Goal: Information Seeking & Learning: Learn about a topic

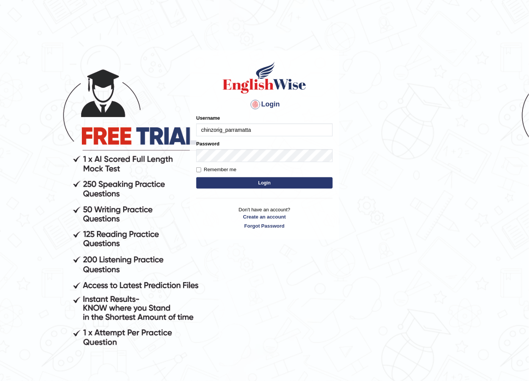
type input "chinzorig_parramatta"
click at [264, 184] on button "Login" at bounding box center [264, 182] width 137 height 11
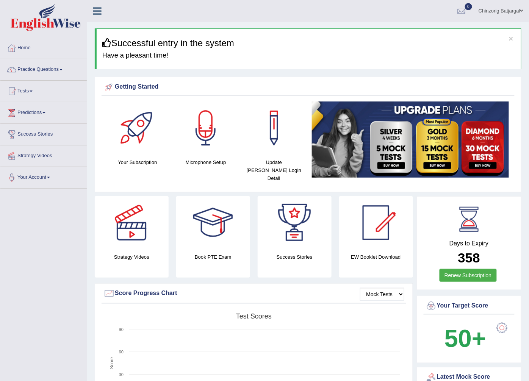
click at [63, 70] on span at bounding box center [61, 70] width 3 height 2
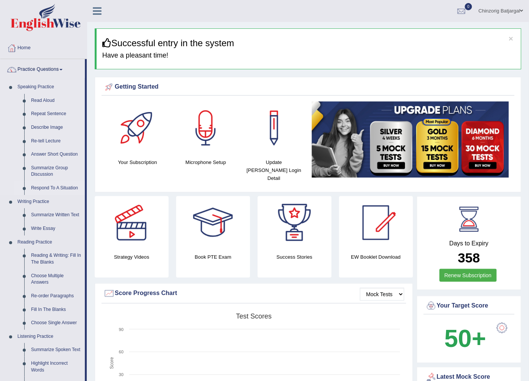
drag, startPoint x: 60, startPoint y: 268, endPoint x: 55, endPoint y: 188, distance: 79.8
drag, startPoint x: 61, startPoint y: 216, endPoint x: 60, endPoint y: 199, distance: 17.5
drag, startPoint x: 59, startPoint y: 182, endPoint x: 59, endPoint y: 165, distance: 16.7
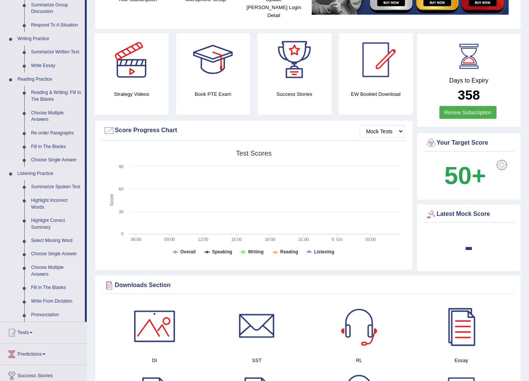
scroll to position [168, 0]
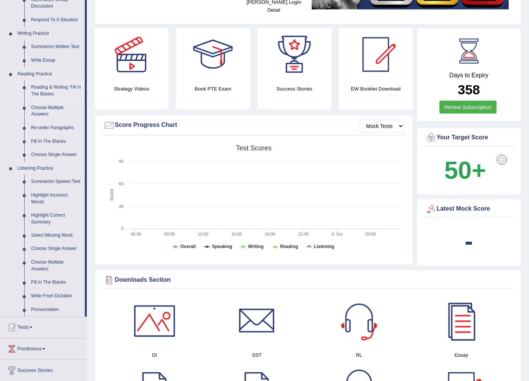
click at [47, 88] on link "Reading & Writing: Fill In The Blanks" at bounding box center [56, 91] width 57 height 20
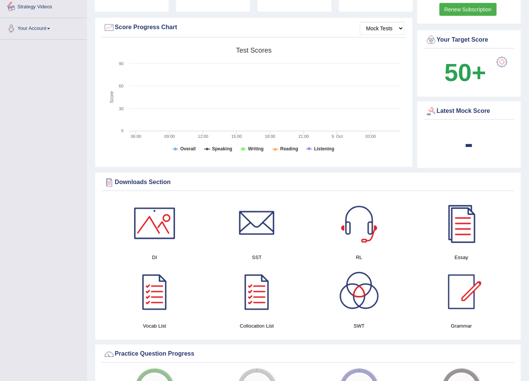
scroll to position [303, 0]
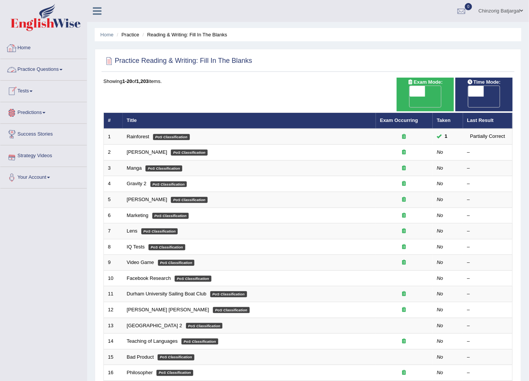
click at [64, 67] on link "Practice Questions" at bounding box center [43, 68] width 86 height 19
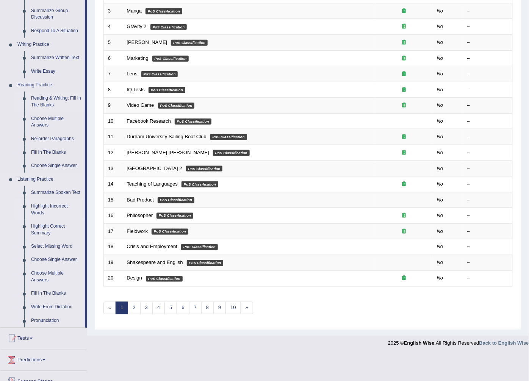
scroll to position [168, 0]
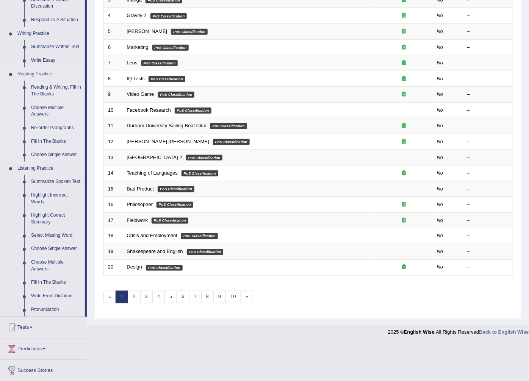
click at [44, 91] on link "Reading & Writing: Fill In The Blanks" at bounding box center [56, 91] width 57 height 20
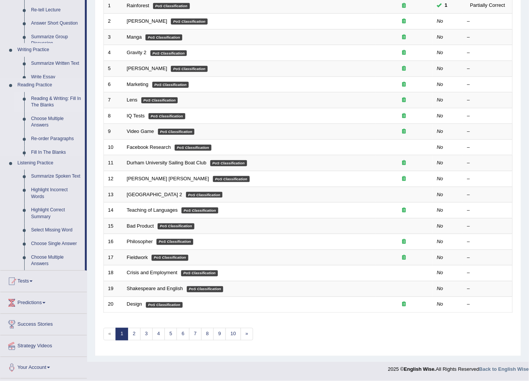
scroll to position [121, 0]
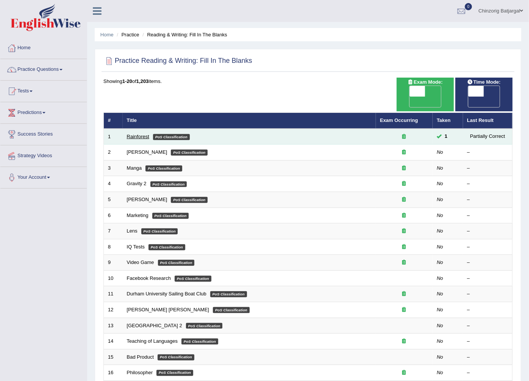
click at [145, 134] on link "Rainforest" at bounding box center [138, 137] width 22 height 6
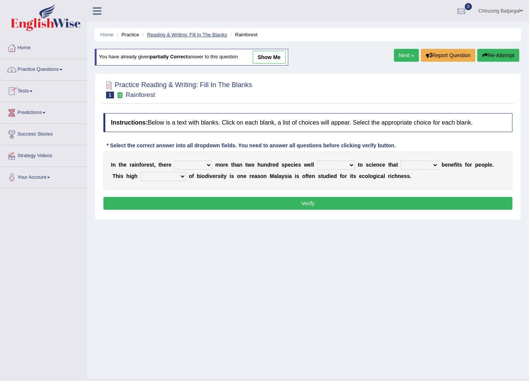
click at [200, 35] on link "Reading & Writing: Fill In The Blanks" at bounding box center [187, 35] width 80 height 6
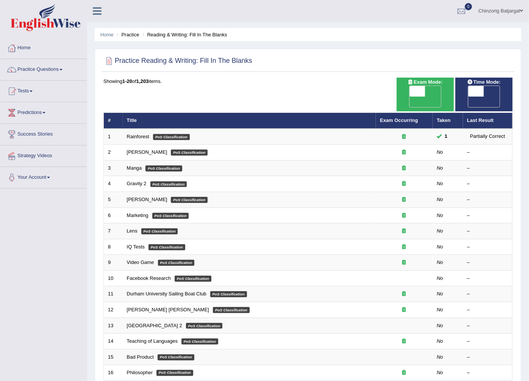
click at [410, 97] on span "OFF" at bounding box center [402, 102] width 16 height 11
checkbox input "true"
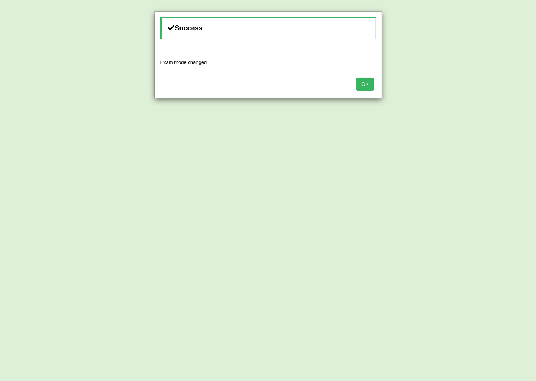
click at [366, 85] on button "OK" at bounding box center [364, 84] width 17 height 13
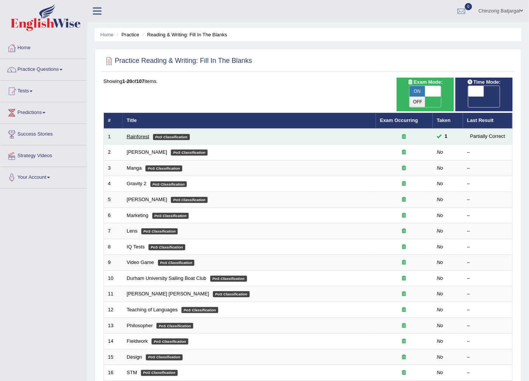
click at [137, 134] on link "Rainforest" at bounding box center [138, 137] width 22 height 6
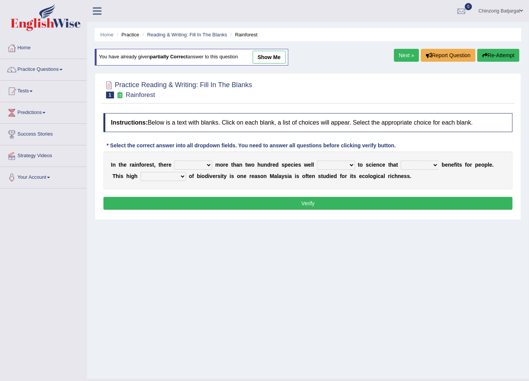
click at [207, 167] on select "have can be has is" at bounding box center [193, 165] width 38 height 9
select select "is"
click at [174, 161] on select "have can be has is" at bounding box center [193, 165] width 38 height 9
click at [342, 166] on select "knowing known knew know" at bounding box center [336, 165] width 38 height 9
select select "know"
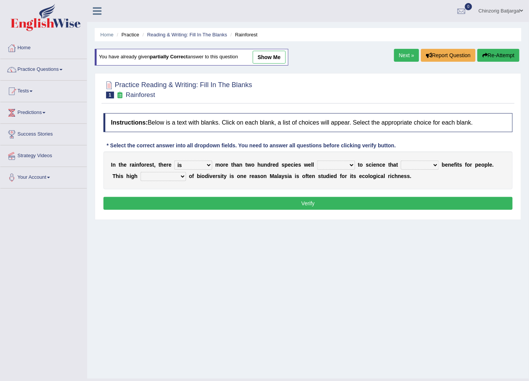
click at [317, 161] on select "knowing known knew know" at bounding box center [336, 165] width 38 height 9
click at [422, 165] on select "contain contained containing contains" at bounding box center [420, 165] width 38 height 9
select select "contains"
click at [401, 161] on select "contain contained containing contains" at bounding box center [420, 165] width 38 height 9
click at [151, 177] on select "condensation conjunction continuity complexity" at bounding box center [164, 176] width 46 height 9
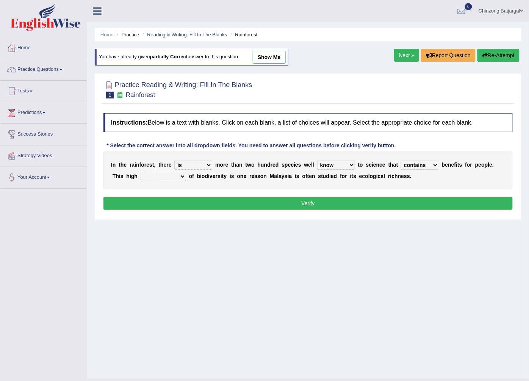
click at [151, 177] on select "condensation conjunction continuity complexity" at bounding box center [164, 176] width 46 height 9
click at [152, 177] on select "condensation conjunction continuity complexity" at bounding box center [164, 176] width 46 height 9
click at [205, 176] on b "d" at bounding box center [206, 176] width 3 height 6
click at [153, 177] on select "condensation conjunction continuity complexity" at bounding box center [164, 176] width 46 height 9
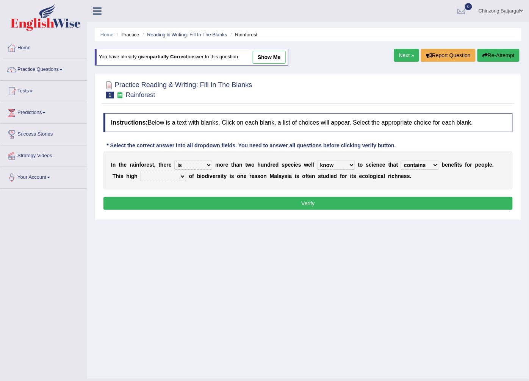
select select "condensation"
click at [141, 173] on select "condensation conjunction continuity complexity" at bounding box center [164, 176] width 46 height 9
click at [235, 207] on button "Verify" at bounding box center [309, 203] width 410 height 13
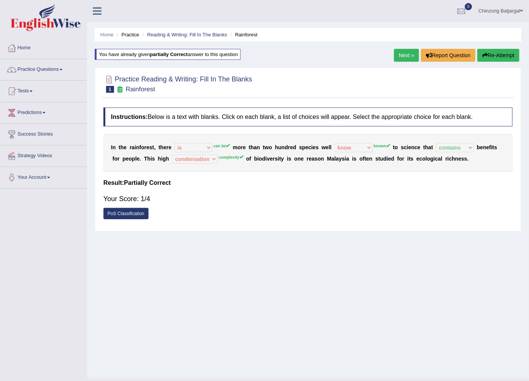
click at [268, 196] on div "Your Score: 1/4" at bounding box center [309, 199] width 410 height 18
click at [405, 57] on link "Next »" at bounding box center [406, 55] width 25 height 13
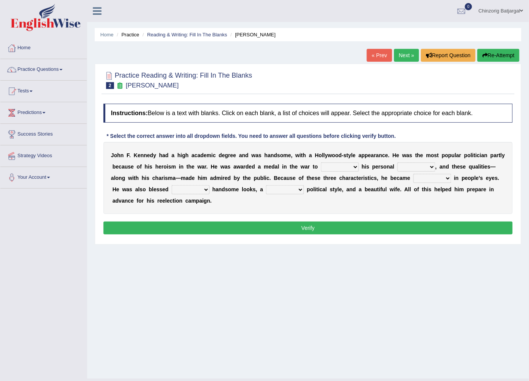
click at [321, 168] on select "prove show evidence upthrow" at bounding box center [340, 167] width 38 height 9
select select "prove"
click at [321, 163] on select "prove show evidence upthrow" at bounding box center [340, 167] width 38 height 9
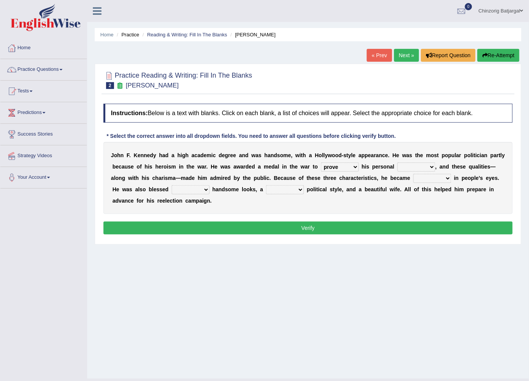
click at [398, 167] on select "passion courage charm liking" at bounding box center [417, 167] width 38 height 9
select select "passion"
click at [398, 163] on select "passion courage charm liking" at bounding box center [417, 167] width 38 height 9
click at [351, 180] on b "a" at bounding box center [352, 178] width 3 height 6
click at [359, 178] on b "e" at bounding box center [360, 178] width 3 height 6
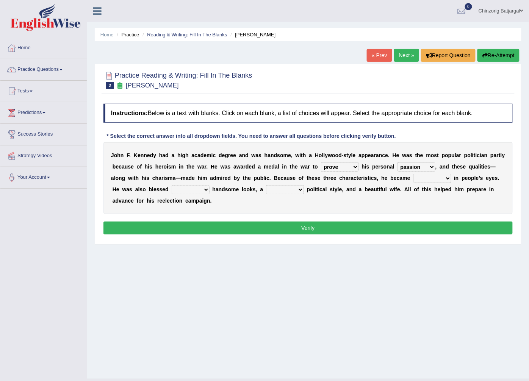
click at [414, 178] on select "iconic ironic identical impotent" at bounding box center [433, 178] width 38 height 9
click at [414, 179] on select "iconic ironic identical impotent" at bounding box center [433, 178] width 38 height 9
select select "iconic"
click at [414, 174] on select "iconic ironic identical impotent" at bounding box center [433, 178] width 38 height 9
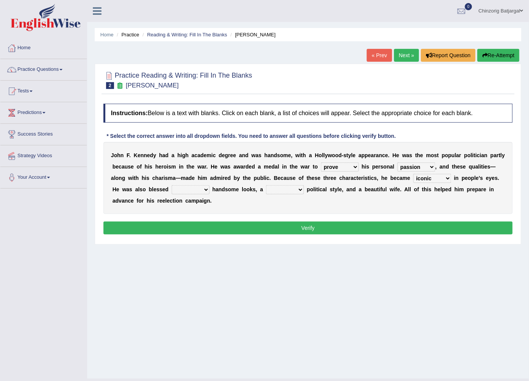
click at [172, 191] on select "with in upon to" at bounding box center [191, 189] width 38 height 9
select select "upon"
click at [172, 186] on select "with in upon to" at bounding box center [191, 189] width 38 height 9
click at [172, 189] on select "with in upon to" at bounding box center [191, 189] width 38 height 9
click at [266, 191] on select "mending mends mended mend" at bounding box center [285, 189] width 38 height 9
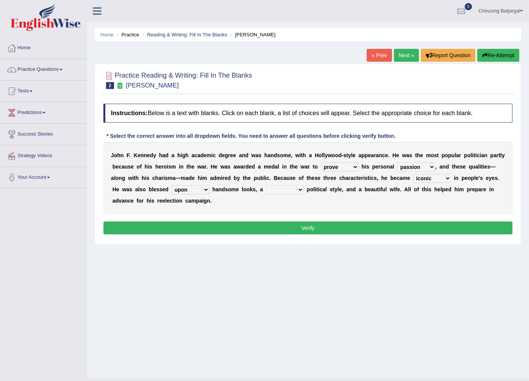
click at [266, 191] on select "mending mends mended mend" at bounding box center [285, 189] width 38 height 9
select select "mending"
click at [266, 186] on select "mending mends mended mend" at bounding box center [285, 189] width 38 height 9
click at [218, 214] on div "J o h n F . K e n n e d y h a d a h i g h a c a d e m i c d e g r e e a n d w a…" at bounding box center [309, 178] width 410 height 72
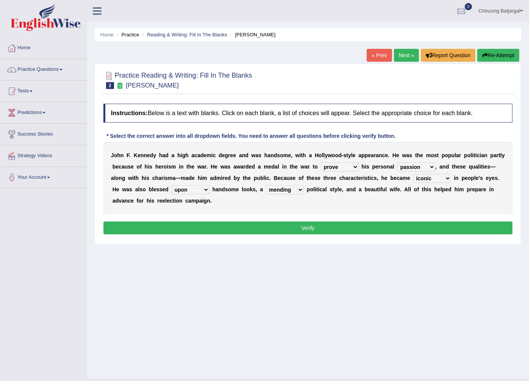
click at [374, 226] on button "Verify" at bounding box center [309, 228] width 410 height 13
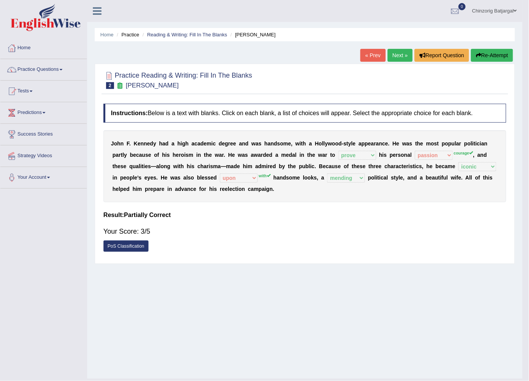
click at [374, 226] on div "Home Practice Reading & Writing: Fill In The Blanks Kennedy « Prev Next » Repor…" at bounding box center [305, 189] width 436 height 379
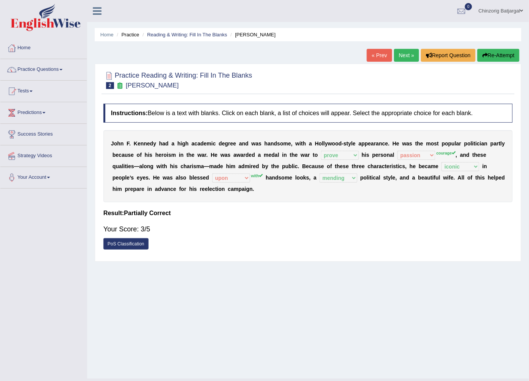
click at [406, 55] on link "Next »" at bounding box center [406, 55] width 25 height 13
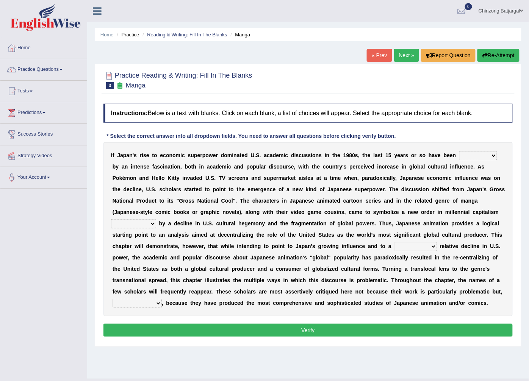
click at [472, 156] on select "marked dedicated made inspired" at bounding box center [479, 155] width 38 height 9
select select "inspired"
click at [460, 152] on select "marked dedicated made inspired" at bounding box center [479, 155] width 38 height 9
drag, startPoint x: 464, startPoint y: 162, endPoint x: 460, endPoint y: 210, distance: 48.0
click at [226, 221] on b "t" at bounding box center [225, 224] width 2 height 6
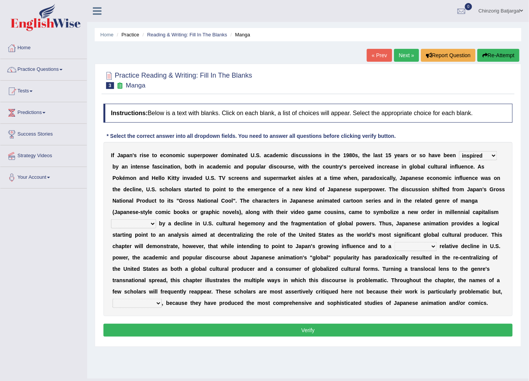
click at [156, 220] on select "pocessed characterized opposed tangled" at bounding box center [133, 224] width 45 height 9
select select "pocessed"
click at [156, 220] on select "pocessed characterized opposed tangled" at bounding box center [133, 224] width 45 height 9
click at [395, 249] on select "concomitant discrete proportional legitimate" at bounding box center [416, 246] width 42 height 9
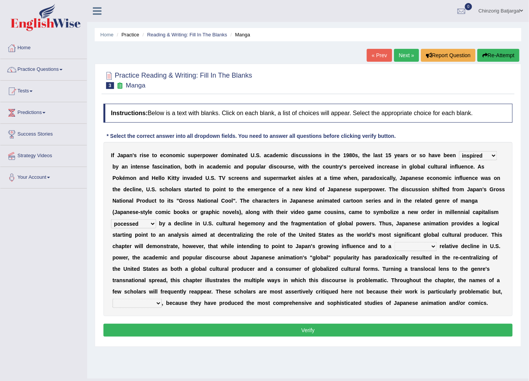
click at [395, 249] on select "concomitant discrete proportional legitimate" at bounding box center [416, 246] width 42 height 9
select select "concomitant"
click at [395, 243] on select "concomitant discrete proportional legitimate" at bounding box center [416, 246] width 42 height 9
click at [466, 272] on b "e" at bounding box center [467, 269] width 3 height 6
click at [162, 299] on select "however on the contrary in addition on the whole" at bounding box center [137, 303] width 49 height 9
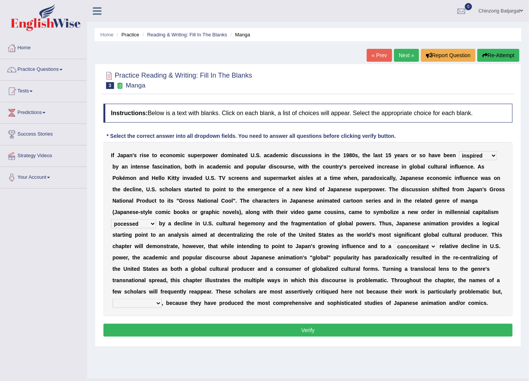
click at [162, 299] on select "however on the contrary in addition on the whole" at bounding box center [137, 303] width 49 height 9
select select "in addition"
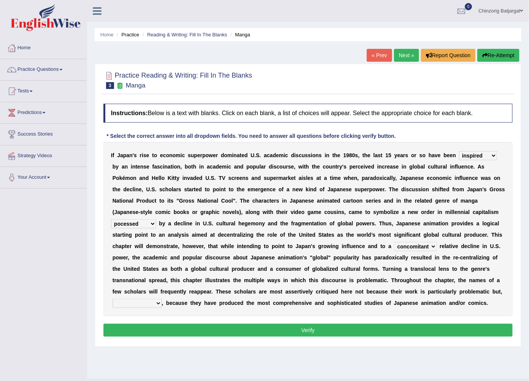
click at [162, 299] on select "however on the contrary in addition on the whole" at bounding box center [137, 303] width 49 height 9
click at [254, 330] on button "Verify" at bounding box center [309, 330] width 410 height 13
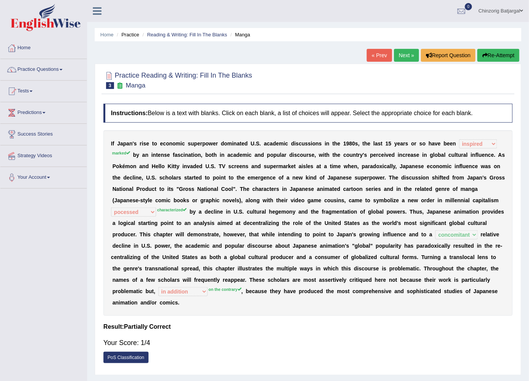
click at [401, 55] on link "Next »" at bounding box center [406, 55] width 25 height 13
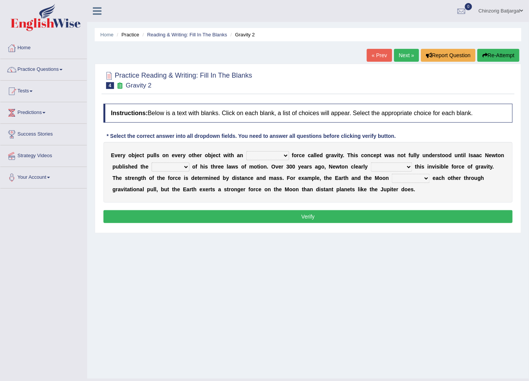
click at [374, 56] on link "« Prev" at bounding box center [379, 55] width 25 height 13
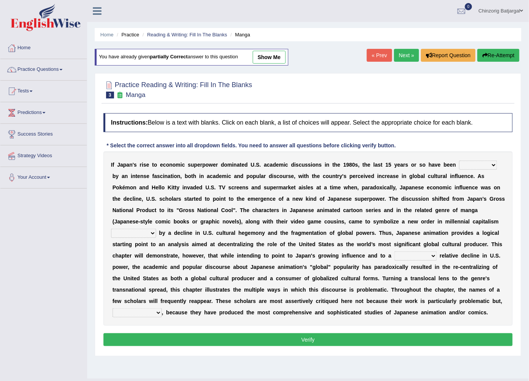
click at [474, 163] on select "marked dedicated made inspired" at bounding box center [479, 165] width 38 height 9
select select "marked"
click at [460, 161] on select "marked dedicated made inspired" at bounding box center [479, 165] width 38 height 9
click at [156, 229] on select "pocessed characterized opposed tangled" at bounding box center [133, 233] width 45 height 9
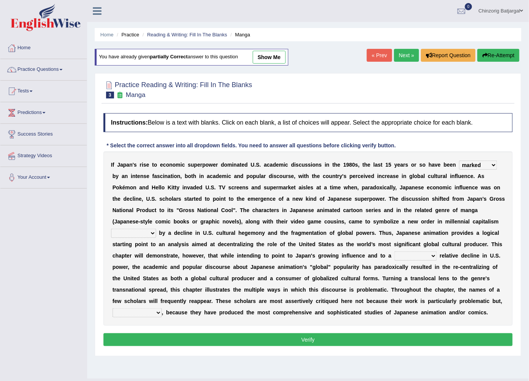
click at [156, 229] on select "pocessed characterized opposed tangled" at bounding box center [133, 233] width 45 height 9
select select "pocessed"
click at [156, 229] on select "pocessed characterized opposed tangled" at bounding box center [133, 233] width 45 height 9
drag, startPoint x: 352, startPoint y: 232, endPoint x: 374, endPoint y: 246, distance: 26.0
click at [189, 253] on b "o" at bounding box center [187, 256] width 3 height 6
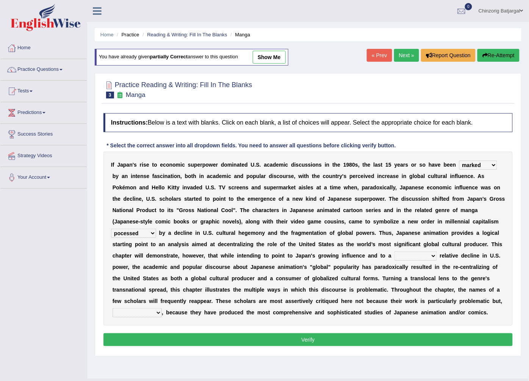
click at [395, 257] on select "concomitant discrete proportional legitimate" at bounding box center [416, 256] width 42 height 9
click at [395, 256] on select "concomitant discrete proportional legitimate" at bounding box center [416, 256] width 42 height 9
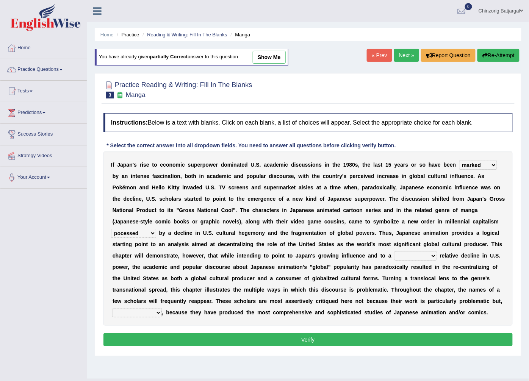
select select "concomitant"
click at [395, 252] on select "concomitant discrete proportional legitimate" at bounding box center [416, 256] width 42 height 9
click at [472, 280] on b "g" at bounding box center [473, 279] width 3 height 6
click at [162, 309] on select "however on the contrary in addition on the whole" at bounding box center [137, 313] width 49 height 9
select select "on the contrary"
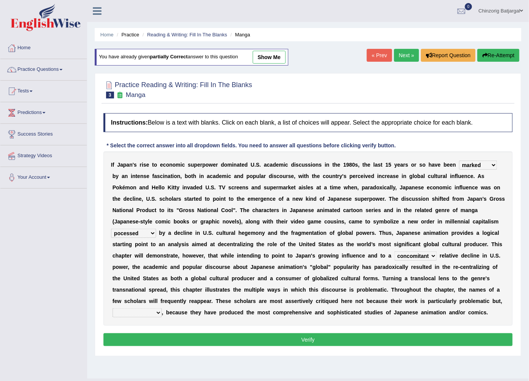
click at [162, 309] on select "however on the contrary in addition on the whole" at bounding box center [137, 313] width 49 height 9
click at [271, 336] on button "Verify" at bounding box center [309, 340] width 410 height 13
click at [271, 336] on div "Home Practice Reading & Writing: Fill In The Blanks Manga You have already give…" at bounding box center [308, 189] width 442 height 379
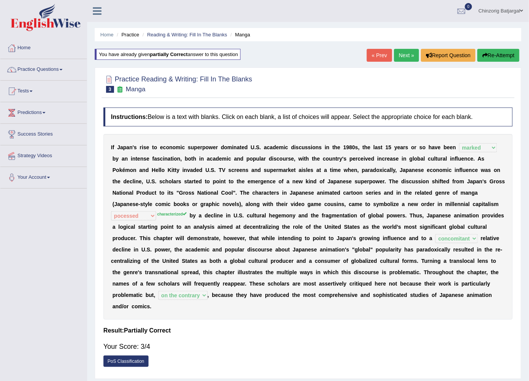
click at [406, 57] on link "Next »" at bounding box center [406, 55] width 25 height 13
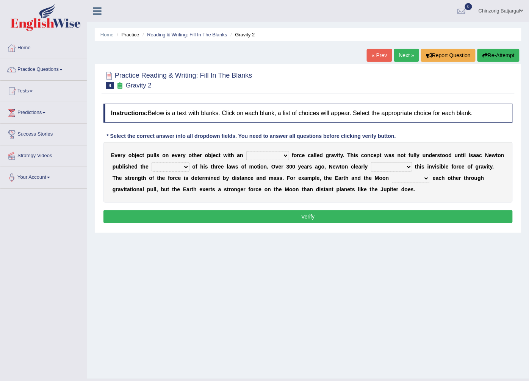
click at [275, 155] on select "invisible unknown unbelievable inconsistent" at bounding box center [267, 155] width 43 height 9
click at [274, 155] on select "invisible unknown unbelievable inconsistent" at bounding box center [267, 155] width 43 height 9
select select "invisible"
click at [246, 152] on select "invisible unknown unbelievable inconsistent" at bounding box center [267, 155] width 43 height 9
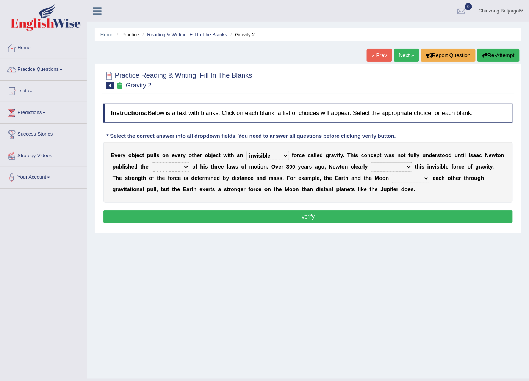
click at [157, 169] on select "concept theory method argument" at bounding box center [171, 167] width 38 height 9
select select "theory"
click at [152, 163] on select "concept theory method argument" at bounding box center [171, 167] width 38 height 9
click at [371, 167] on select "explained undermined overturned realized" at bounding box center [391, 167] width 41 height 9
select select "undermined"
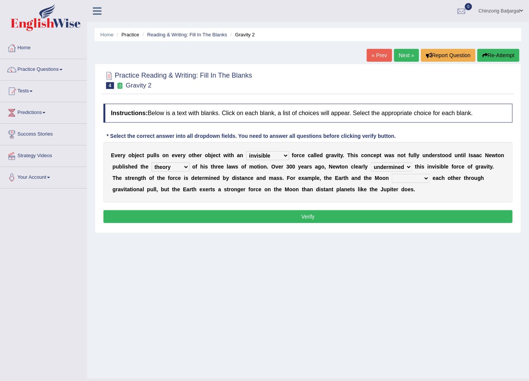
click at [371, 163] on select "explained undermined overturned realized" at bounding box center [391, 167] width 41 height 9
click at [392, 178] on select "affect spin evade span" at bounding box center [411, 178] width 38 height 9
drag, startPoint x: 350, startPoint y: 178, endPoint x: 347, endPoint y: 182, distance: 4.9
click at [392, 178] on select "affect spin evade span" at bounding box center [411, 178] width 38 height 9
click at [392, 180] on select "affect spin evade span" at bounding box center [411, 178] width 38 height 9
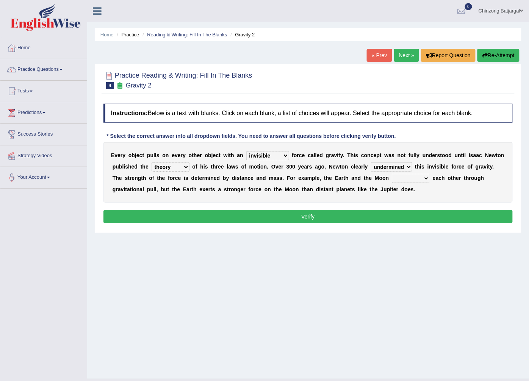
click at [392, 180] on select "affect spin evade span" at bounding box center [411, 178] width 38 height 9
click at [392, 174] on select "affect spin evade span" at bounding box center [411, 178] width 38 height 9
drag, startPoint x: 361, startPoint y: 191, endPoint x: 337, endPoint y: 202, distance: 25.6
click at [337, 202] on div "E v e r y o b j e c t p u l l s o n e v e r y o t h e r o b j e c t w i t h a n…" at bounding box center [309, 172] width 410 height 61
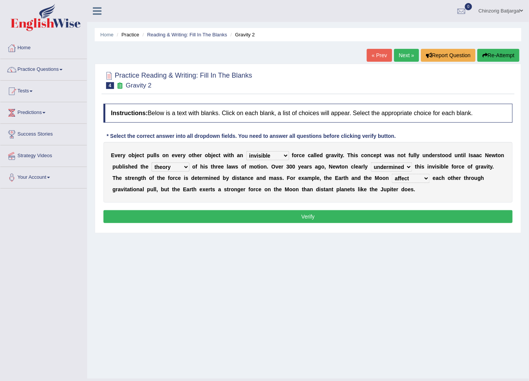
click at [337, 202] on div "E v e r y o b j e c t p u l l s o n e v e r y o t h e r o b j e c t w i t h a n…" at bounding box center [309, 172] width 410 height 61
click at [392, 180] on select "affect spin evade span" at bounding box center [411, 178] width 38 height 9
click at [392, 177] on select "affect spin evade span" at bounding box center [411, 178] width 38 height 9
select select "spin"
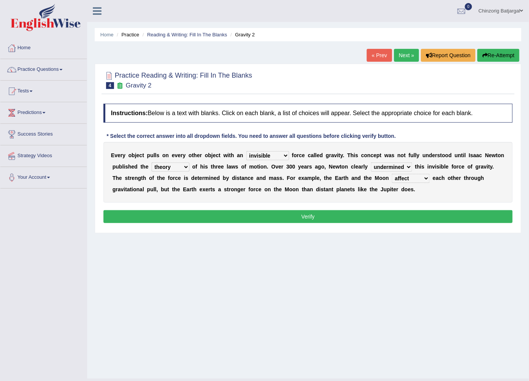
click at [392, 174] on select "affect spin evade span" at bounding box center [411, 178] width 38 height 9
drag, startPoint x: 346, startPoint y: 184, endPoint x: 330, endPoint y: 210, distance: 31.0
click at [331, 210] on button "Verify" at bounding box center [309, 216] width 410 height 13
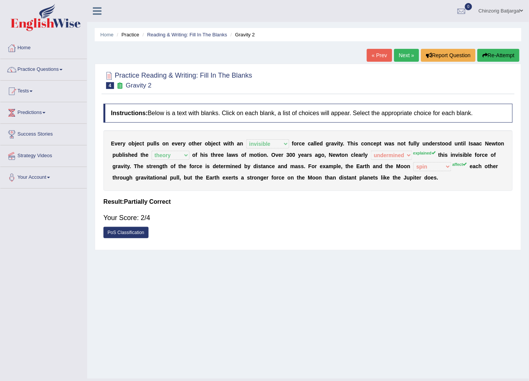
click at [406, 55] on link "Next »" at bounding box center [406, 55] width 25 height 13
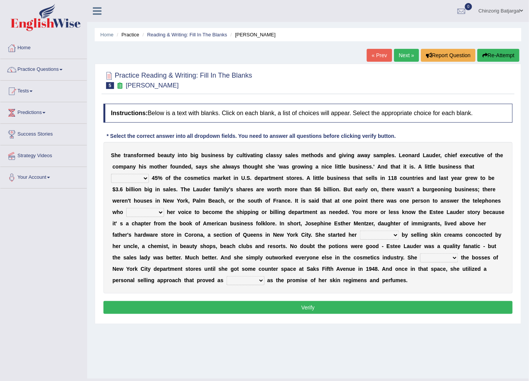
click at [149, 174] on select "has controls makes maintains" at bounding box center [130, 178] width 38 height 9
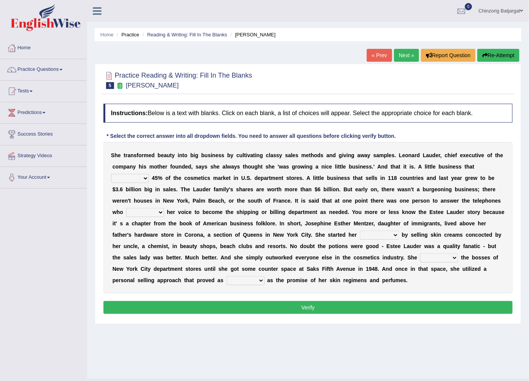
click at [149, 174] on select "has controls makes maintains" at bounding box center [130, 178] width 38 height 9
select select "makes"
click at [149, 174] on select "has controls makes maintains" at bounding box center [130, 178] width 38 height 9
click at [231, 221] on b at bounding box center [229, 224] width 3 height 6
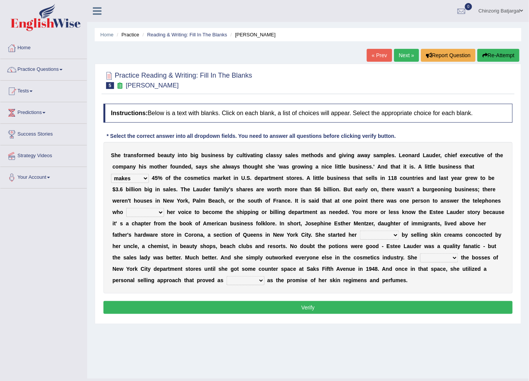
click at [149, 174] on select "has controls makes maintains" at bounding box center [130, 178] width 38 height 9
click at [164, 208] on select "switched changed raised used" at bounding box center [145, 212] width 38 height 9
select select "raised"
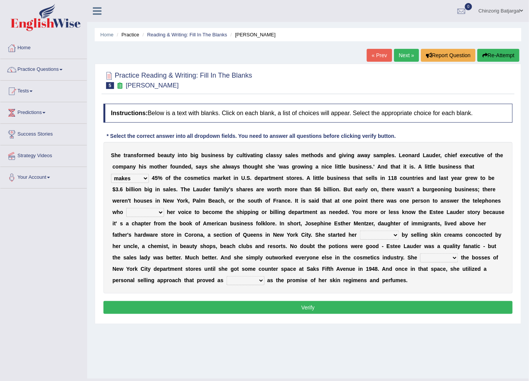
click at [164, 208] on select "switched changed raised used" at bounding box center [145, 212] width 38 height 9
click at [360, 237] on select "job institute companion enterprise" at bounding box center [379, 235] width 39 height 9
select select "enterprise"
click at [360, 231] on select "job institute companion enterprise" at bounding box center [379, 235] width 39 height 9
drag, startPoint x: 169, startPoint y: 242, endPoint x: 166, endPoint y: 289, distance: 47.5
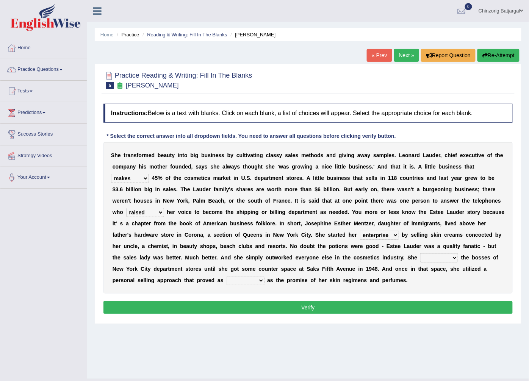
click at [166, 289] on div "Instructions: Below is a text with blanks. Click on each blank, a list of choic…" at bounding box center [308, 210] width 413 height 220
click at [421, 257] on select "stated bridged stalked heaved" at bounding box center [440, 258] width 38 height 9
select select "stated"
click at [421, 254] on select "stated bridged stalked heaved" at bounding box center [440, 258] width 38 height 9
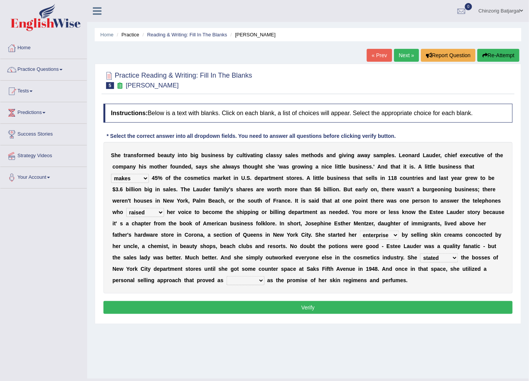
drag, startPoint x: 165, startPoint y: 317, endPoint x: 171, endPoint y: 279, distance: 37.9
click at [171, 279] on div "S h e t r a n s f o r m e d b e a u t y i n t o b i g b u s i n e s s b y c u l…" at bounding box center [309, 218] width 410 height 152
click at [265, 276] on select "potent ruthless potential expensive" at bounding box center [246, 280] width 38 height 9
select select "potential"
click at [265, 276] on select "potent ruthless potential expensive" at bounding box center [246, 280] width 38 height 9
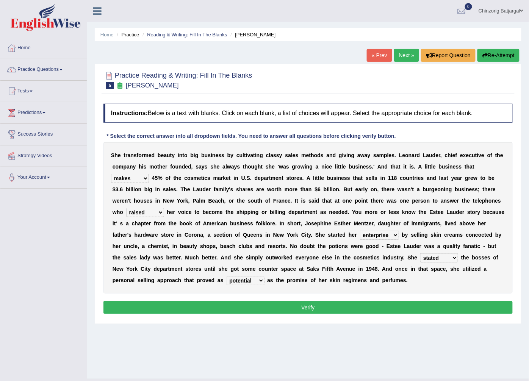
click at [308, 301] on button "Verify" at bounding box center [309, 307] width 410 height 13
click at [308, 297] on div "Practice Reading & Writing: Fill In The Blanks 5 Estee Lauder Instructions: Bel…" at bounding box center [308, 194] width 427 height 261
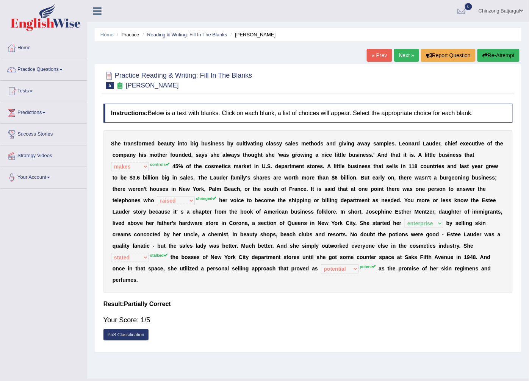
click at [399, 60] on link "Next »" at bounding box center [406, 55] width 25 height 13
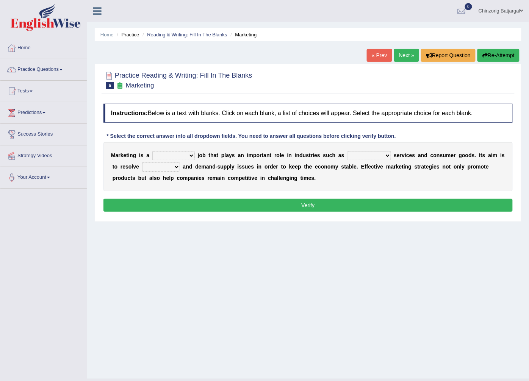
click at [187, 154] on select "professional flexible parochial descriptive" at bounding box center [173, 155] width 42 height 9
click at [185, 157] on select "professional flexible parochial descriptive" at bounding box center [173, 155] width 42 height 9
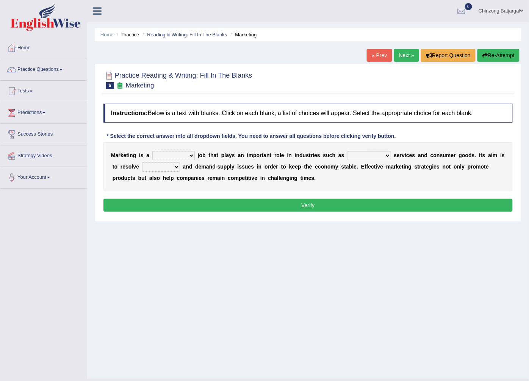
click at [185, 157] on select "professional flexible parochial descriptive" at bounding box center [173, 155] width 42 height 9
click at [152, 152] on select "professional flexible parochial descriptive" at bounding box center [173, 155] width 42 height 9
drag, startPoint x: 191, startPoint y: 185, endPoint x: 172, endPoint y: 202, distance: 25.8
click at [172, 202] on button "Verify" at bounding box center [309, 205] width 410 height 13
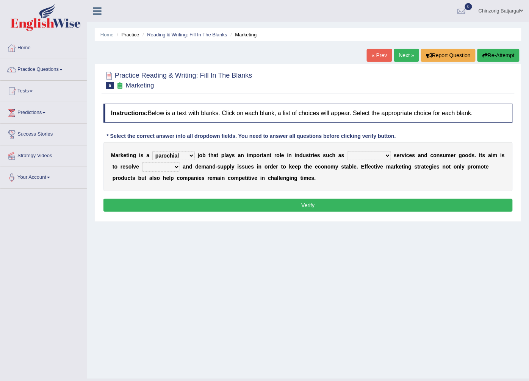
click at [184, 157] on select "professional flexible parochial descriptive" at bounding box center [173, 155] width 42 height 9
click at [187, 155] on select "professional flexible parochial descriptive" at bounding box center [173, 155] width 42 height 9
click at [184, 155] on select "professional flexible parochial descriptive" at bounding box center [173, 155] width 42 height 9
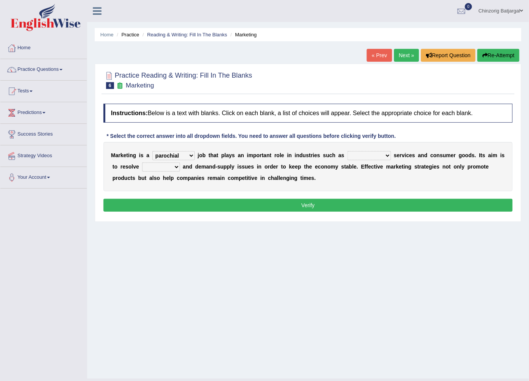
click at [184, 155] on select "professional flexible parochial descriptive" at bounding box center [173, 155] width 42 height 9
click at [152, 152] on select "professional flexible parochial descriptive" at bounding box center [173, 155] width 42 height 9
click at [187, 157] on select "professional flexible parochial descriptive" at bounding box center [173, 155] width 42 height 9
click at [152, 152] on select "professional flexible parochial descriptive" at bounding box center [173, 155] width 42 height 9
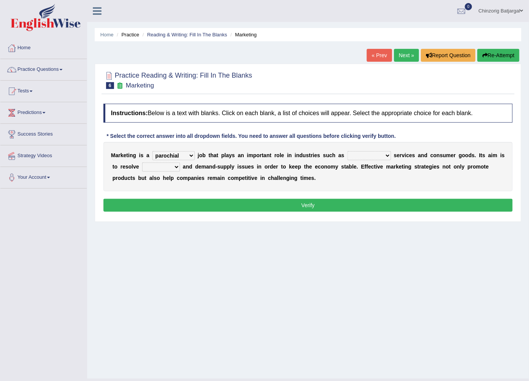
click at [188, 155] on select "professional flexible parochial descriptive" at bounding box center [173, 155] width 42 height 9
select select "flexible"
click at [152, 152] on select "professional flexible parochial descriptive" at bounding box center [173, 155] width 42 height 9
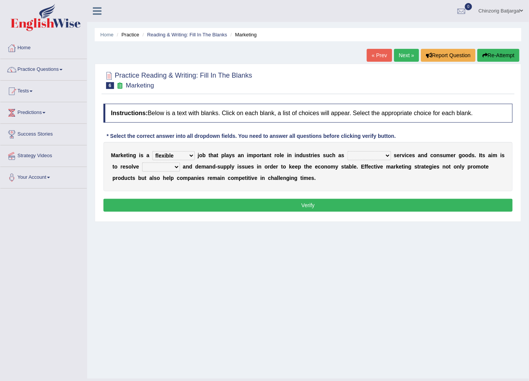
click at [163, 191] on div "M a r k e t i n g i s a professional flexible parochial descriptive j o b t h a…" at bounding box center [309, 166] width 410 height 49
click at [373, 156] on select "civil financial conventional foremost" at bounding box center [370, 155] width 44 height 9
select select "civil"
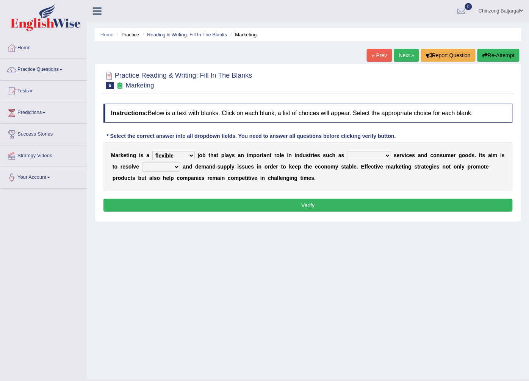
click at [348, 152] on select "civil financial conventional foremost" at bounding box center [370, 155] width 44 height 9
click at [349, 180] on div "M a r k e t i n g i s a professional flexible parochial descriptive j o b t h a…" at bounding box center [309, 166] width 410 height 49
click at [167, 166] on select "imbalance excess symmetry budget" at bounding box center [161, 167] width 38 height 9
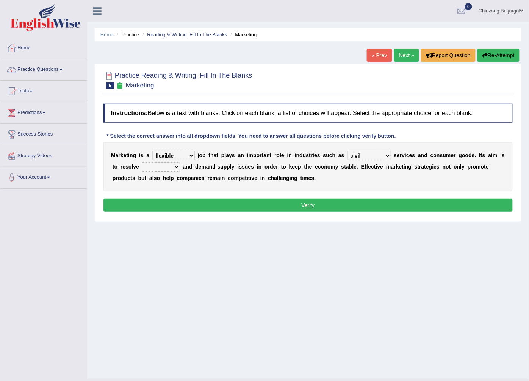
click at [167, 166] on select "imbalance excess symmetry budget" at bounding box center [161, 167] width 38 height 9
click at [166, 168] on select "imbalance excess symmetry budget" at bounding box center [161, 167] width 38 height 9
select select "excess"
click at [142, 163] on select "imbalance excess symmetry budget" at bounding box center [161, 167] width 38 height 9
click at [259, 202] on button "Verify" at bounding box center [309, 205] width 410 height 13
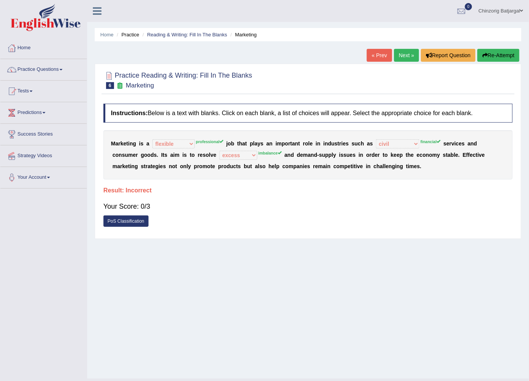
click at [405, 58] on link "Next »" at bounding box center [406, 55] width 25 height 13
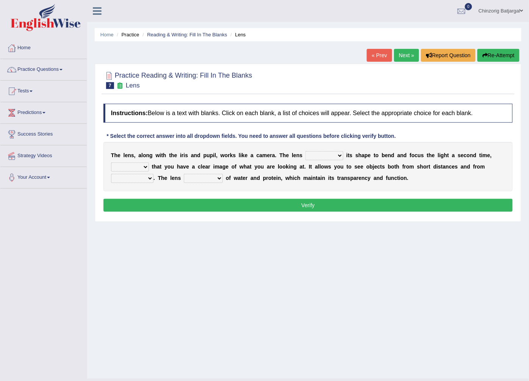
click at [385, 57] on link "« Prev" at bounding box center [379, 55] width 25 height 13
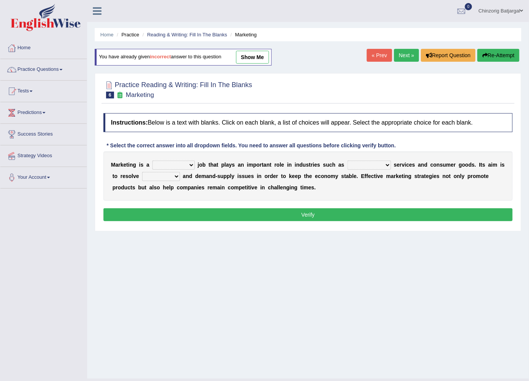
click at [187, 167] on select "professional flexible parochial descriptive" at bounding box center [173, 165] width 42 height 9
click at [58, 68] on link "Practice Questions" at bounding box center [43, 68] width 86 height 19
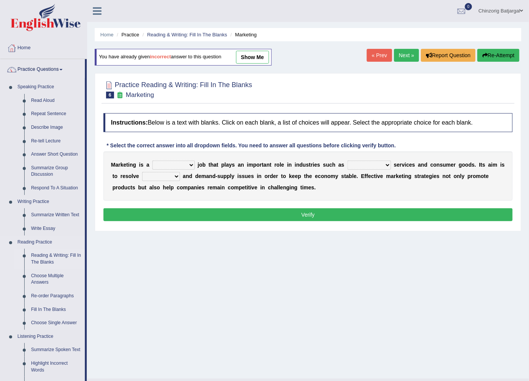
click at [43, 259] on link "Reading & Writing: Fill In The Blanks" at bounding box center [56, 259] width 57 height 20
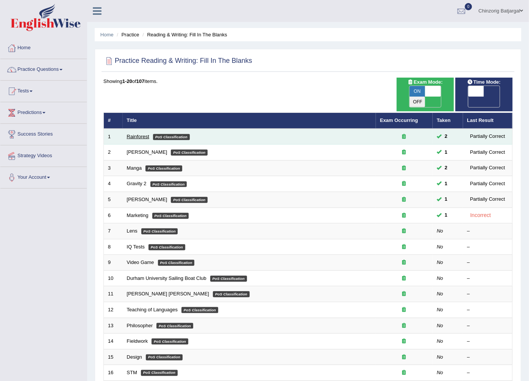
click at [135, 134] on link "Rainforest" at bounding box center [138, 137] width 22 height 6
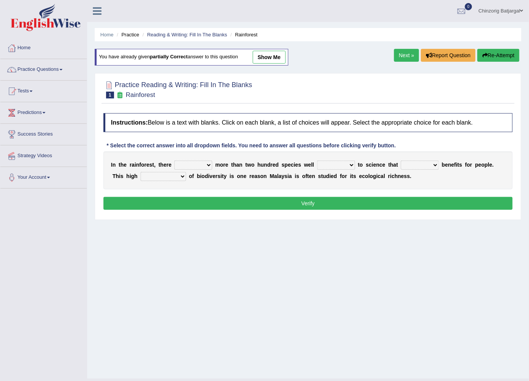
click at [206, 167] on select "have can be has is" at bounding box center [193, 165] width 38 height 9
select select "can be"
click at [174, 161] on select "have can be has is" at bounding box center [193, 165] width 38 height 9
click at [355, 166] on b at bounding box center [356, 165] width 3 height 6
click at [340, 166] on select "knowing known knew know" at bounding box center [336, 165] width 38 height 9
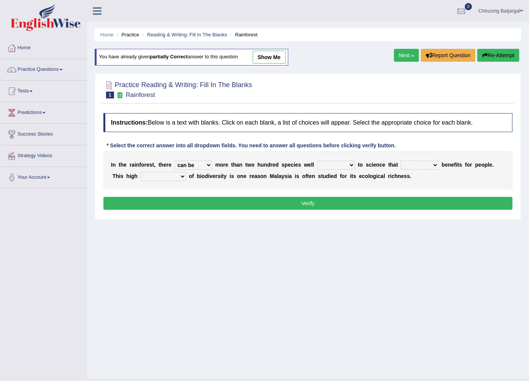
click at [340, 166] on select "knowing known knew know" at bounding box center [336, 165] width 38 height 9
click at [317, 161] on select "knowing known knew know" at bounding box center [336, 165] width 38 height 9
drag, startPoint x: 336, startPoint y: 172, endPoint x: 325, endPoint y: 198, distance: 27.9
click at [325, 198] on button "Verify" at bounding box center [309, 203] width 410 height 13
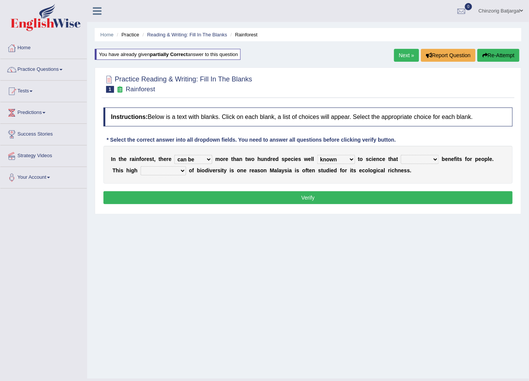
click at [341, 159] on select "knowing known knew know" at bounding box center [336, 159] width 38 height 9
select select "knowing"
click at [317, 155] on select "knowing known knew know" at bounding box center [336, 159] width 38 height 9
click at [422, 159] on select "contain contained containing contains" at bounding box center [420, 159] width 38 height 9
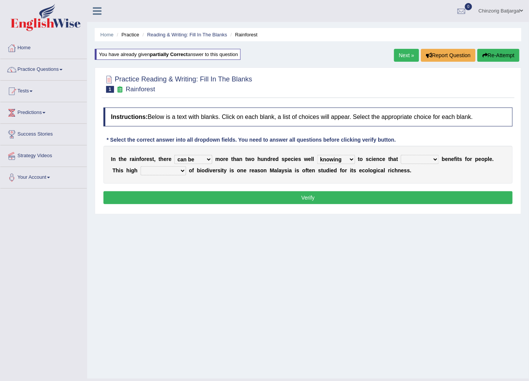
click at [422, 159] on select "contain contained containing contains" at bounding box center [420, 159] width 38 height 9
select select "containing"
click at [401, 155] on select "contain contained containing contains" at bounding box center [420, 159] width 38 height 9
click at [151, 173] on select "condensation conjunction continuity complexity" at bounding box center [164, 170] width 46 height 9
select select "complexity"
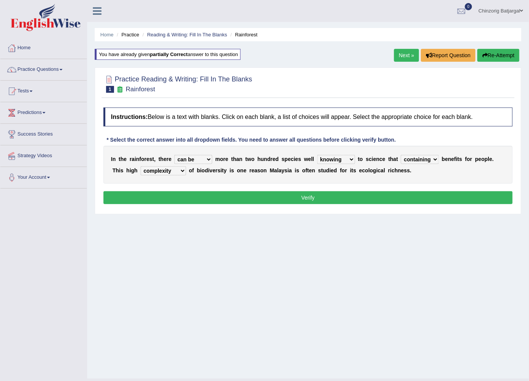
click at [141, 167] on select "condensation conjunction continuity complexity" at bounding box center [164, 170] width 46 height 9
click at [196, 198] on button "Verify" at bounding box center [309, 197] width 410 height 13
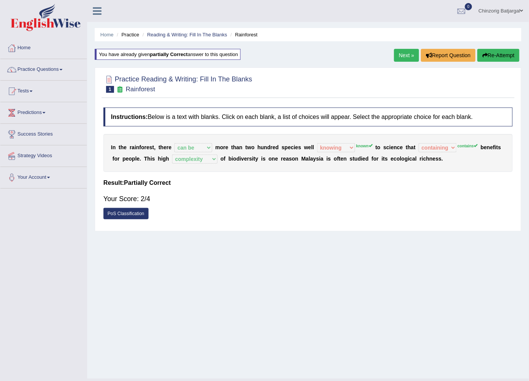
click at [400, 58] on link "Next »" at bounding box center [406, 55] width 25 height 13
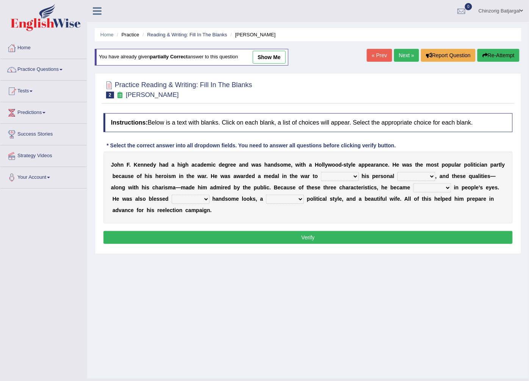
click at [321, 177] on select "prove show evidence upthrow" at bounding box center [340, 176] width 38 height 9
select select "prove"
click at [321, 173] on select "prove show evidence upthrow" at bounding box center [340, 176] width 38 height 9
click at [368, 202] on b "e" at bounding box center [369, 199] width 3 height 6
click at [321, 176] on select "prove show evidence upthrow" at bounding box center [340, 176] width 38 height 9
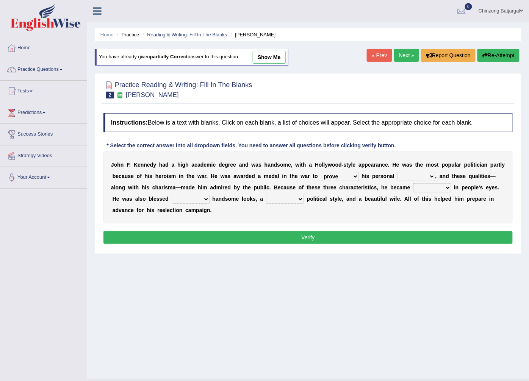
click at [398, 177] on select "passion courage charm liking" at bounding box center [417, 176] width 38 height 9
select select "courage"
click at [398, 173] on select "passion courage charm liking" at bounding box center [417, 176] width 38 height 9
click at [414, 188] on select "iconic ironic identical impotent" at bounding box center [433, 188] width 38 height 9
select select "iconic"
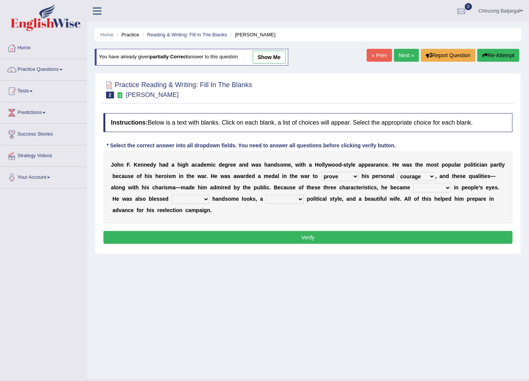
click at [414, 184] on select "iconic ironic identical impotent" at bounding box center [433, 188] width 38 height 9
click at [172, 200] on select "with in upon to" at bounding box center [191, 199] width 38 height 9
click at [172, 202] on select "with in upon to" at bounding box center [191, 199] width 38 height 9
select select "with"
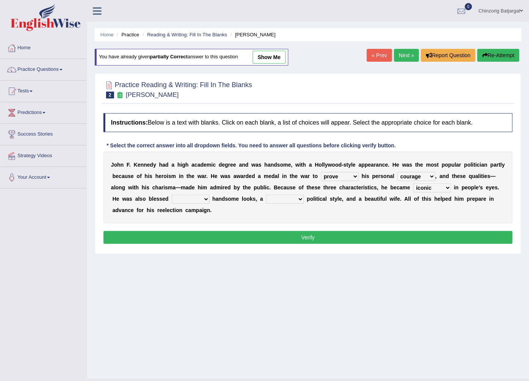
click at [172, 195] on select "with in upon to" at bounding box center [191, 199] width 38 height 9
click at [266, 200] on select "mending mends mended mend" at bounding box center [285, 199] width 38 height 9
select select "mends"
click at [266, 195] on select "mending mends mended mend" at bounding box center [285, 199] width 38 height 9
click at [266, 201] on select "mending mends mended mend" at bounding box center [285, 199] width 38 height 9
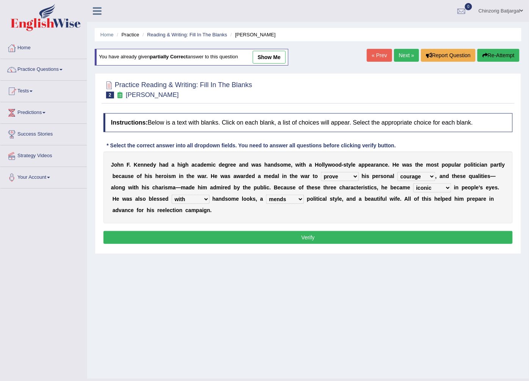
click at [266, 201] on select "mending mends mended mend" at bounding box center [285, 199] width 38 height 9
click at [266, 200] on select "mending mends mended mend" at bounding box center [285, 199] width 38 height 9
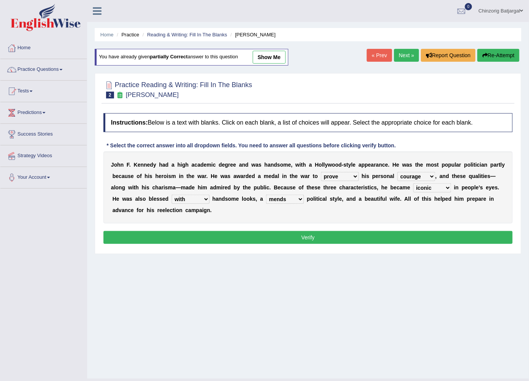
click at [266, 200] on select "mending mends mended mend" at bounding box center [285, 199] width 38 height 9
click at [266, 198] on select "mending mends mended mend" at bounding box center [285, 199] width 38 height 9
click at [266, 195] on select "mending mends mended mend" at bounding box center [285, 199] width 38 height 9
click at [263, 235] on button "Verify" at bounding box center [309, 237] width 410 height 13
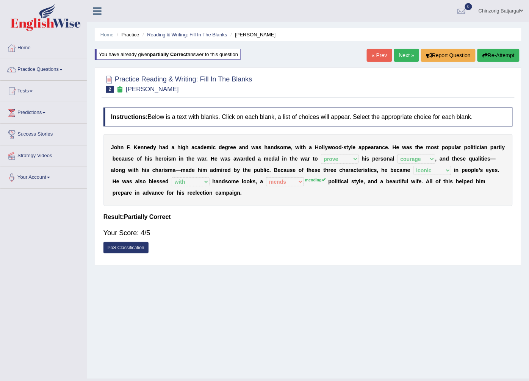
click at [410, 54] on link "Next »" at bounding box center [406, 55] width 25 height 13
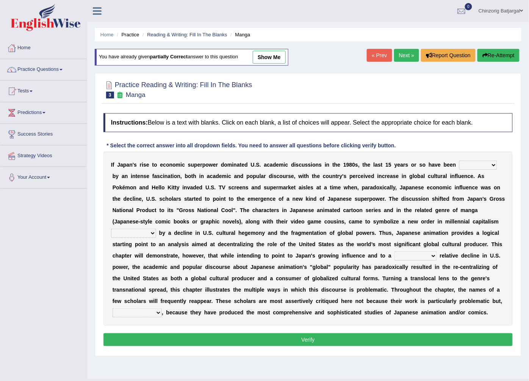
click at [471, 167] on select "marked dedicated made inspired" at bounding box center [479, 165] width 38 height 9
select select "marked"
click at [460, 161] on select "marked dedicated made inspired" at bounding box center [479, 165] width 38 height 9
drag, startPoint x: 437, startPoint y: 199, endPoint x: 461, endPoint y: 190, distance: 26.1
click at [150, 196] on b "U" at bounding box center [148, 199] width 4 height 6
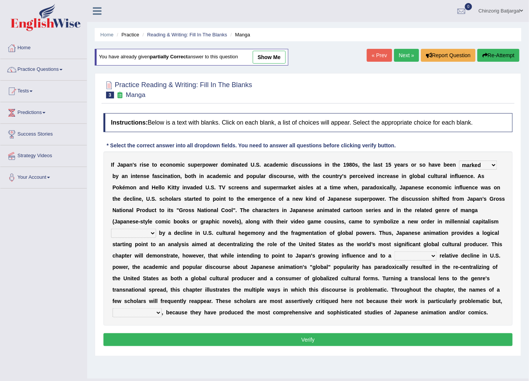
click at [156, 229] on select "pocessed characterized opposed tangled" at bounding box center [133, 233] width 45 height 9
select select "characterized"
click at [156, 229] on select "pocessed characterized opposed tangled" at bounding box center [133, 233] width 45 height 9
click at [395, 257] on select "concomitant discrete proportional legitimate" at bounding box center [416, 256] width 42 height 9
select select "concomitant"
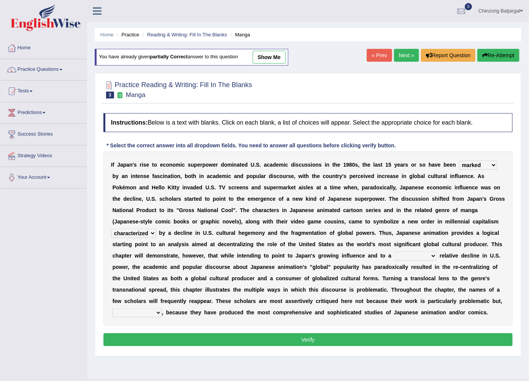
click at [395, 252] on select "concomitant discrete proportional legitimate" at bounding box center [416, 256] width 42 height 9
click at [469, 281] on b at bounding box center [470, 279] width 3 height 6
click at [162, 309] on select "however on the contrary in addition on the whole" at bounding box center [137, 313] width 49 height 9
select select "on the contrary"
click at [162, 309] on select "however on the contrary in addition on the whole" at bounding box center [137, 313] width 49 height 9
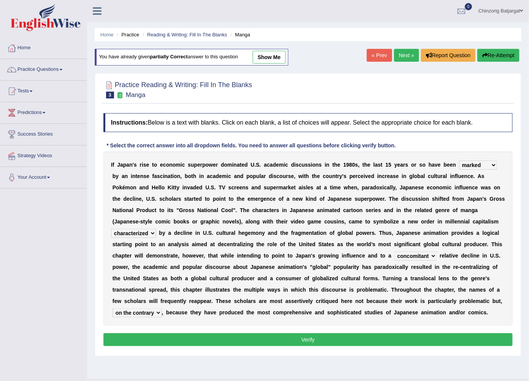
click at [256, 339] on button "Verify" at bounding box center [309, 340] width 410 height 13
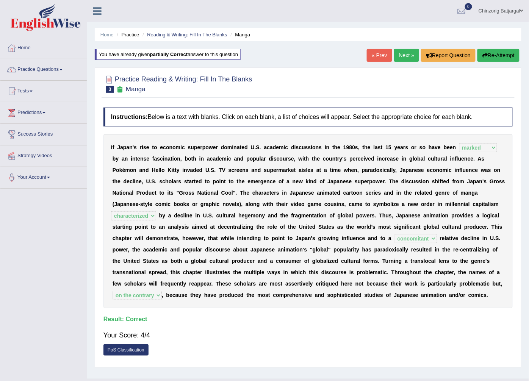
click at [404, 58] on link "Next »" at bounding box center [406, 55] width 25 height 13
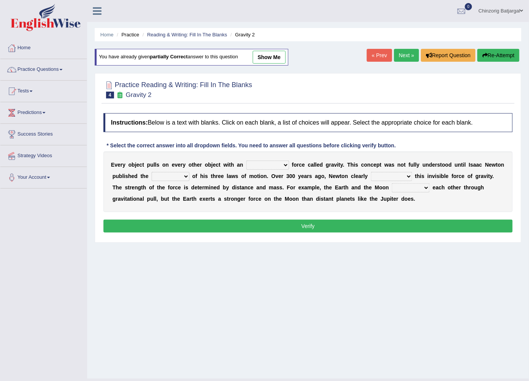
click at [274, 167] on select "invisible unknown unbelievable inconsistent" at bounding box center [267, 165] width 43 height 9
select select "invisible"
click at [246, 161] on select "invisible unknown unbelievable inconsistent" at bounding box center [267, 165] width 43 height 9
click at [156, 178] on select "concept theory method argument" at bounding box center [171, 176] width 38 height 9
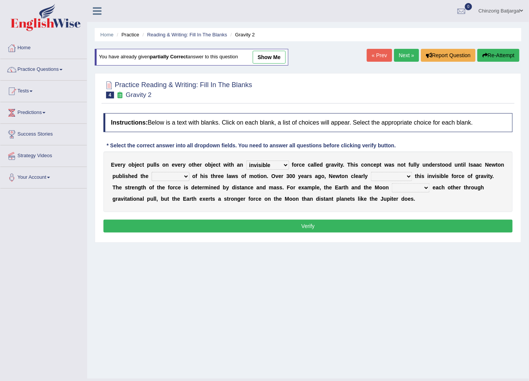
click at [156, 178] on select "concept theory method argument" at bounding box center [171, 176] width 38 height 9
click at [152, 179] on select "concept theory method argument" at bounding box center [171, 176] width 38 height 9
select select "theory"
click at [152, 173] on select "concept theory method argument" at bounding box center [171, 176] width 38 height 9
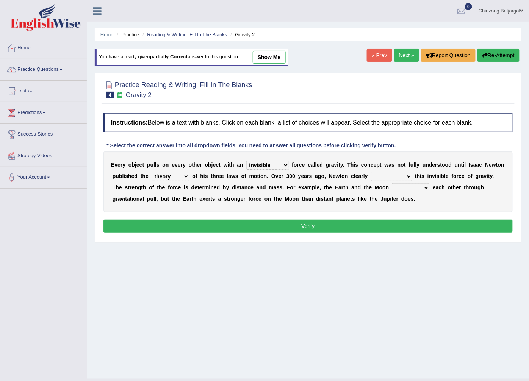
click at [371, 176] on select "explained undermined overturned realized" at bounding box center [391, 176] width 41 height 9
click at [371, 173] on select "explained undermined overturned realized" at bounding box center [391, 176] width 41 height 9
click at [347, 221] on button "Verify" at bounding box center [309, 226] width 410 height 13
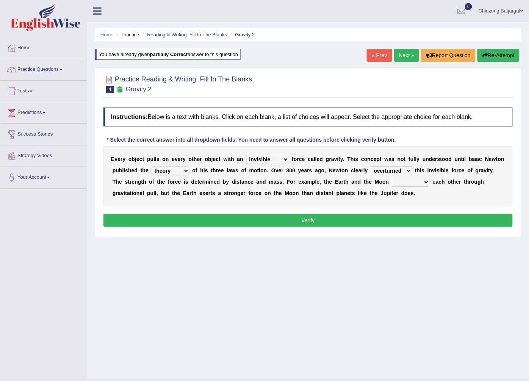
click at [371, 171] on select "explained undermined overturned realized" at bounding box center [391, 170] width 41 height 9
select select "explained"
click at [371, 167] on select "explained undermined overturned realized" at bounding box center [391, 170] width 41 height 9
click at [392, 181] on select "affect spin evade span" at bounding box center [411, 182] width 38 height 9
select select "affect"
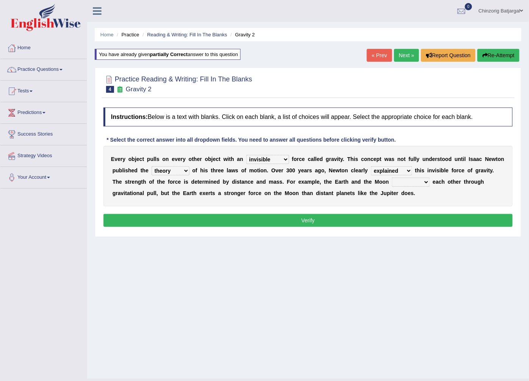
click at [392, 178] on select "affect spin evade span" at bounding box center [411, 182] width 38 height 9
click at [343, 222] on button "Verify" at bounding box center [309, 220] width 410 height 13
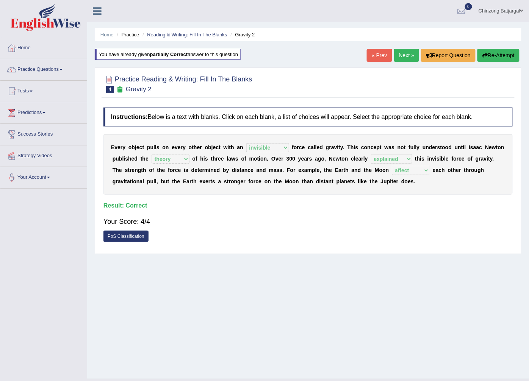
click at [400, 64] on div "Home Practice Reading & Writing: Fill In The Blanks Gravity 2 You have already …" at bounding box center [308, 189] width 442 height 379
click at [399, 54] on link "Next »" at bounding box center [406, 55] width 25 height 13
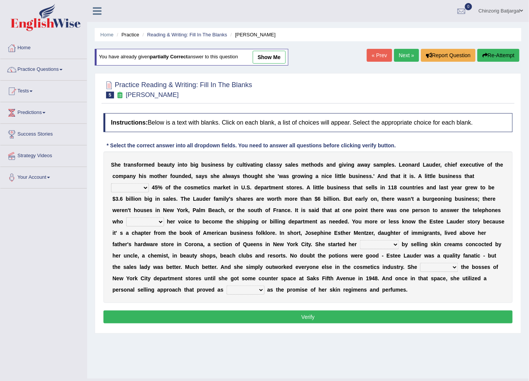
click at [149, 184] on select "has controls makes maintains" at bounding box center [130, 188] width 38 height 9
select select "controls"
click at [149, 184] on select "has controls makes maintains" at bounding box center [130, 188] width 38 height 9
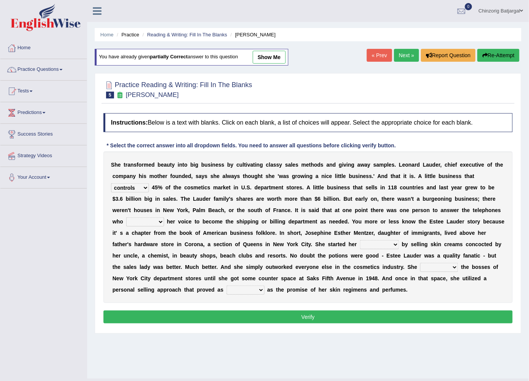
click at [164, 218] on select "switched changed raised used" at bounding box center [145, 222] width 38 height 9
select select "used"
click at [164, 218] on select "switched changed raised used" at bounding box center [145, 222] width 38 height 9
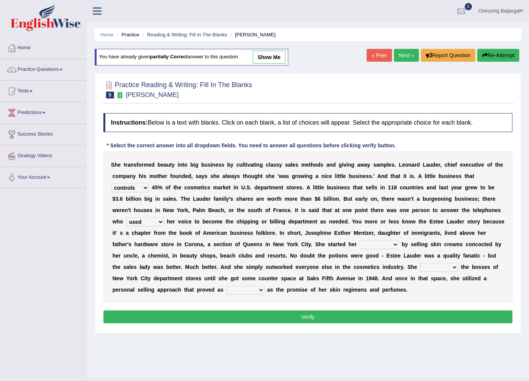
click at [360, 244] on select "job institute companion enterprise" at bounding box center [379, 244] width 39 height 9
click at [360, 245] on select "job institute companion enterprise" at bounding box center [379, 244] width 39 height 9
select select "enterprise"
click at [360, 241] on select "job institute companion enterprise" at bounding box center [379, 244] width 39 height 9
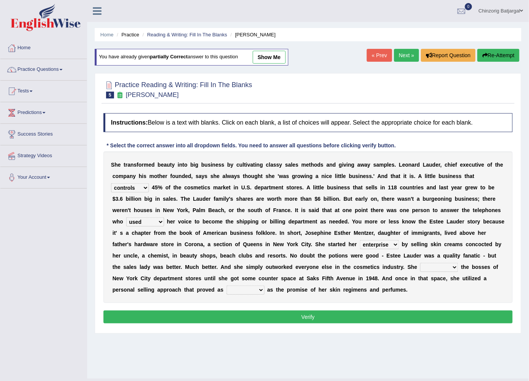
click at [421, 270] on select "stated bridged stalked heaved" at bounding box center [440, 267] width 38 height 9
select select "stalked"
click at [421, 264] on select "stated bridged stalked heaved" at bounding box center [440, 267] width 38 height 9
click at [265, 286] on select "potent ruthless potential expensive" at bounding box center [246, 290] width 38 height 9
select select "potent"
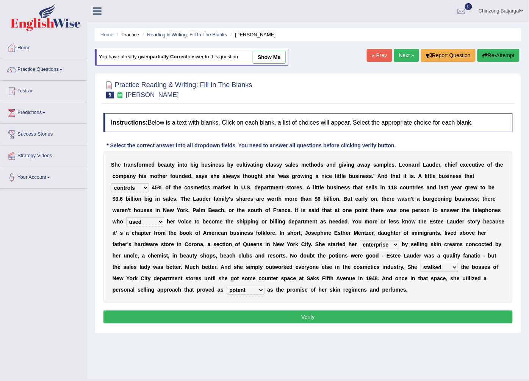
click at [265, 286] on select "potent ruthless potential expensive" at bounding box center [246, 290] width 38 height 9
click at [312, 311] on button "Verify" at bounding box center [309, 317] width 410 height 13
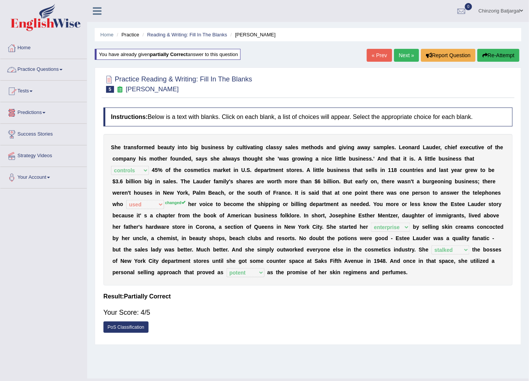
click at [59, 72] on link "Practice Questions" at bounding box center [43, 68] width 86 height 19
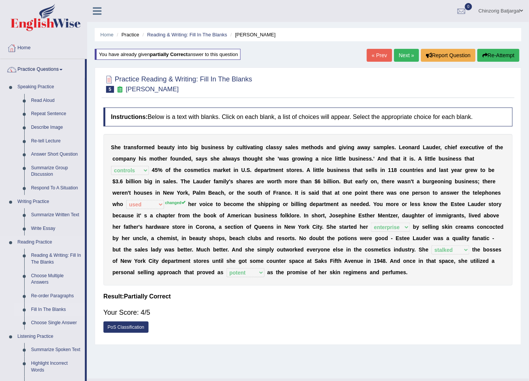
click at [50, 310] on link "Fill In The Blanks" at bounding box center [56, 310] width 57 height 14
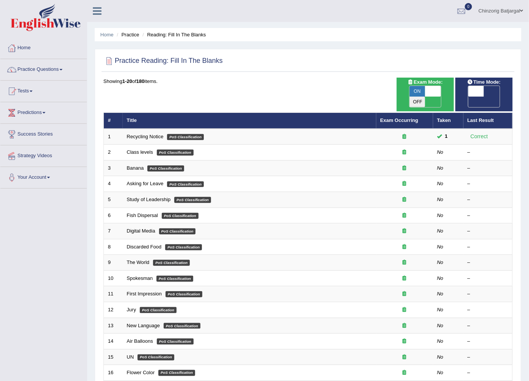
click at [139, 134] on link "Recycling Notice" at bounding box center [145, 137] width 37 height 6
drag, startPoint x: 0, startPoint y: 0, endPoint x: 139, endPoint y: 124, distance: 186.1
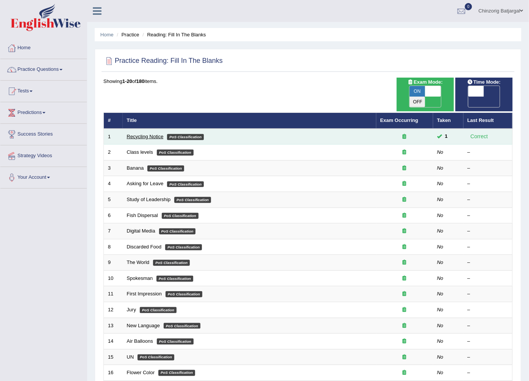
click at [139, 134] on link "Recycling Notice" at bounding box center [145, 137] width 37 height 6
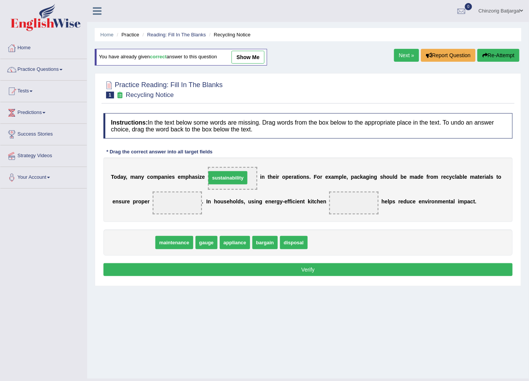
drag, startPoint x: 138, startPoint y: 244, endPoint x: 232, endPoint y: 179, distance: 114.5
click at [232, 179] on span "sustainability" at bounding box center [228, 177] width 39 height 13
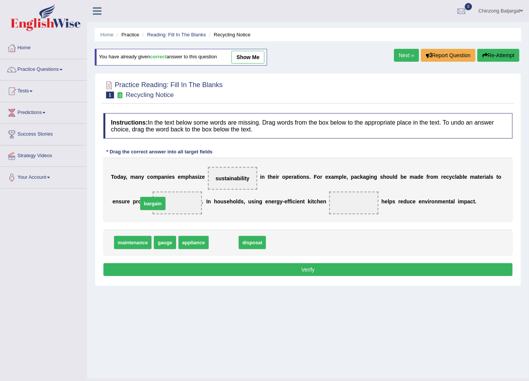
drag, startPoint x: 222, startPoint y: 244, endPoint x: 151, endPoint y: 205, distance: 81.0
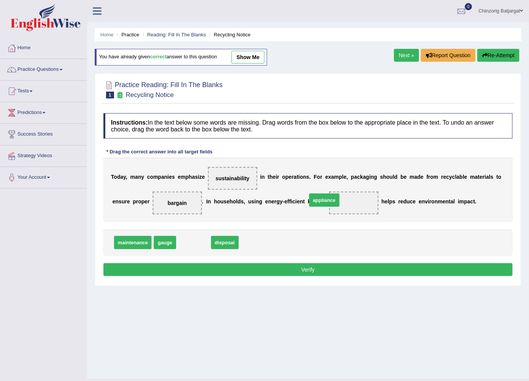
drag, startPoint x: 190, startPoint y: 245, endPoint x: 322, endPoint y: 202, distance: 138.0
click at [344, 267] on button "Verify" at bounding box center [309, 270] width 410 height 13
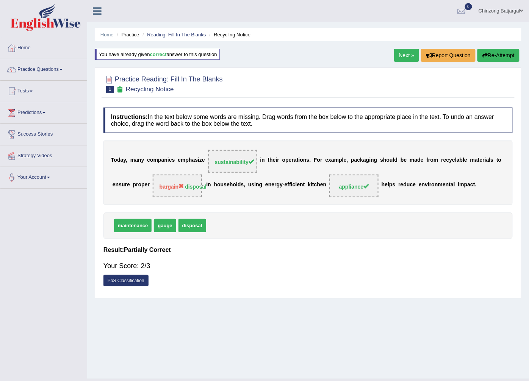
click at [402, 55] on link "Next »" at bounding box center [406, 55] width 25 height 13
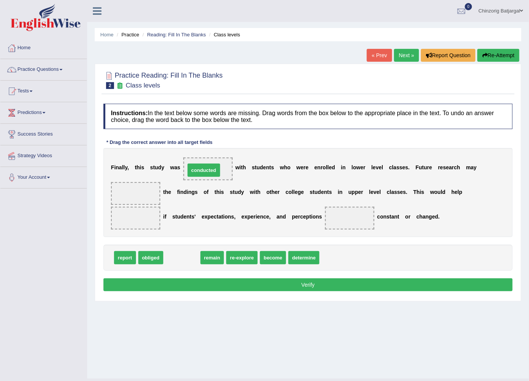
drag, startPoint x: 188, startPoint y: 256, endPoint x: 210, endPoint y: 169, distance: 90.3
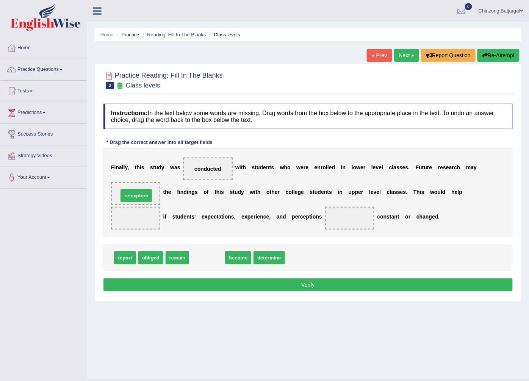
drag, startPoint x: 212, startPoint y: 260, endPoint x: 141, endPoint y: 198, distance: 94.3
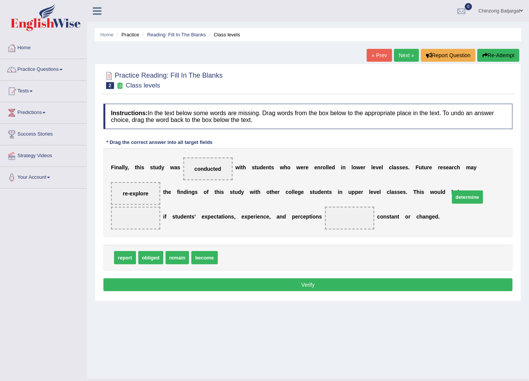
drag, startPoint x: 240, startPoint y: 260, endPoint x: 472, endPoint y: 199, distance: 239.9
drag, startPoint x: 203, startPoint y: 259, endPoint x: 272, endPoint y: 221, distance: 78.7
click at [331, 286] on button "Verify" at bounding box center [309, 285] width 410 height 13
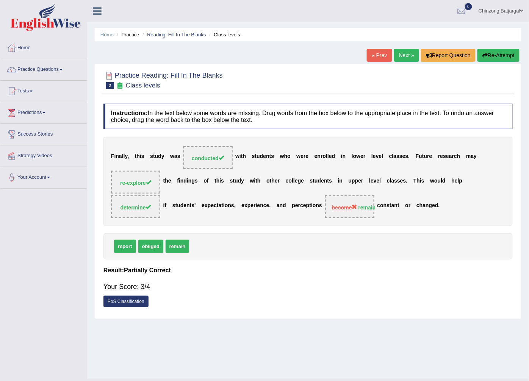
click at [407, 55] on link "Next »" at bounding box center [406, 55] width 25 height 13
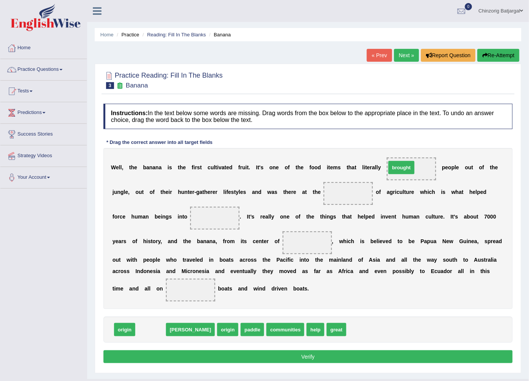
drag, startPoint x: 151, startPoint y: 329, endPoint x: 402, endPoint y: 167, distance: 298.9
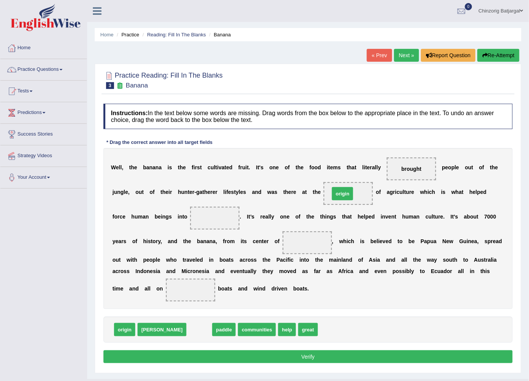
drag, startPoint x: 172, startPoint y: 331, endPoint x: 315, endPoint y: 195, distance: 197.7
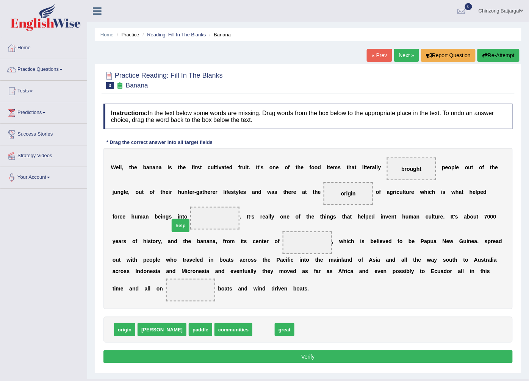
drag, startPoint x: 232, startPoint y: 331, endPoint x: 150, endPoint y: 227, distance: 133.1
drag, startPoint x: 153, startPoint y: 219, endPoint x: 291, endPoint y: 349, distance: 189.4
click at [351, 354] on span "help" at bounding box center [360, 354] width 19 height 14
drag, startPoint x: 234, startPoint y: 331, endPoint x: 158, endPoint y: 220, distance: 133.9
drag, startPoint x: 127, startPoint y: 328, endPoint x: 225, endPoint y: 248, distance: 126.6
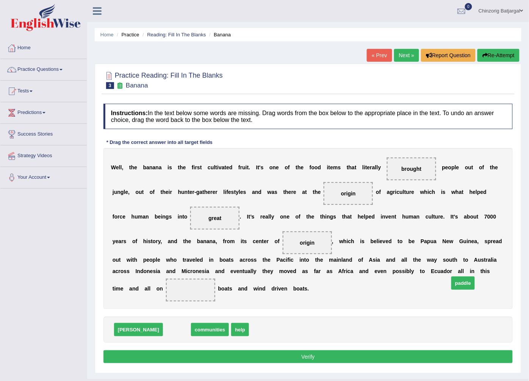
drag, startPoint x: 152, startPoint y: 332, endPoint x: 438, endPoint y: 285, distance: 290.1
click at [344, 354] on button "Verify" at bounding box center [309, 357] width 410 height 13
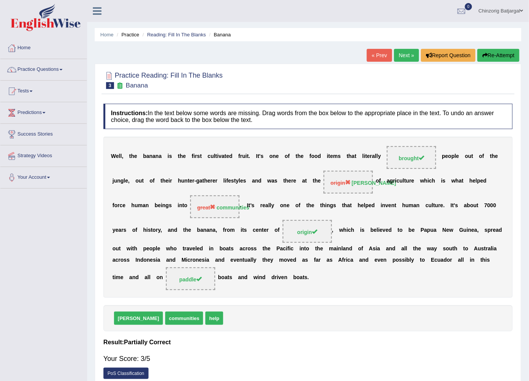
click at [409, 55] on link "Next »" at bounding box center [406, 55] width 25 height 13
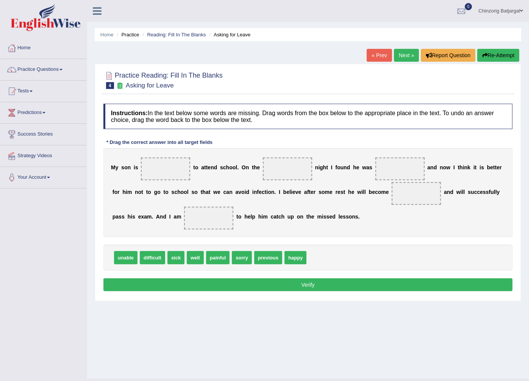
click at [129, 260] on span "unable" at bounding box center [126, 257] width 24 height 13
drag, startPoint x: 215, startPoint y: 260, endPoint x: 165, endPoint y: 174, distance: 99.9
drag, startPoint x: 179, startPoint y: 259, endPoint x: 282, endPoint y: 174, distance: 133.9
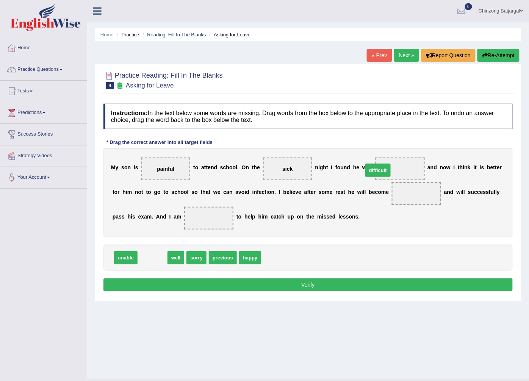
drag, startPoint x: 158, startPoint y: 256, endPoint x: 384, endPoint y: 169, distance: 242.0
drag, startPoint x: 151, startPoint y: 258, endPoint x: 387, endPoint y: 196, distance: 244.3
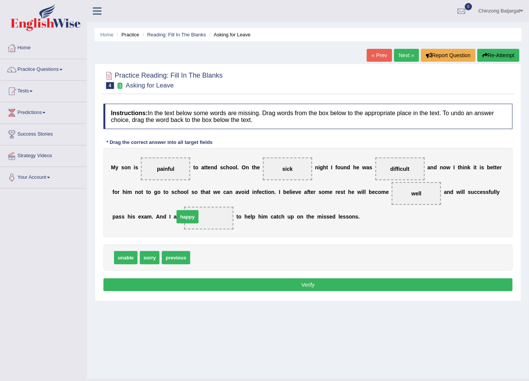
drag, startPoint x: 204, startPoint y: 256, endPoint x: 188, endPoint y: 215, distance: 43.9
drag, startPoint x: 180, startPoint y: 260, endPoint x: 391, endPoint y: 173, distance: 228.3
drag, startPoint x: 389, startPoint y: 171, endPoint x: 274, endPoint y: 171, distance: 114.9
drag, startPoint x: 179, startPoint y: 260, endPoint x: 403, endPoint y: 166, distance: 243.7
click at [328, 288] on button "Verify" at bounding box center [309, 285] width 410 height 13
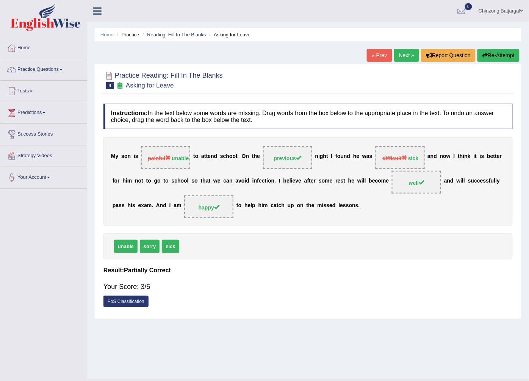
click at [411, 56] on link "Next »" at bounding box center [406, 55] width 25 height 13
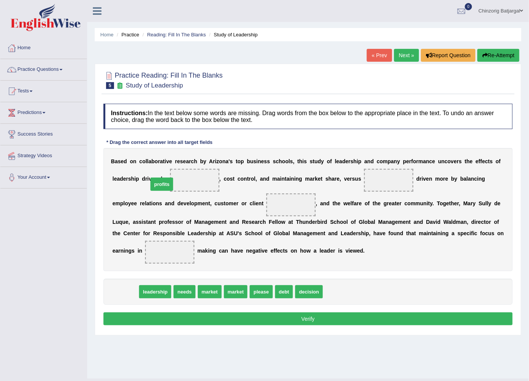
drag, startPoint x: 124, startPoint y: 296, endPoint x: 160, endPoint y: 188, distance: 113.7
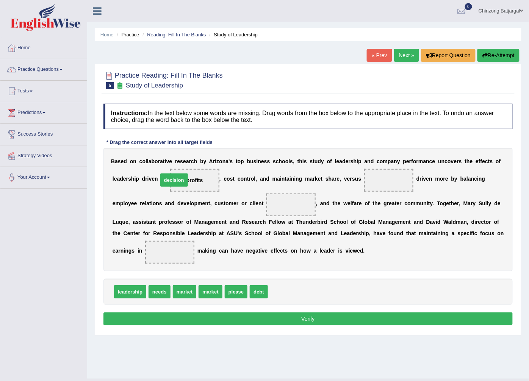
drag, startPoint x: 279, startPoint y: 296, endPoint x: 169, endPoint y: 184, distance: 156.9
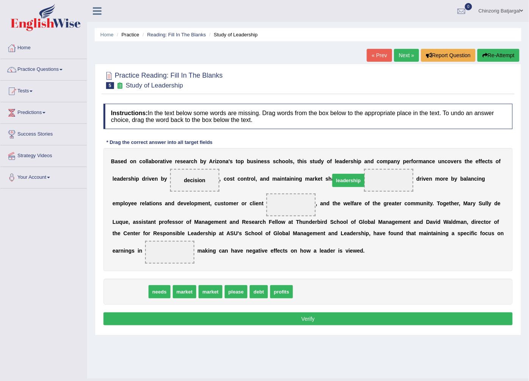
drag, startPoint x: 138, startPoint y: 289, endPoint x: 357, endPoint y: 177, distance: 245.2
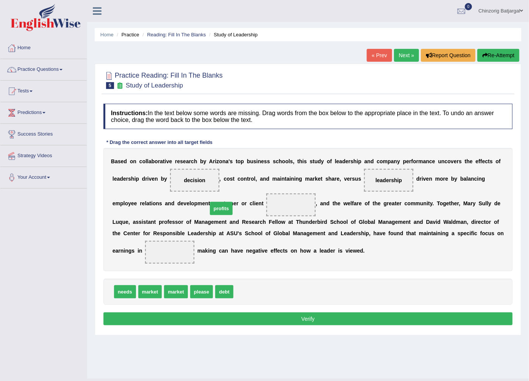
drag, startPoint x: 246, startPoint y: 293, endPoint x: 221, endPoint y: 209, distance: 87.3
drag, startPoint x: 129, startPoint y: 294, endPoint x: 226, endPoint y: 207, distance: 130.8
drag, startPoint x: 165, startPoint y: 287, endPoint x: 417, endPoint y: 252, distance: 254.1
drag, startPoint x: 191, startPoint y: 290, endPoint x: 428, endPoint y: 240, distance: 242.6
click at [293, 319] on button "Verify" at bounding box center [309, 319] width 410 height 13
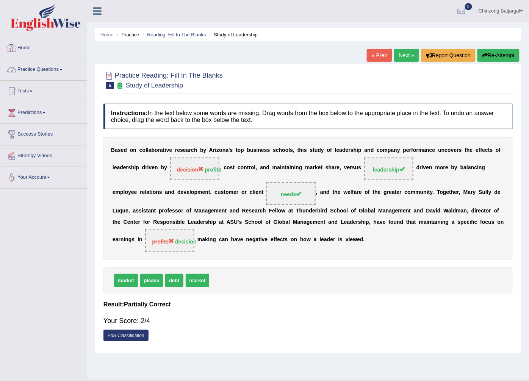
click at [37, 70] on link "Practice Questions" at bounding box center [43, 68] width 86 height 19
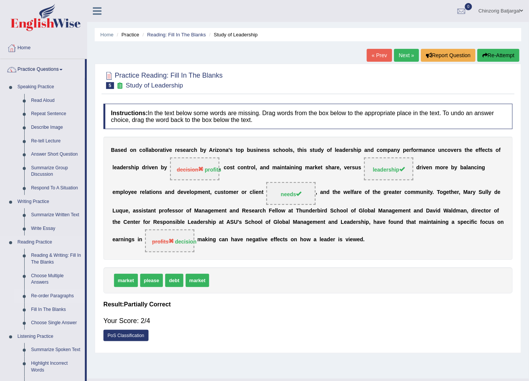
click at [55, 296] on link "Re-order Paragraphs" at bounding box center [56, 297] width 57 height 14
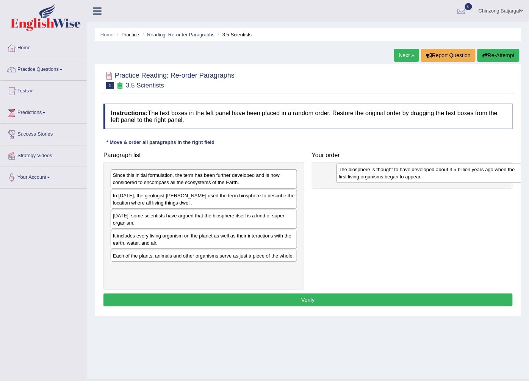
drag, startPoint x: 153, startPoint y: 263, endPoint x: 378, endPoint y: 175, distance: 241.0
click at [378, 176] on div "The biosphere is thought to have developed about 3.5 billion years ago when the…" at bounding box center [430, 173] width 187 height 19
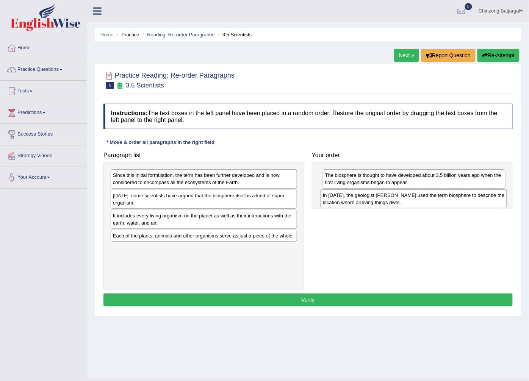
drag, startPoint x: 172, startPoint y: 199, endPoint x: 382, endPoint y: 199, distance: 210.1
click at [382, 199] on div "In 1875, the geologist Eduard Suess used the term biosphere to describe the loc…" at bounding box center [414, 199] width 187 height 19
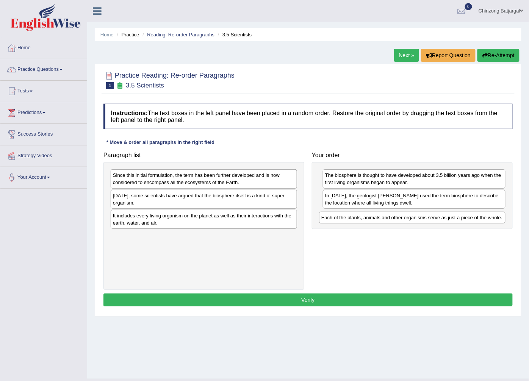
drag, startPoint x: 160, startPoint y: 237, endPoint x: 368, endPoint y: 219, distance: 209.4
click at [368, 219] on div "Each of the plants, animals and other organisms serve as just a piece of the wh…" at bounding box center [412, 218] width 187 height 12
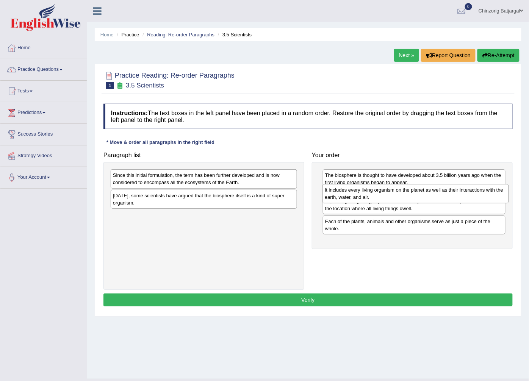
drag, startPoint x: 147, startPoint y: 218, endPoint x: 359, endPoint y: 192, distance: 213.5
click at [359, 192] on div "It includes every living organism on the planet as well as their interactions w…" at bounding box center [416, 193] width 187 height 19
drag, startPoint x: 349, startPoint y: 222, endPoint x: 344, endPoint y: 196, distance: 26.9
click at [344, 196] on div "In 1875, the geologist Eduard Suess used the term biosphere to describe the loc…" at bounding box center [410, 193] width 183 height 19
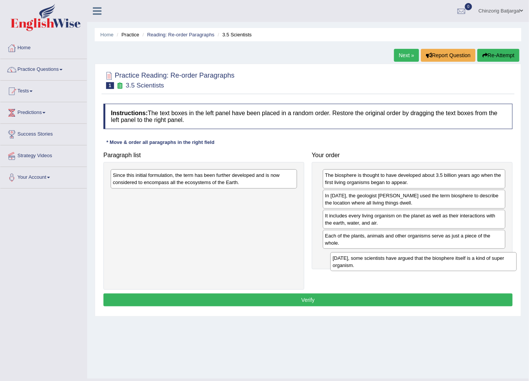
drag, startPoint x: 160, startPoint y: 200, endPoint x: 369, endPoint y: 251, distance: 215.9
click at [376, 256] on div "Today, some scientists have argued that the biosphere itself is a kind of super…" at bounding box center [424, 262] width 187 height 19
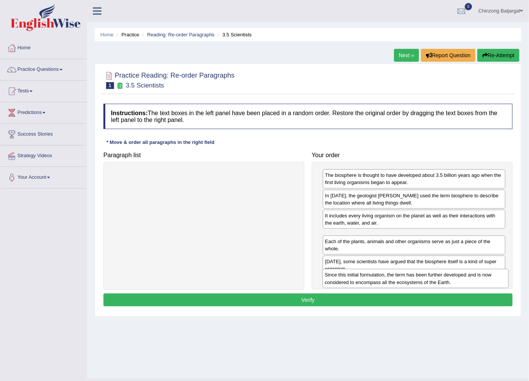
drag, startPoint x: 150, startPoint y: 178, endPoint x: 362, endPoint y: 278, distance: 234.3
click at [362, 278] on div "Since this initial formulation, the term has been further developed and is now …" at bounding box center [416, 278] width 187 height 19
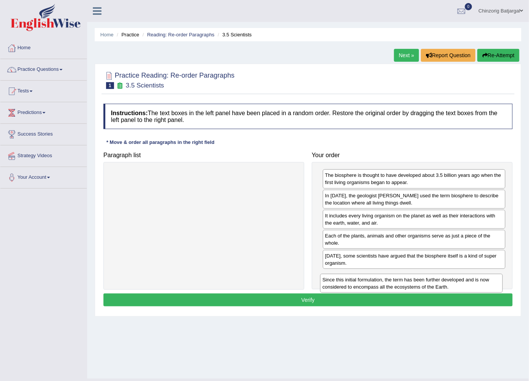
drag, startPoint x: 357, startPoint y: 242, endPoint x: 355, endPoint y: 286, distance: 43.7
click at [355, 286] on div "Since this initial formulation, the term has been further developed and is now …" at bounding box center [411, 283] width 183 height 19
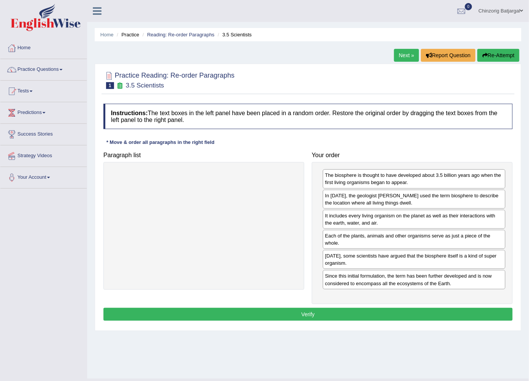
click at [315, 316] on button "Verify" at bounding box center [309, 314] width 410 height 13
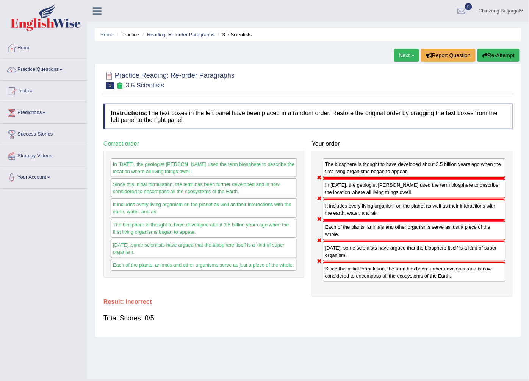
click at [402, 58] on link "Next »" at bounding box center [406, 55] width 25 height 13
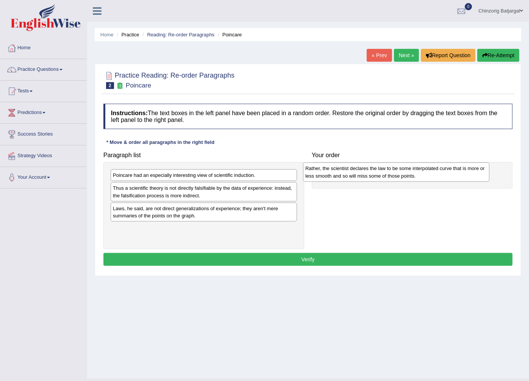
drag, startPoint x: 158, startPoint y: 180, endPoint x: 351, endPoint y: 174, distance: 192.8
click at [351, 174] on div "Rather, the scientist declares the law to be some interpolated curve that is mo…" at bounding box center [396, 172] width 187 height 19
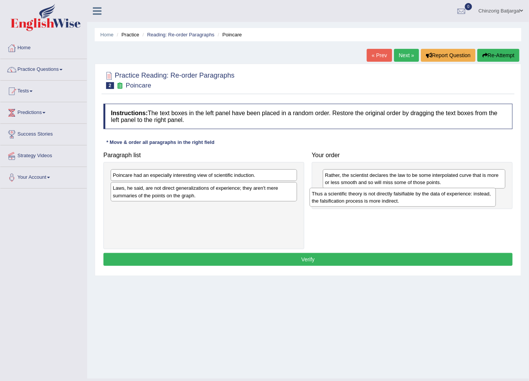
drag, startPoint x: 160, startPoint y: 194, endPoint x: 359, endPoint y: 199, distance: 199.1
click at [359, 199] on div "Thus a scientific theory is not directly falsifiable by the data of experience:…" at bounding box center [403, 197] width 187 height 19
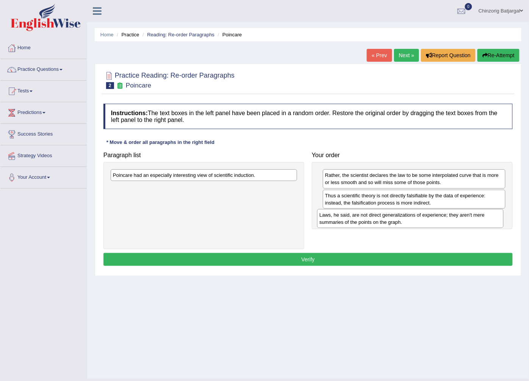
drag, startPoint x: 143, startPoint y: 192, endPoint x: 349, endPoint y: 218, distance: 208.4
click at [349, 218] on div "Laws, he said, are not direct generalizations of experience; they aren't mere s…" at bounding box center [410, 218] width 187 height 19
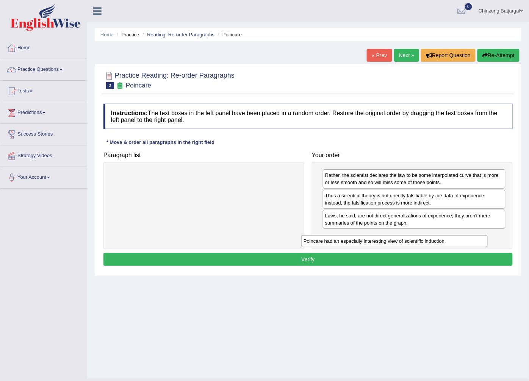
drag, startPoint x: 200, startPoint y: 177, endPoint x: 389, endPoint y: 240, distance: 199.7
click at [392, 240] on div "Poincare had an especially interesting view of scientific induction." at bounding box center [394, 241] width 187 height 12
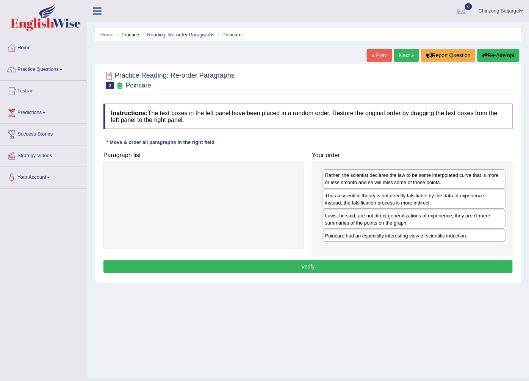
click at [306, 268] on button "Verify" at bounding box center [309, 267] width 410 height 13
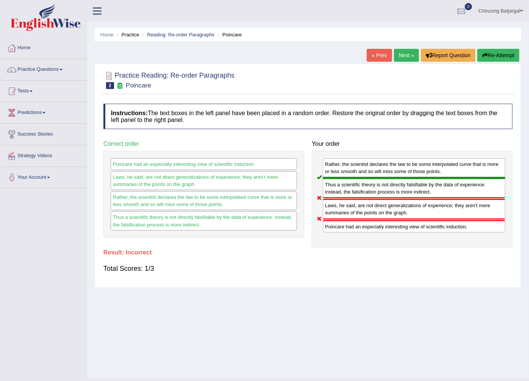
click at [386, 53] on link "« Prev" at bounding box center [379, 55] width 25 height 13
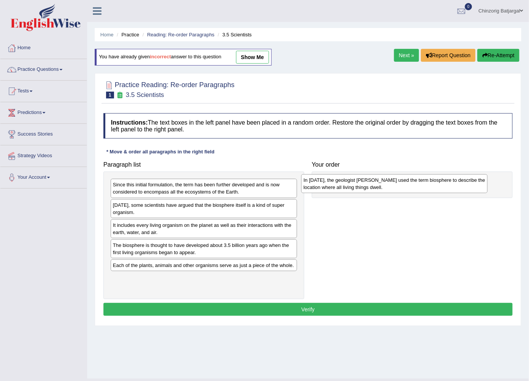
drag, startPoint x: 180, startPoint y: 211, endPoint x: 371, endPoint y: 186, distance: 192.4
click at [371, 186] on div "In [DATE], the geologist [PERSON_NAME] used the term biosphere to describe the …" at bounding box center [394, 183] width 187 height 19
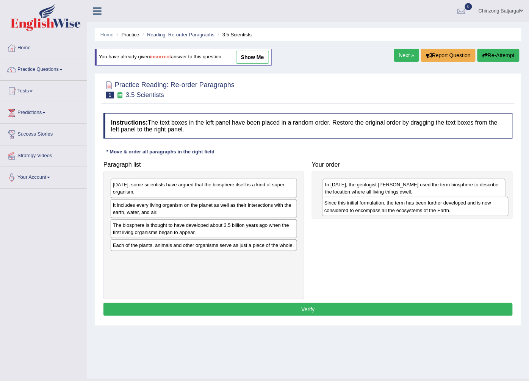
drag, startPoint x: 172, startPoint y: 188, endPoint x: 383, endPoint y: 207, distance: 212.4
click at [383, 207] on div "Since this initial formulation, the term has been further developed and is now …" at bounding box center [415, 206] width 187 height 19
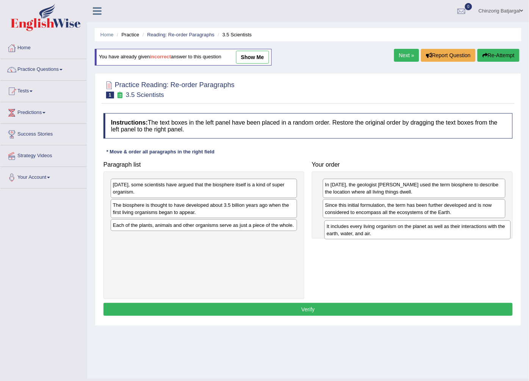
drag, startPoint x: 149, startPoint y: 211, endPoint x: 359, endPoint y: 225, distance: 210.5
click at [363, 231] on div "It includes every living organism on the planet as well as their interactions w…" at bounding box center [418, 230] width 187 height 19
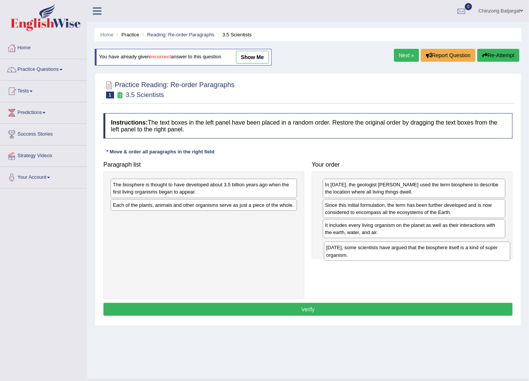
drag, startPoint x: 202, startPoint y: 190, endPoint x: 410, endPoint y: 243, distance: 214.9
click at [417, 248] on div "Today, some scientists have argued that the biosphere itself is a kind of super…" at bounding box center [417, 251] width 187 height 19
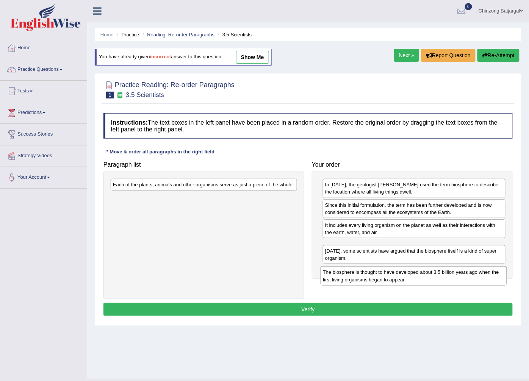
drag, startPoint x: 144, startPoint y: 192, endPoint x: 355, endPoint y: 273, distance: 225.4
click at [358, 276] on div "The biosphere is thought to have developed about 3.5 billion years ago when the…" at bounding box center [414, 276] width 187 height 19
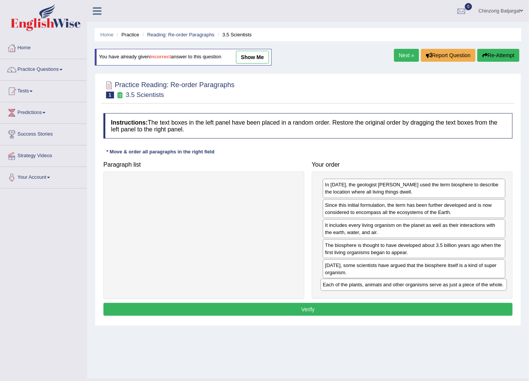
drag, startPoint x: 160, startPoint y: 188, endPoint x: 374, endPoint y: 289, distance: 236.1
click at [374, 289] on div "Each of the plants, animals and other organisms serve as just a piece of the wh…" at bounding box center [414, 285] width 187 height 12
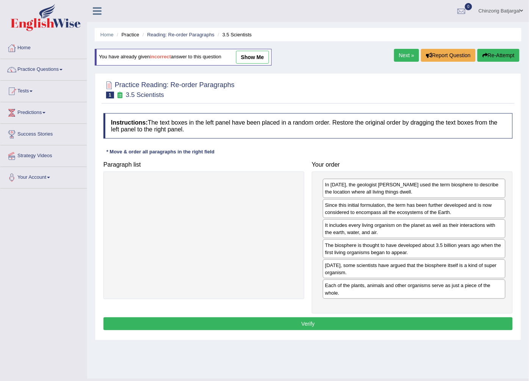
click at [325, 321] on button "Verify" at bounding box center [309, 324] width 410 height 13
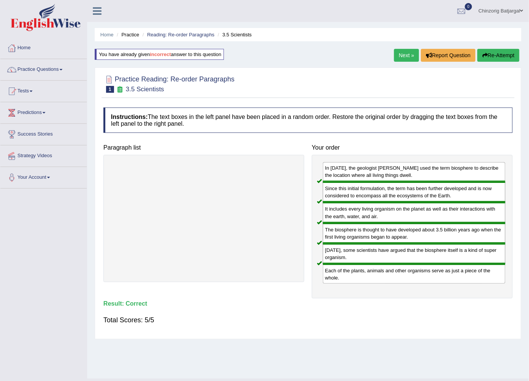
click at [404, 55] on link "Next »" at bounding box center [406, 55] width 25 height 13
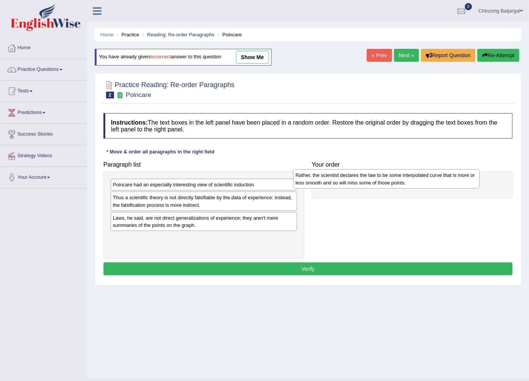
drag, startPoint x: 175, startPoint y: 192, endPoint x: 358, endPoint y: 183, distance: 183.0
click at [358, 183] on div "Rather, the scientist declares the law to be some interpolated curve that is mo…" at bounding box center [386, 179] width 187 height 19
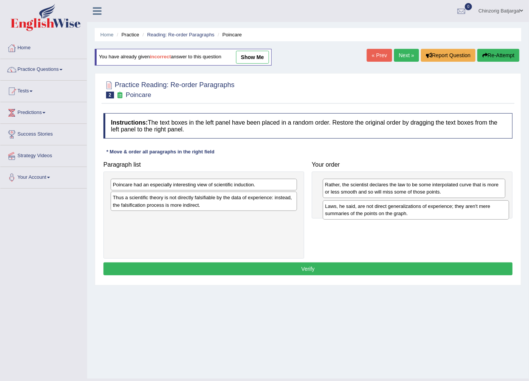
drag, startPoint x: 139, startPoint y: 222, endPoint x: 350, endPoint y: 206, distance: 211.8
click at [352, 210] on div "Laws, he said, are not direct generalizations of experience; they aren't mere s…" at bounding box center [416, 210] width 187 height 19
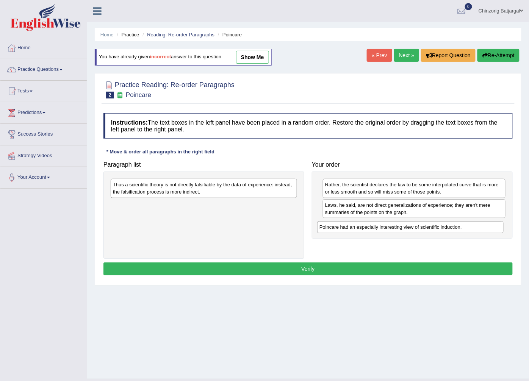
drag, startPoint x: 205, startPoint y: 188, endPoint x: 417, endPoint y: 226, distance: 215.3
click at [415, 229] on div "Poincare had an especially interesting view of scientific induction." at bounding box center [410, 227] width 187 height 12
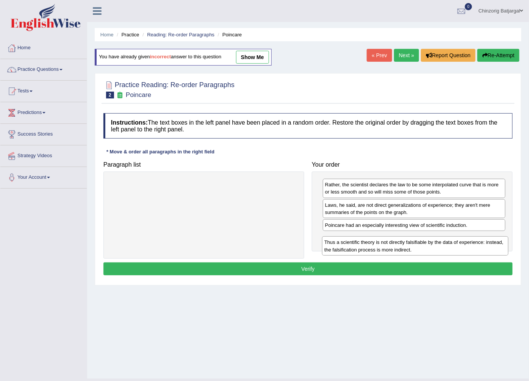
drag, startPoint x: 201, startPoint y: 190, endPoint x: 413, endPoint y: 248, distance: 219.3
click at [413, 248] on div "Thus a scientific theory is not directly falsifiable by the data of experience:…" at bounding box center [415, 246] width 187 height 19
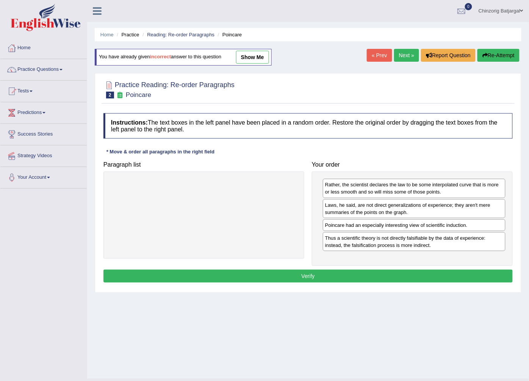
click at [380, 273] on button "Verify" at bounding box center [309, 276] width 410 height 13
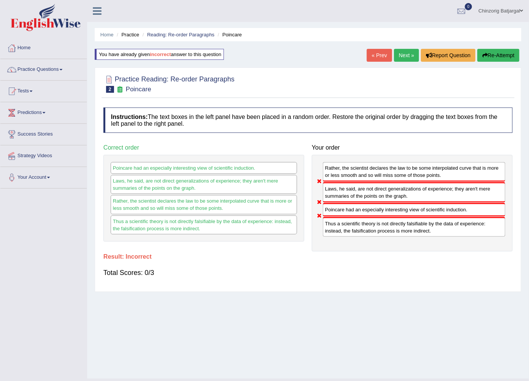
click at [494, 55] on button "Re-Attempt" at bounding box center [499, 55] width 42 height 13
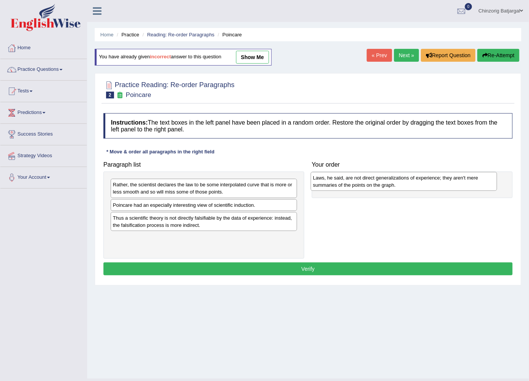
drag, startPoint x: 166, startPoint y: 243, endPoint x: 366, endPoint y: 182, distance: 209.2
click at [366, 182] on div "Laws, he said, are not direct generalizations of experience; they aren't mere s…" at bounding box center [404, 181] width 187 height 19
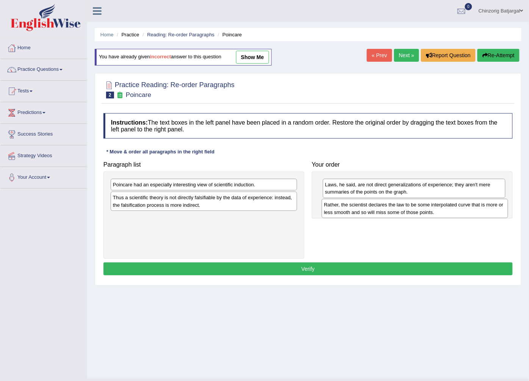
drag, startPoint x: 190, startPoint y: 188, endPoint x: 401, endPoint y: 209, distance: 212.2
click at [401, 209] on div "Rather, the scientist declares the law to be some interpolated curve that is mo…" at bounding box center [415, 208] width 187 height 19
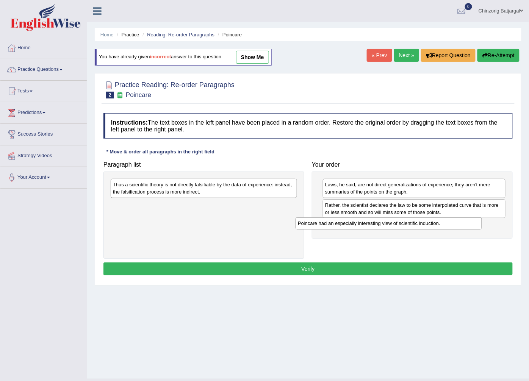
drag, startPoint x: 237, startPoint y: 187, endPoint x: 415, endPoint y: 222, distance: 182.0
click at [423, 224] on div "Poincare had an especially interesting view of scientific induction." at bounding box center [389, 224] width 187 height 12
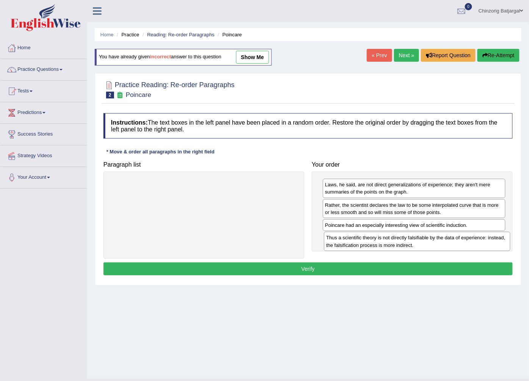
drag, startPoint x: 233, startPoint y: 194, endPoint x: 446, endPoint y: 245, distance: 218.7
click at [446, 246] on div "Thus a scientific theory is not directly falsifiable by the data of experience:…" at bounding box center [417, 241] width 187 height 19
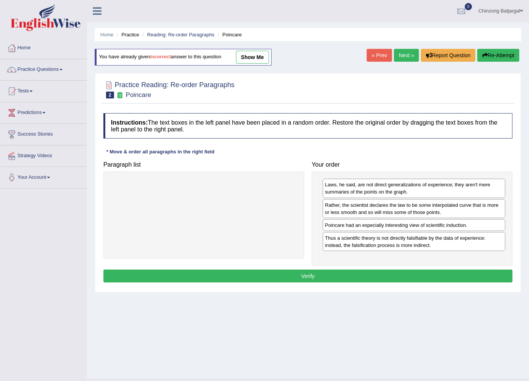
click at [369, 276] on button "Verify" at bounding box center [309, 276] width 410 height 13
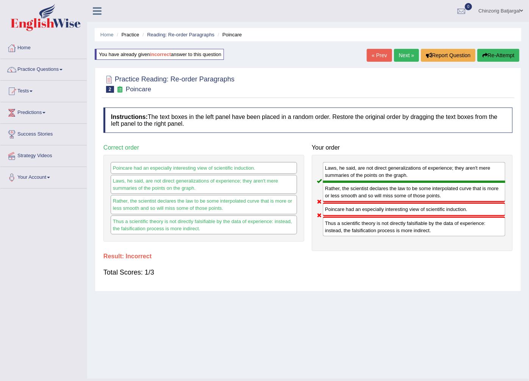
click at [488, 56] on button "Re-Attempt" at bounding box center [499, 55] width 42 height 13
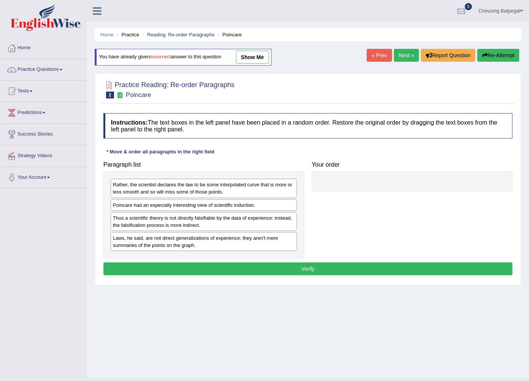
click at [237, 192] on div "Rather, the scientist declares the law to be some interpolated curve that is mo…" at bounding box center [204, 188] width 187 height 19
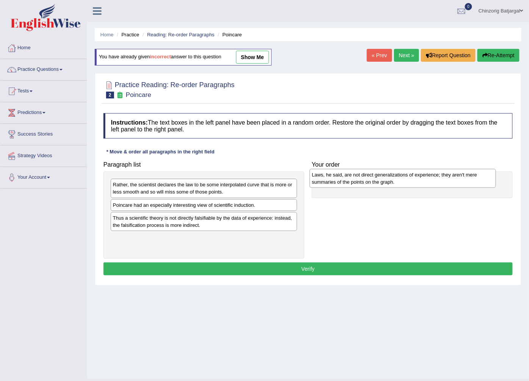
drag, startPoint x: 206, startPoint y: 241, endPoint x: 410, endPoint y: 173, distance: 215.1
click at [408, 175] on div "Laws, he said, are not direct generalizations of experience; they aren't mere s…" at bounding box center [403, 178] width 187 height 19
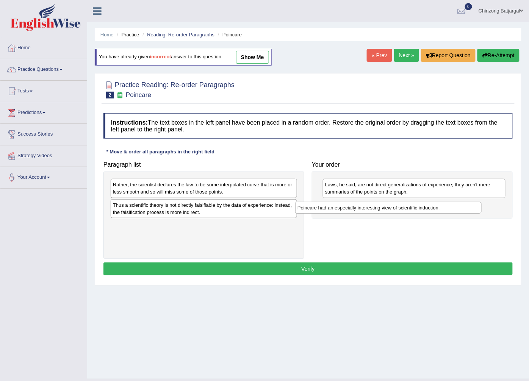
drag, startPoint x: 148, startPoint y: 209, endPoint x: 325, endPoint y: 207, distance: 176.3
click at [333, 211] on div "Poincare had an especially interesting view of scientific induction." at bounding box center [388, 208] width 187 height 12
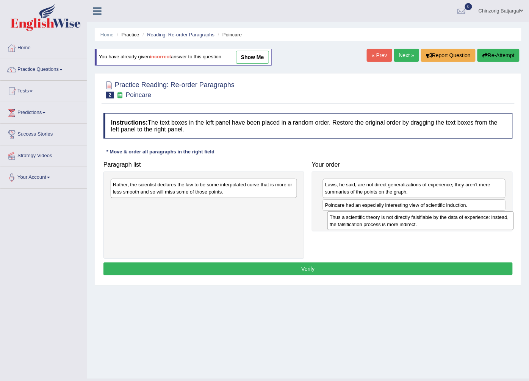
drag, startPoint x: 231, startPoint y: 208, endPoint x: 430, endPoint y: 212, distance: 198.4
click at [448, 219] on div "Thus a scientific theory is not directly falsifiable by the data of experience:…" at bounding box center [421, 221] width 187 height 19
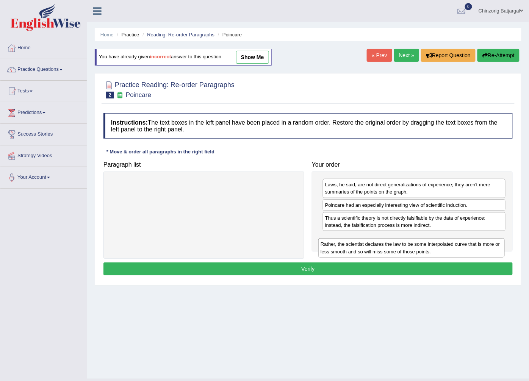
drag, startPoint x: 256, startPoint y: 192, endPoint x: 463, endPoint y: 251, distance: 216.2
click at [463, 251] on div "Rather, the scientist declares the law to be some interpolated curve that is mo…" at bounding box center [412, 248] width 187 height 19
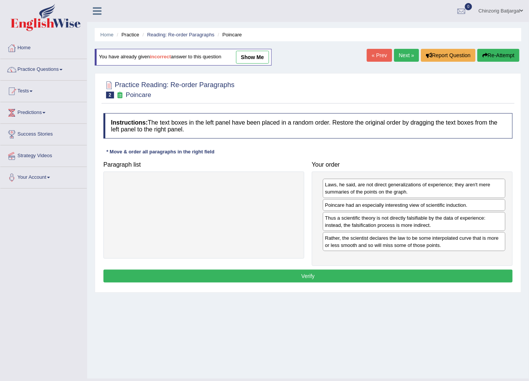
click at [369, 275] on button "Verify" at bounding box center [309, 276] width 410 height 13
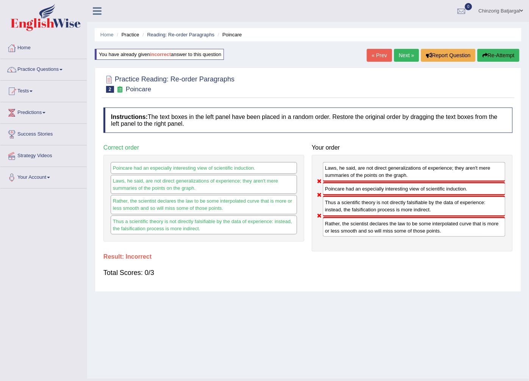
click at [496, 55] on button "Re-Attempt" at bounding box center [499, 55] width 42 height 13
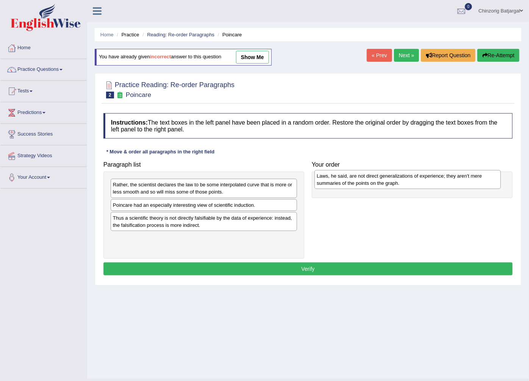
drag, startPoint x: 212, startPoint y: 244, endPoint x: 416, endPoint y: 181, distance: 213.4
click at [416, 181] on div "Laws, he said, are not direct generalizations of experience; they aren't mere s…" at bounding box center [408, 179] width 187 height 19
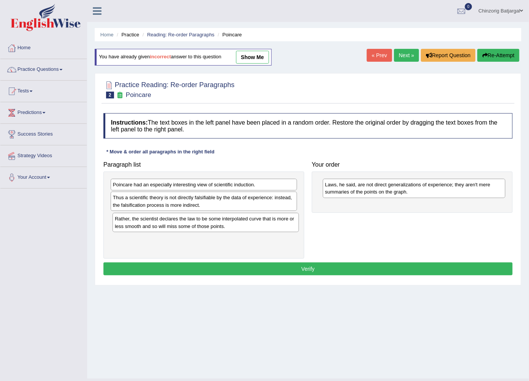
drag, startPoint x: 221, startPoint y: 194, endPoint x: 210, endPoint y: 226, distance: 33.6
click at [210, 226] on div "Rather, the scientist declares the law to be some interpolated curve that is mo…" at bounding box center [206, 222] width 187 height 19
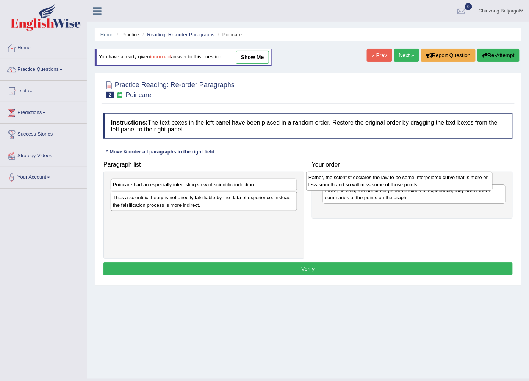
drag, startPoint x: 187, startPoint y: 228, endPoint x: 383, endPoint y: 182, distance: 201.3
click at [384, 186] on div "Rather, the scientist declares the law to be some interpolated curve that is mo…" at bounding box center [399, 181] width 187 height 19
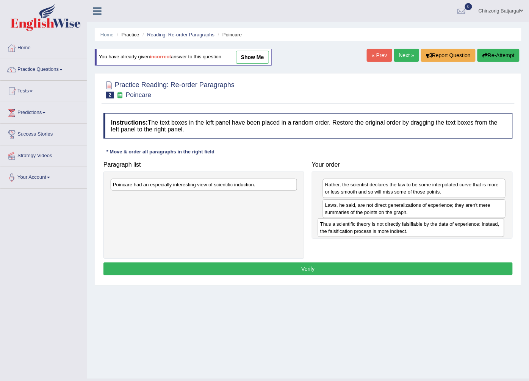
drag, startPoint x: 173, startPoint y: 204, endPoint x: 385, endPoint y: 225, distance: 212.7
click at [386, 226] on div "Thus a scientific theory is not directly falsifiable by the data of experience:…" at bounding box center [411, 227] width 187 height 19
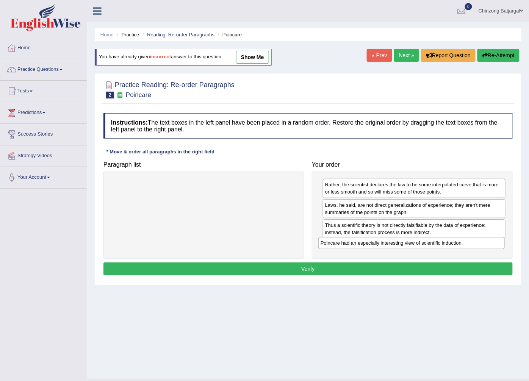
drag, startPoint x: 233, startPoint y: 186, endPoint x: 444, endPoint y: 245, distance: 218.8
click at [444, 245] on div "Poincare had an especially interesting view of scientific induction." at bounding box center [412, 243] width 187 height 12
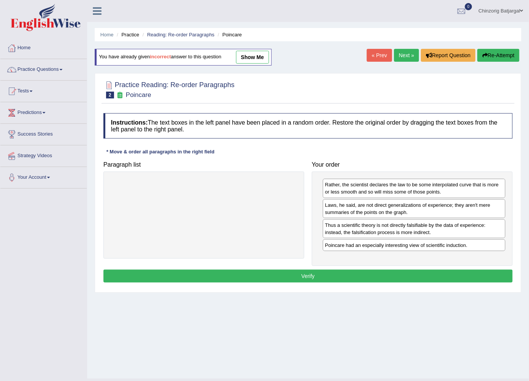
click at [338, 283] on button "Verify" at bounding box center [309, 276] width 410 height 13
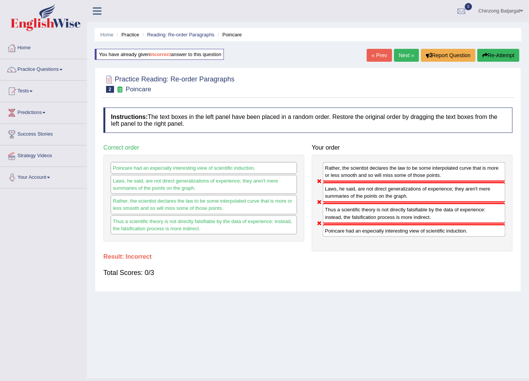
click at [493, 53] on button "Re-Attempt" at bounding box center [499, 55] width 42 height 13
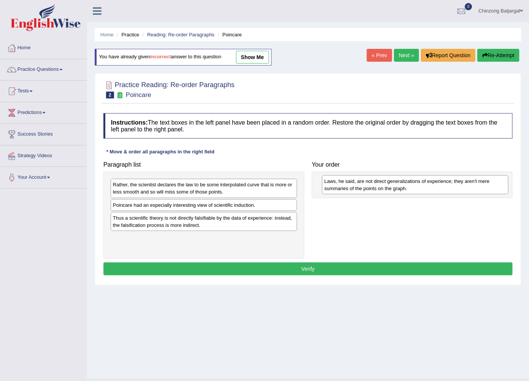
drag, startPoint x: 166, startPoint y: 245, endPoint x: 374, endPoint y: 183, distance: 217.0
click at [376, 187] on div "Laws, he said, are not direct generalizations of experience; they aren't mere s…" at bounding box center [415, 185] width 187 height 19
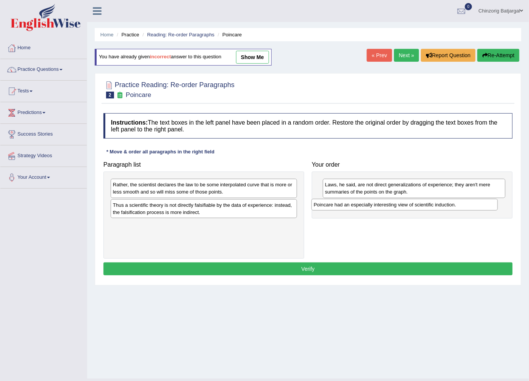
drag, startPoint x: 135, startPoint y: 206, endPoint x: 336, endPoint y: 206, distance: 201.0
click at [336, 206] on div "Poincare had an especially interesting view of scientific induction." at bounding box center [405, 205] width 187 height 12
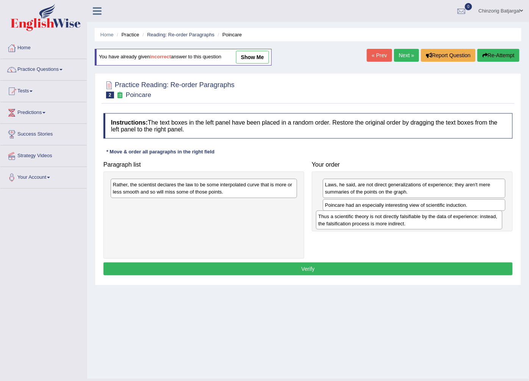
drag, startPoint x: 181, startPoint y: 210, endPoint x: 387, endPoint y: 221, distance: 205.8
click at [387, 221] on div "Thus a scientific theory is not directly falsifiable by the data of experience:…" at bounding box center [409, 220] width 187 height 19
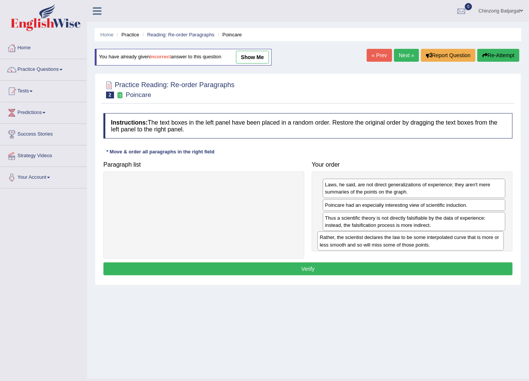
drag, startPoint x: 242, startPoint y: 191, endPoint x: 449, endPoint y: 241, distance: 213.7
click at [450, 243] on div "Rather, the scientist declares the law to be some interpolated curve that is mo…" at bounding box center [411, 241] width 187 height 19
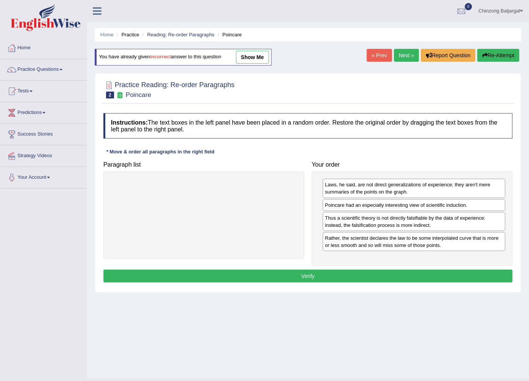
click at [327, 275] on button "Verify" at bounding box center [309, 276] width 410 height 13
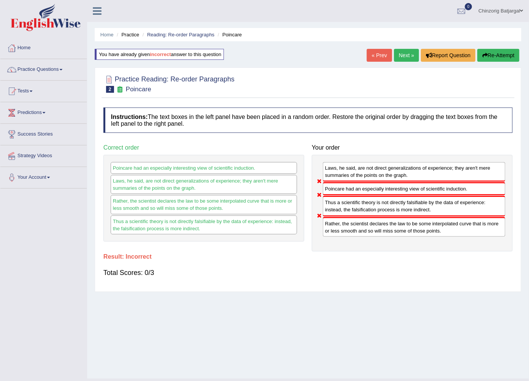
click at [491, 55] on button "Re-Attempt" at bounding box center [499, 55] width 42 height 13
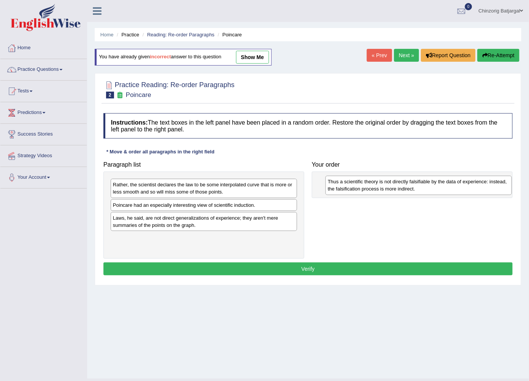
drag, startPoint x: 175, startPoint y: 223, endPoint x: 384, endPoint y: 181, distance: 213.1
click at [389, 185] on div "Thus a scientific theory is not directly falsifiable by the data of experience:…" at bounding box center [419, 185] width 187 height 19
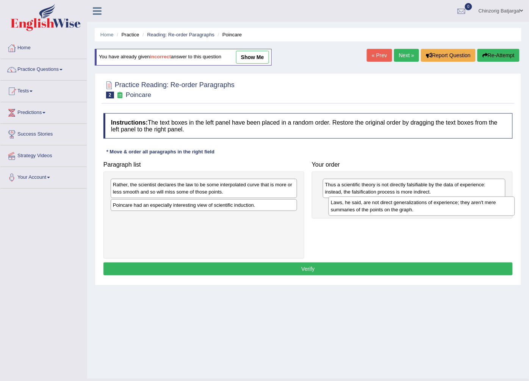
drag, startPoint x: 177, startPoint y: 223, endPoint x: 395, endPoint y: 207, distance: 218.6
click at [395, 207] on div "Laws, he said, are not direct generalizations of experience; they aren't mere s…" at bounding box center [422, 206] width 187 height 19
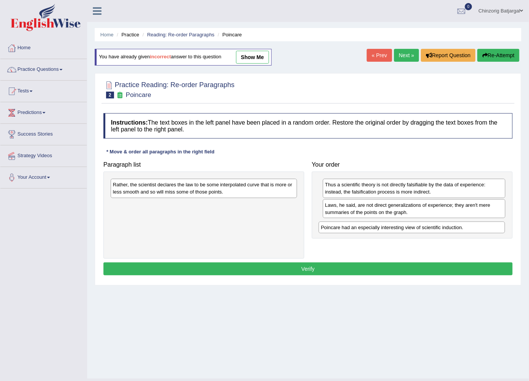
drag, startPoint x: 274, startPoint y: 204, endPoint x: 483, endPoint y: 226, distance: 209.8
click at [483, 226] on div "Poincare had an especially interesting view of scientific induction." at bounding box center [412, 228] width 187 height 12
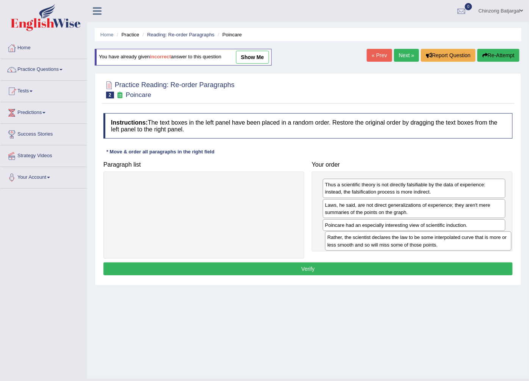
drag, startPoint x: 246, startPoint y: 190, endPoint x: 461, endPoint y: 243, distance: 221.0
click at [461, 243] on div "Rather, the scientist declares the law to be some interpolated curve that is mo…" at bounding box center [418, 241] width 187 height 19
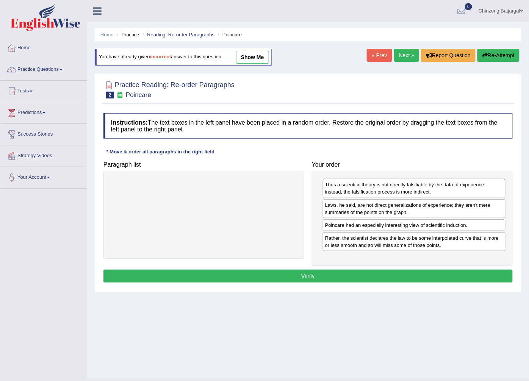
click at [334, 279] on button "Verify" at bounding box center [309, 276] width 410 height 13
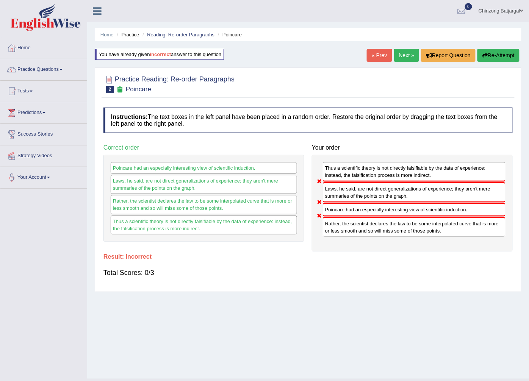
click at [503, 54] on button "Re-Attempt" at bounding box center [499, 55] width 42 height 13
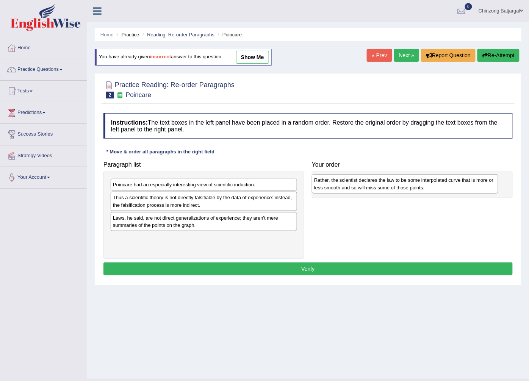
drag, startPoint x: 230, startPoint y: 193, endPoint x: 396, endPoint y: 190, distance: 165.8
click at [396, 190] on div "Rather, the scientist declares the law to be some interpolated curve that is mo…" at bounding box center [405, 183] width 187 height 19
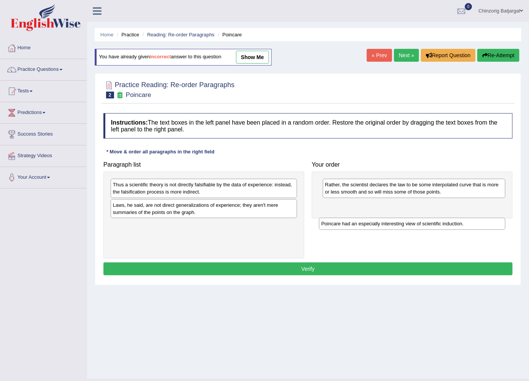
drag, startPoint x: 157, startPoint y: 186, endPoint x: 365, endPoint y: 226, distance: 212.0
click at [365, 226] on div "Poincare had an especially interesting view of scientific induction." at bounding box center [412, 224] width 187 height 12
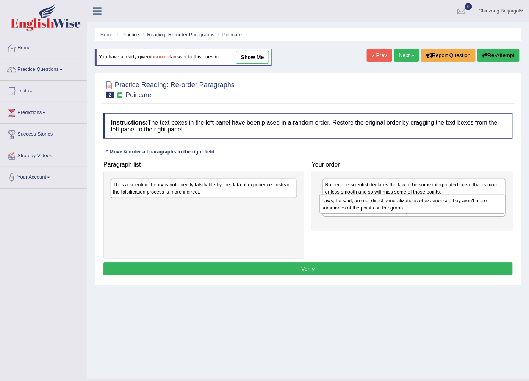
drag, startPoint x: 163, startPoint y: 211, endPoint x: 374, endPoint y: 205, distance: 210.5
click at [374, 205] on div "Laws, he said, are not direct generalizations of experience; they aren't mere s…" at bounding box center [413, 204] width 187 height 19
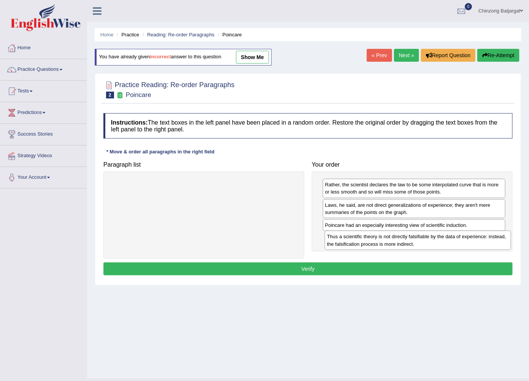
drag, startPoint x: 191, startPoint y: 190, endPoint x: 405, endPoint y: 242, distance: 220.5
click at [405, 242] on div "Thus a scientific theory is not directly falsifiable by the data of experience:…" at bounding box center [418, 240] width 187 height 19
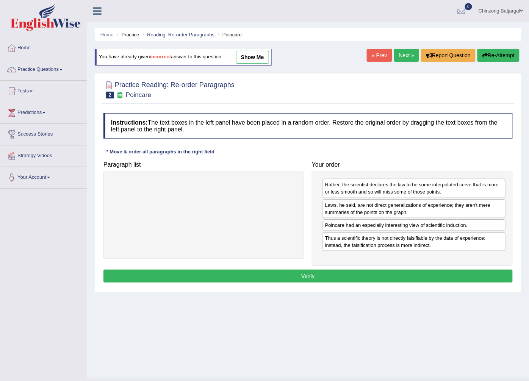
click at [362, 278] on button "Verify" at bounding box center [309, 276] width 410 height 13
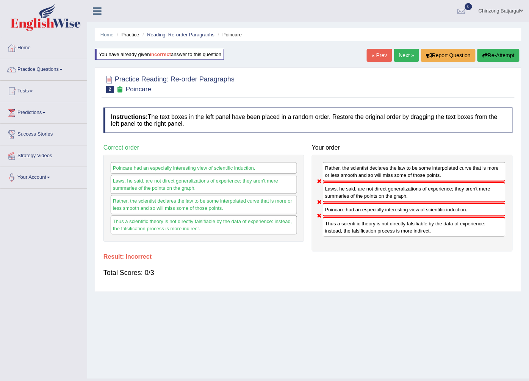
click at [497, 55] on button "Re-Attempt" at bounding box center [499, 55] width 42 height 13
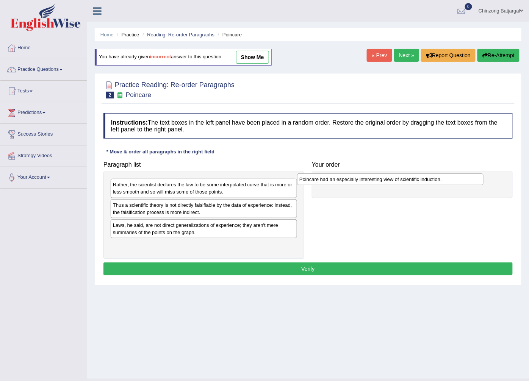
drag, startPoint x: 194, startPoint y: 206, endPoint x: 381, endPoint y: 177, distance: 189.3
click at [381, 180] on div "Poincare had an especially interesting view of scientific induction." at bounding box center [390, 180] width 187 height 12
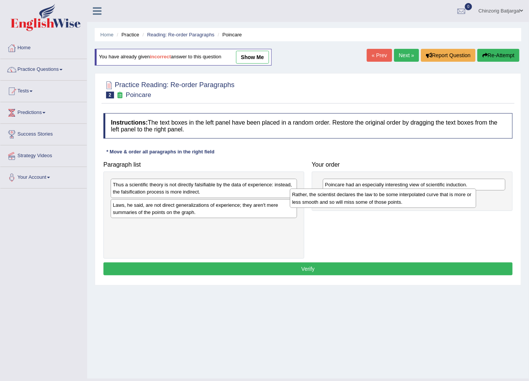
drag, startPoint x: 152, startPoint y: 191, endPoint x: 323, endPoint y: 194, distance: 171.4
click at [331, 200] on div "Rather, the scientist declares the law to be some interpolated curve that is mo…" at bounding box center [383, 198] width 187 height 19
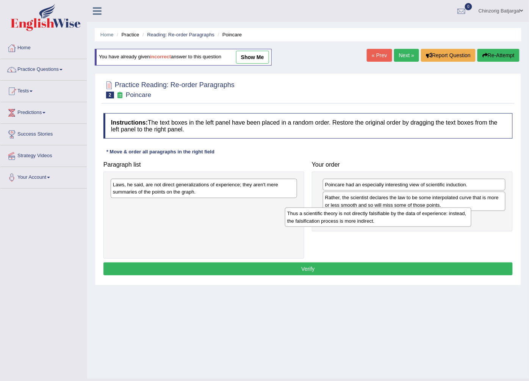
drag, startPoint x: 205, startPoint y: 192, endPoint x: 372, endPoint y: 214, distance: 168.3
click at [380, 220] on div "Thus a scientific theory is not directly falsifiable by the data of experience:…" at bounding box center [378, 217] width 187 height 19
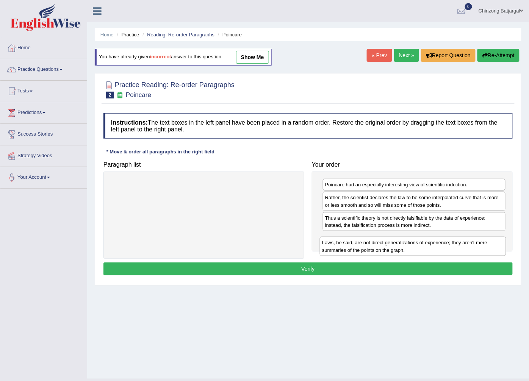
drag, startPoint x: 240, startPoint y: 195, endPoint x: 445, endPoint y: 248, distance: 211.5
click at [445, 248] on div "Laws, he said, are not direct generalizations of experience; they aren't mere s…" at bounding box center [413, 246] width 187 height 19
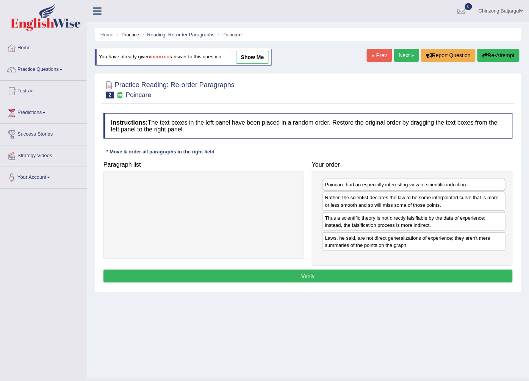
click at [374, 277] on button "Verify" at bounding box center [309, 276] width 410 height 13
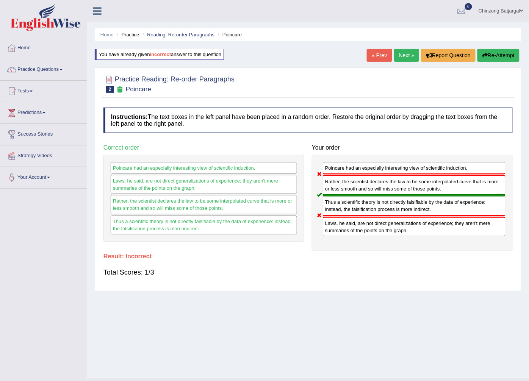
click at [499, 54] on button "Re-Attempt" at bounding box center [499, 55] width 42 height 13
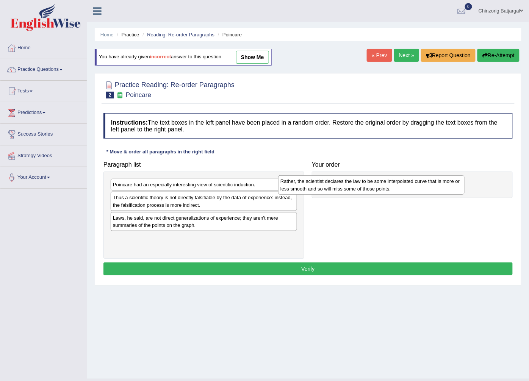
drag, startPoint x: 191, startPoint y: 188, endPoint x: 358, endPoint y: 184, distance: 167.6
click at [358, 184] on div "Rather, the scientist declares the law to be some interpolated curve that is mo…" at bounding box center [371, 185] width 187 height 19
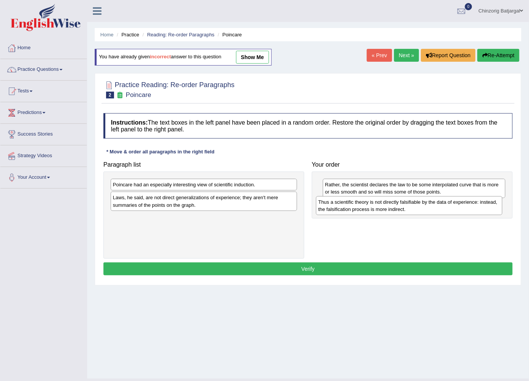
drag, startPoint x: 186, startPoint y: 206, endPoint x: 392, endPoint y: 210, distance: 205.6
click at [392, 210] on div "Thus a scientific theory is not directly falsifiable by the data of experience:…" at bounding box center [409, 205] width 187 height 19
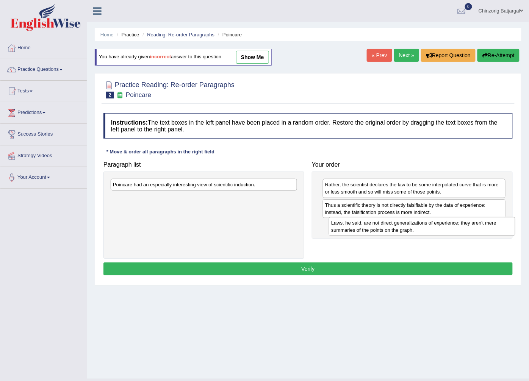
drag, startPoint x: 234, startPoint y: 200, endPoint x: 452, endPoint y: 225, distance: 219.5
click at [452, 225] on div "Laws, he said, are not direct generalizations of experience; they aren't mere s…" at bounding box center [422, 226] width 187 height 19
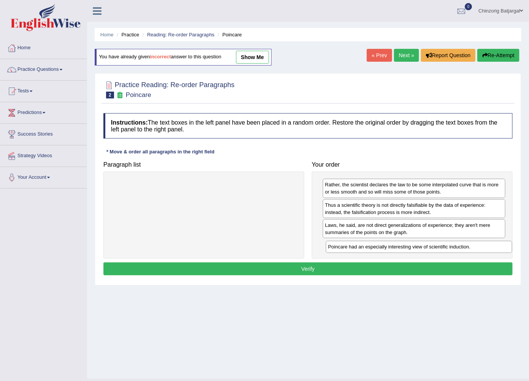
drag, startPoint x: 195, startPoint y: 187, endPoint x: 410, endPoint y: 250, distance: 224.2
click at [410, 250] on div "Poincare had an especially interesting view of scientific induction." at bounding box center [419, 247] width 187 height 12
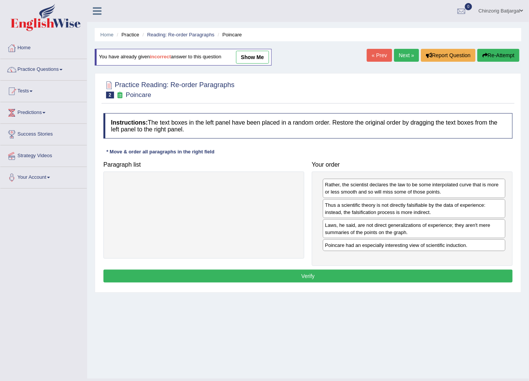
click at [348, 276] on button "Verify" at bounding box center [309, 276] width 410 height 13
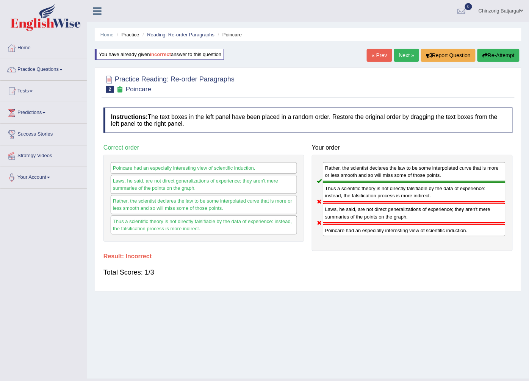
click at [496, 53] on button "Re-Attempt" at bounding box center [499, 55] width 42 height 13
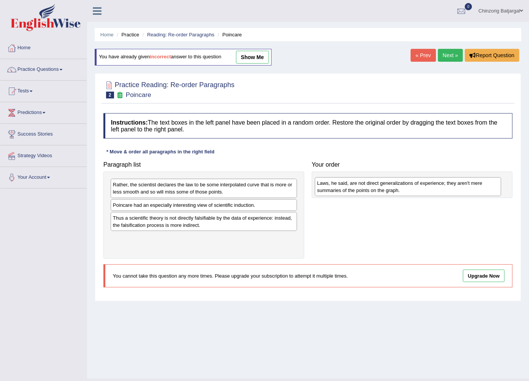
drag, startPoint x: 173, startPoint y: 247, endPoint x: 368, endPoint y: 184, distance: 205.1
click at [378, 191] on div "Laws, he said, are not direct generalizations of experience; they aren't mere s…" at bounding box center [408, 186] width 187 height 19
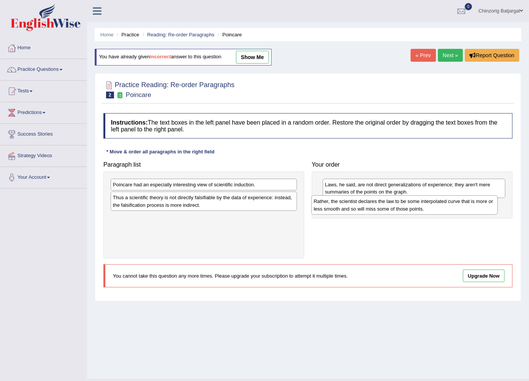
drag, startPoint x: 224, startPoint y: 192, endPoint x: 428, endPoint y: 209, distance: 203.9
click at [428, 209] on div "Rather, the scientist declares the law to be some interpolated curve that is mo…" at bounding box center [405, 205] width 187 height 19
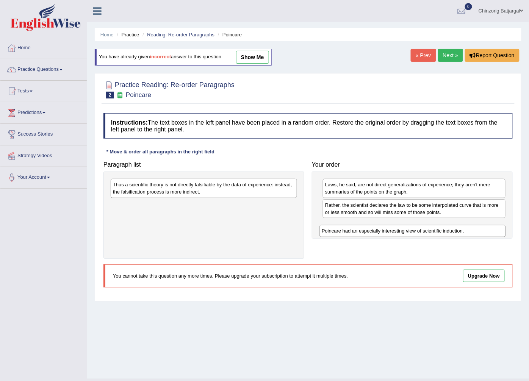
drag, startPoint x: 246, startPoint y: 187, endPoint x: 433, endPoint y: 221, distance: 189.7
click at [448, 229] on div "Poincare had an especially interesting view of scientific induction." at bounding box center [413, 231] width 187 height 12
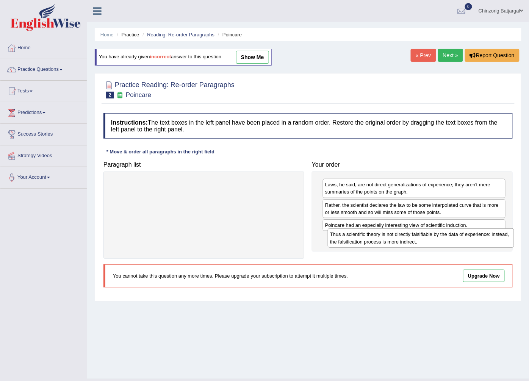
drag, startPoint x: 222, startPoint y: 186, endPoint x: 438, endPoint y: 236, distance: 221.5
click at [438, 236] on div "Thus a scientific theory is not directly falsifiable by the data of experience:…" at bounding box center [421, 238] width 187 height 19
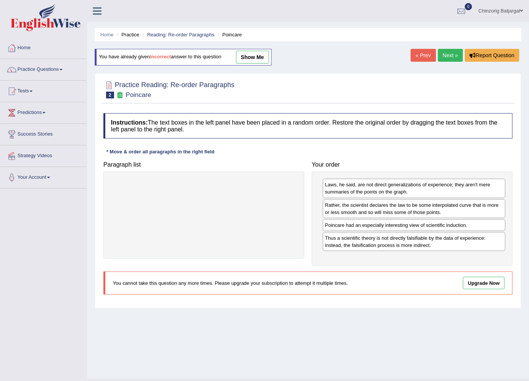
click at [476, 286] on link "Upgrade Now" at bounding box center [484, 283] width 42 height 13
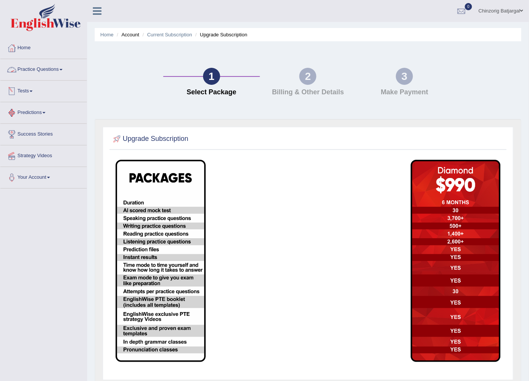
click at [55, 66] on link "Practice Questions" at bounding box center [43, 68] width 86 height 19
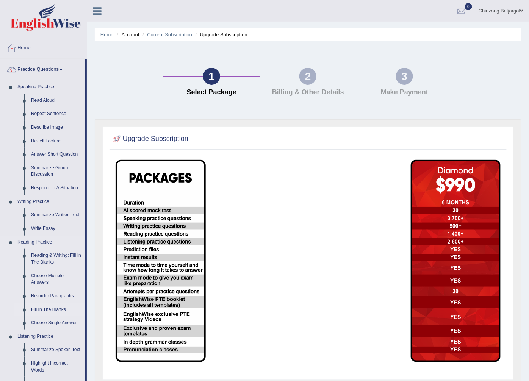
click at [46, 309] on link "Fill In The Blanks" at bounding box center [56, 310] width 57 height 14
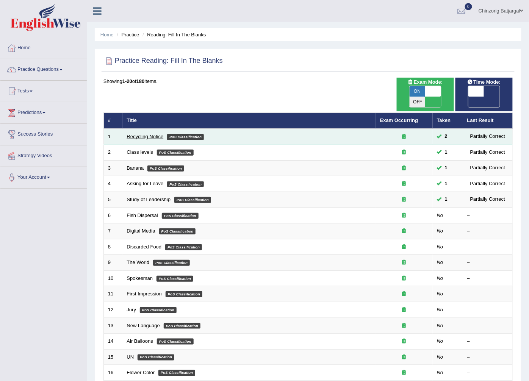
click at [155, 134] on link "Recycling Notice" at bounding box center [145, 137] width 37 height 6
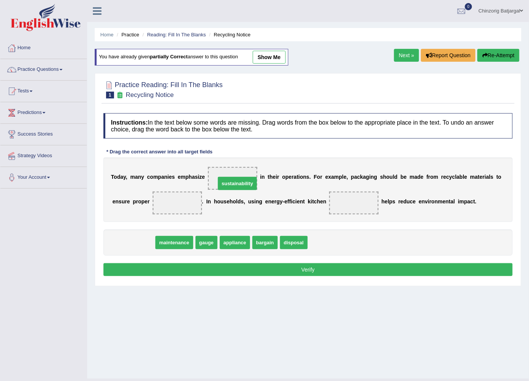
drag, startPoint x: 133, startPoint y: 246, endPoint x: 237, endPoint y: 187, distance: 119.6
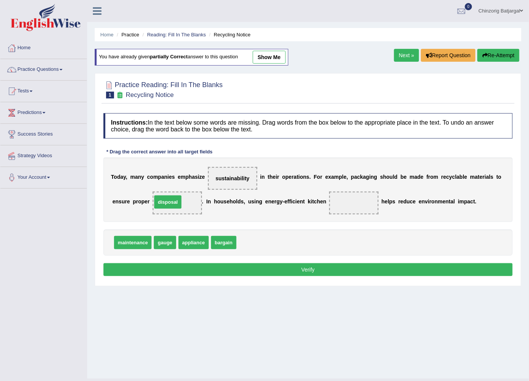
drag, startPoint x: 248, startPoint y: 244, endPoint x: 164, endPoint y: 204, distance: 93.8
drag, startPoint x: 185, startPoint y: 242, endPoint x: 314, endPoint y: 199, distance: 136.0
click at [292, 270] on button "Verify" at bounding box center [309, 270] width 410 height 13
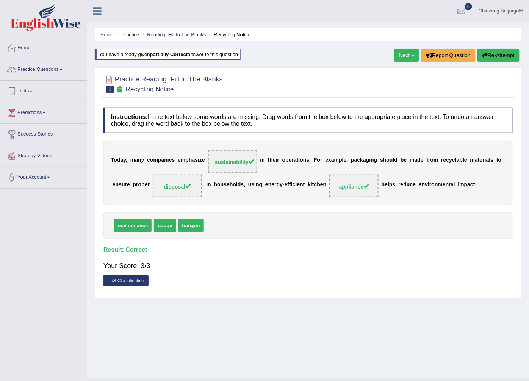
click at [408, 58] on link "Next »" at bounding box center [406, 55] width 25 height 13
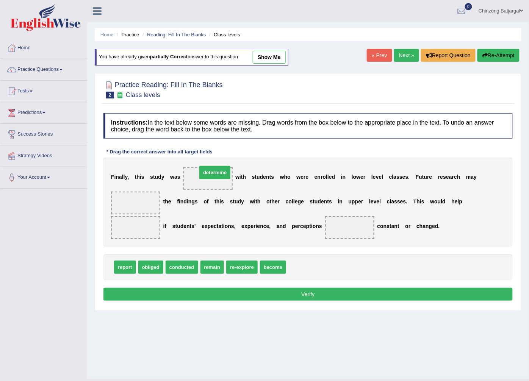
drag, startPoint x: 303, startPoint y: 270, endPoint x: 214, endPoint y: 175, distance: 130.1
drag, startPoint x: 235, startPoint y: 266, endPoint x: 135, endPoint y: 206, distance: 116.5
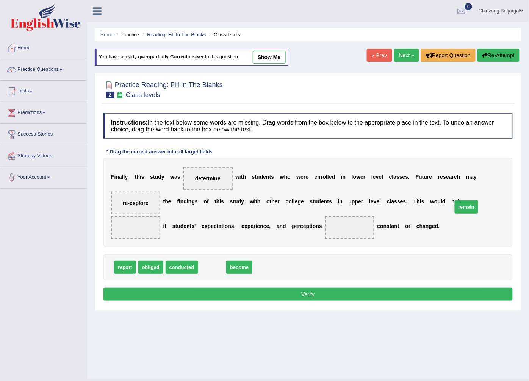
drag, startPoint x: 213, startPoint y: 267, endPoint x: 469, endPoint y: 206, distance: 262.2
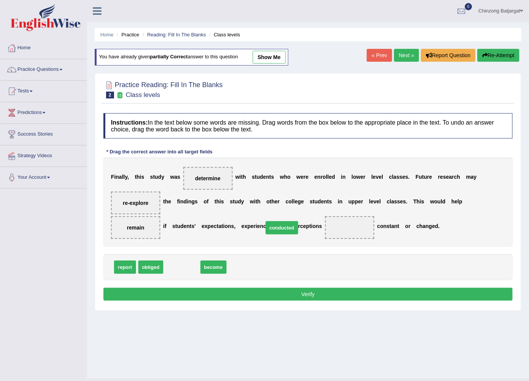
drag, startPoint x: 190, startPoint y: 270, endPoint x: 290, endPoint y: 231, distance: 107.6
click at [255, 293] on button "Verify" at bounding box center [309, 294] width 410 height 13
click at [255, 293] on div "Home Practice Reading: Fill In The Blanks Class levels You have already given p…" at bounding box center [308, 189] width 442 height 379
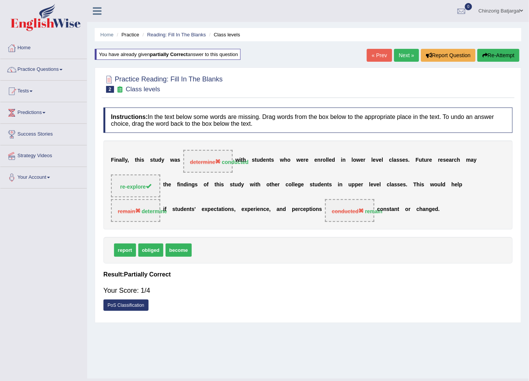
drag, startPoint x: 499, startPoint y: 54, endPoint x: 483, endPoint y: 61, distance: 17.8
click at [498, 54] on button "Re-Attempt" at bounding box center [499, 55] width 42 height 13
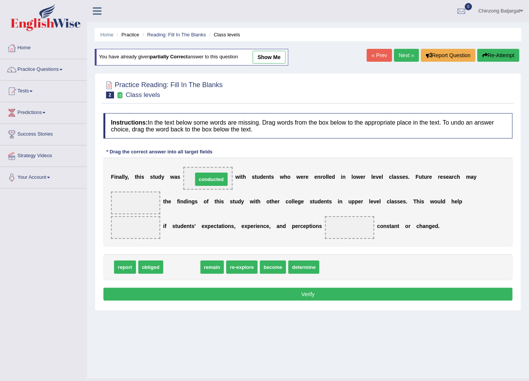
drag, startPoint x: 186, startPoint y: 268, endPoint x: 215, endPoint y: 180, distance: 92.8
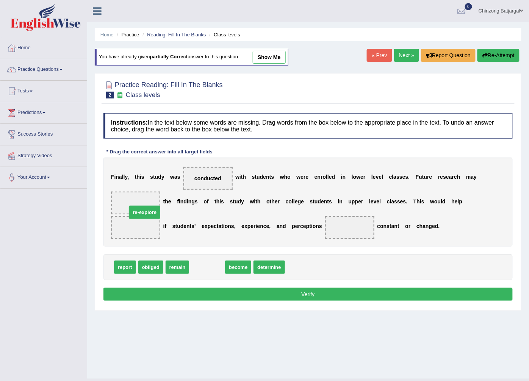
drag, startPoint x: 192, startPoint y: 270, endPoint x: 130, endPoint y: 215, distance: 83.3
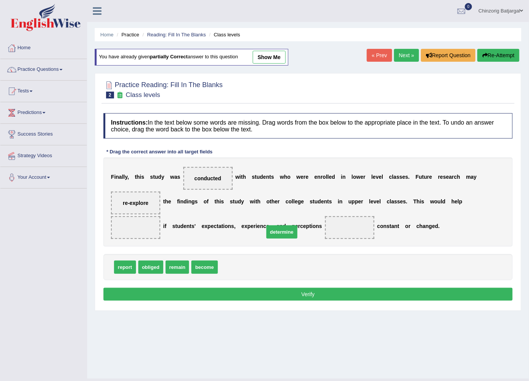
drag, startPoint x: 232, startPoint y: 270, endPoint x: 278, endPoint y: 234, distance: 58.2
drag, startPoint x: 272, startPoint y: 228, endPoint x: 465, endPoint y: 210, distance: 193.8
drag, startPoint x: 175, startPoint y: 268, endPoint x: 266, endPoint y: 233, distance: 97.3
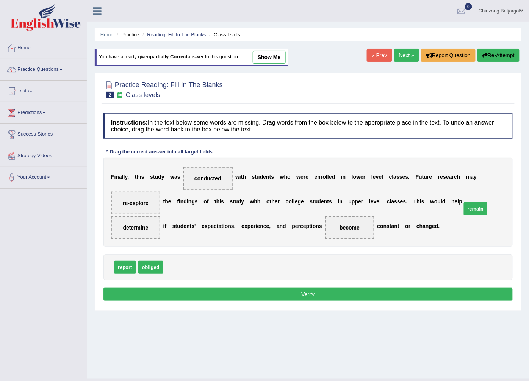
drag, startPoint x: 179, startPoint y: 266, endPoint x: 479, endPoint y: 204, distance: 306.3
click at [173, 267] on span "determine" at bounding box center [181, 267] width 31 height 13
drag, startPoint x: 228, startPoint y: 255, endPoint x: 186, endPoint y: 269, distance: 44.5
click at [237, 244] on div "Instructions: In the text below some words are missing. Drag words from the box…" at bounding box center [308, 209] width 413 height 198
drag, startPoint x: 177, startPoint y: 268, endPoint x: 279, endPoint y: 231, distance: 109.0
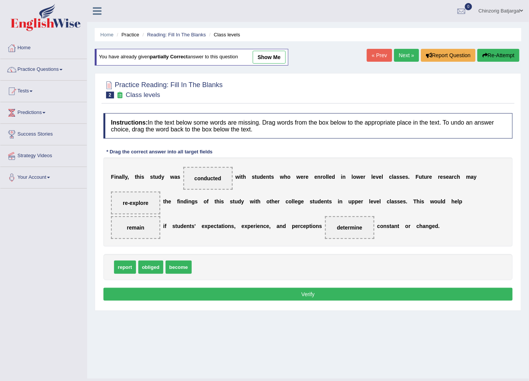
click at [251, 298] on button "Verify" at bounding box center [309, 294] width 410 height 13
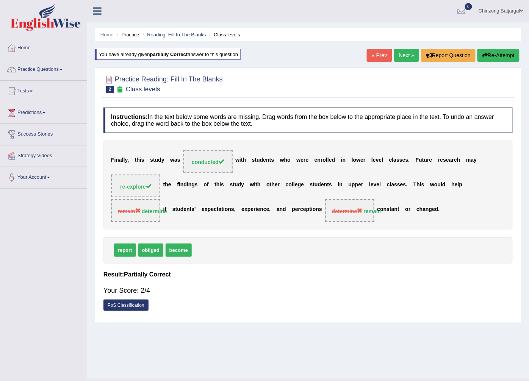
click at [403, 57] on link "Next »" at bounding box center [406, 55] width 25 height 13
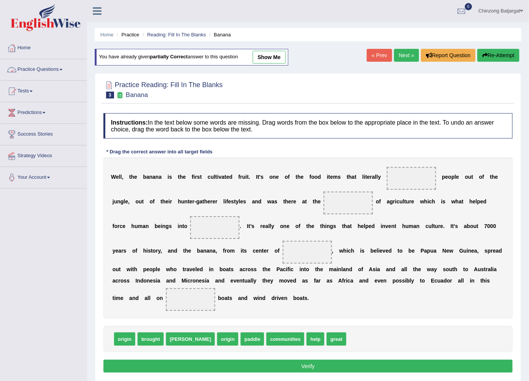
click at [47, 70] on link "Practice Questions" at bounding box center [43, 68] width 86 height 19
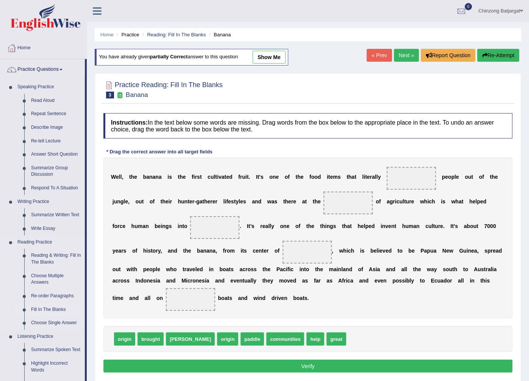
click at [55, 311] on link "Fill In The Blanks" at bounding box center [56, 310] width 57 height 14
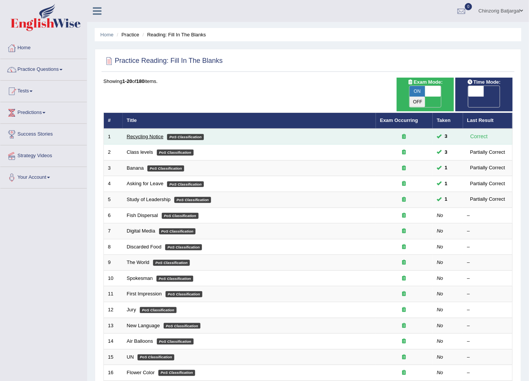
click at [154, 134] on link "Recycling Notice" at bounding box center [145, 137] width 37 height 6
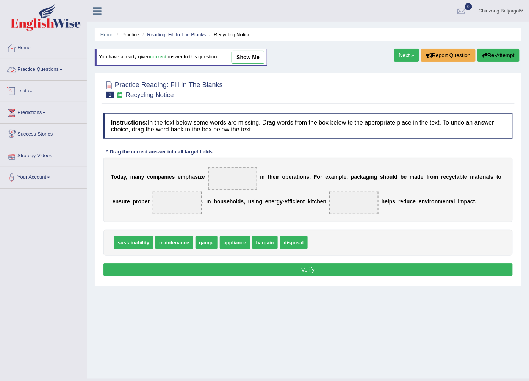
click at [47, 69] on link "Practice Questions" at bounding box center [43, 68] width 86 height 19
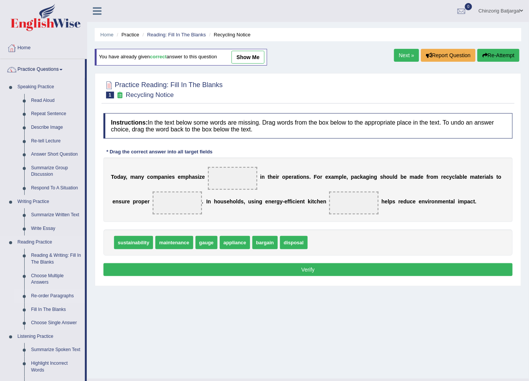
click at [57, 297] on link "Re-order Paragraphs" at bounding box center [56, 297] width 57 height 14
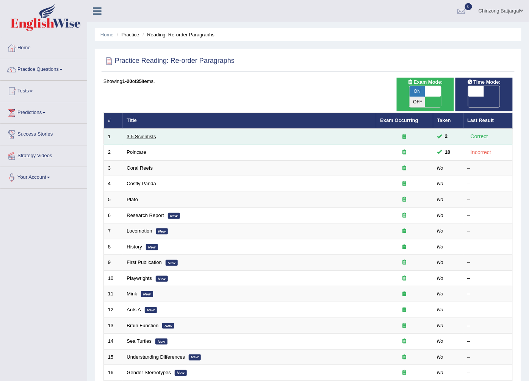
click at [147, 134] on link "3.5 Scientists" at bounding box center [141, 137] width 29 height 6
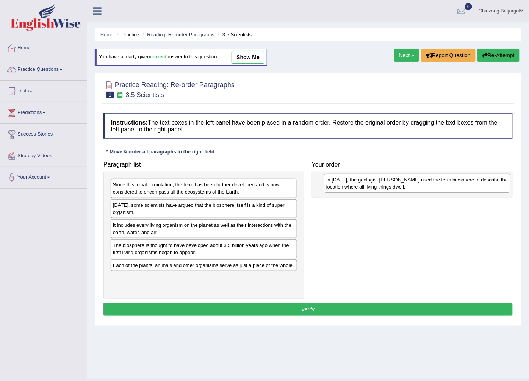
drag, startPoint x: 161, startPoint y: 212, endPoint x: 376, endPoint y: 186, distance: 216.5
click at [376, 186] on div "In 1875, the geologist Eduard Suess used the term biosphere to describe the loc…" at bounding box center [417, 183] width 187 height 19
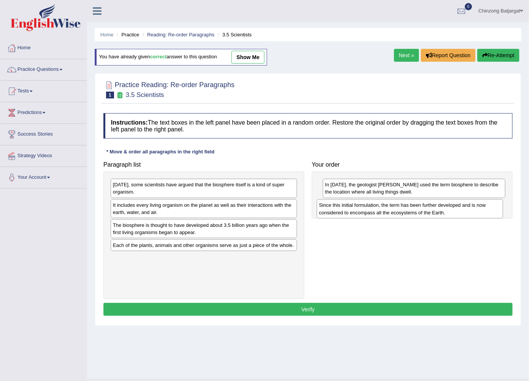
drag, startPoint x: 154, startPoint y: 191, endPoint x: 361, endPoint y: 212, distance: 207.3
click at [361, 212] on div "Since this initial formulation, the term has been further developed and is now …" at bounding box center [410, 208] width 187 height 19
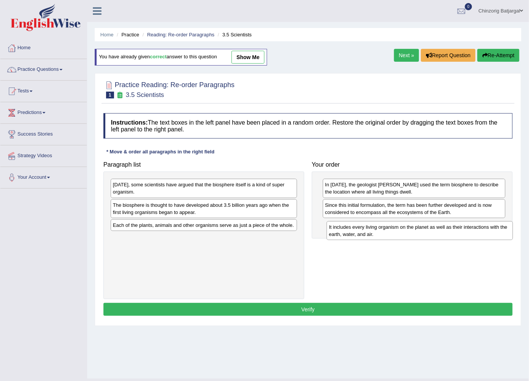
drag, startPoint x: 138, startPoint y: 214, endPoint x: 355, endPoint y: 233, distance: 217.7
click at [355, 236] on div "It includes every living organism on the planet as well as their interactions w…" at bounding box center [420, 230] width 187 height 19
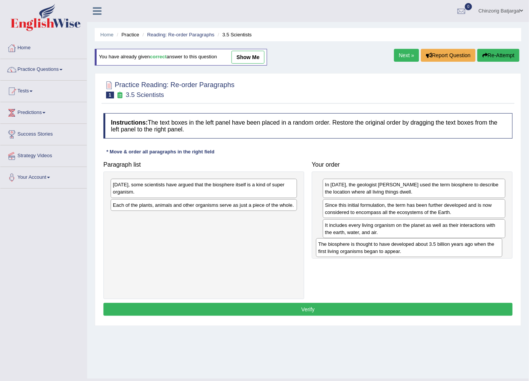
drag, startPoint x: 177, startPoint y: 209, endPoint x: 385, endPoint y: 247, distance: 210.5
click at [385, 248] on div "The biosphere is thought to have developed about 3.5 billion years ago when the…" at bounding box center [409, 248] width 187 height 19
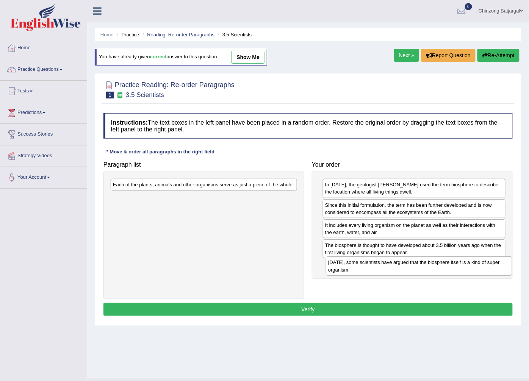
drag, startPoint x: 165, startPoint y: 188, endPoint x: 376, endPoint y: 262, distance: 224.3
click at [381, 265] on div "Today, some scientists have argued that the biosphere itself is a kind of super…" at bounding box center [419, 266] width 187 height 19
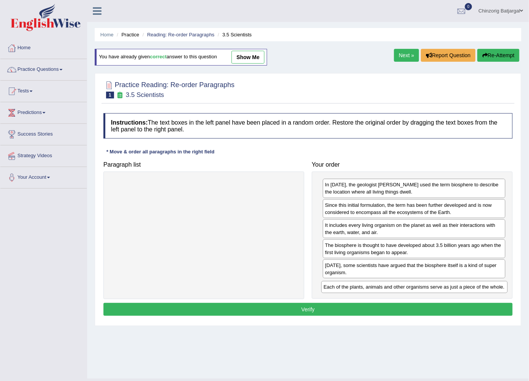
drag, startPoint x: 198, startPoint y: 186, endPoint x: 408, endPoint y: 287, distance: 233.4
click at [410, 288] on div "Each of the plants, animals and other organisms serve as just a piece of the wh…" at bounding box center [415, 287] width 187 height 12
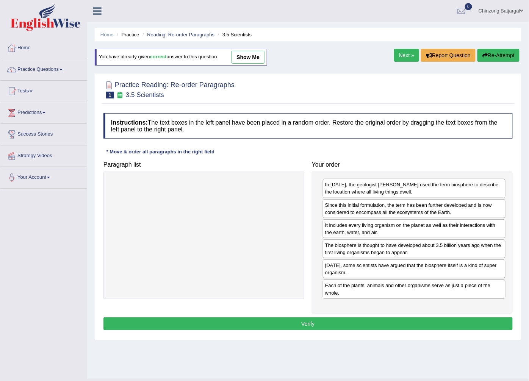
click at [305, 325] on button "Verify" at bounding box center [309, 324] width 410 height 13
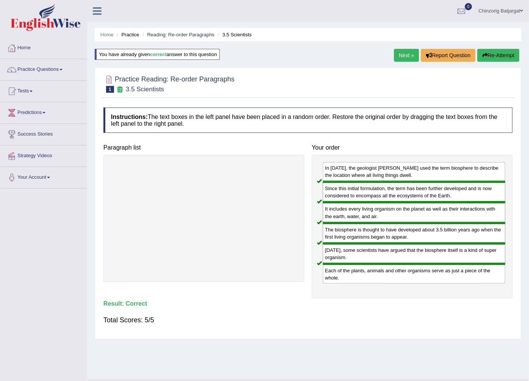
click at [405, 52] on link "Next »" at bounding box center [406, 55] width 25 height 13
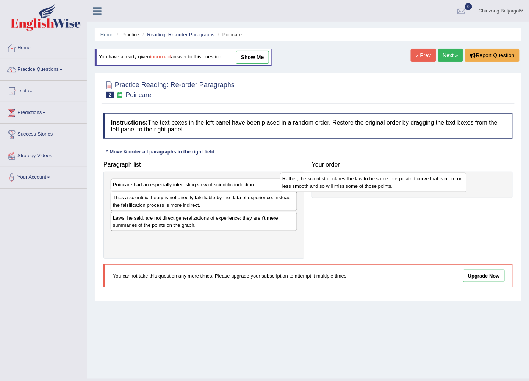
drag, startPoint x: 181, startPoint y: 187, endPoint x: 327, endPoint y: 187, distance: 146.4
click at [352, 181] on div "Rather, the scientist declares the law to be some interpolated curve that is mo…" at bounding box center [373, 182] width 187 height 19
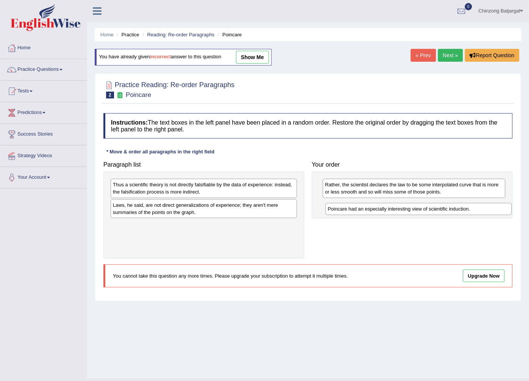
drag, startPoint x: 200, startPoint y: 187, endPoint x: 419, endPoint y: 210, distance: 220.4
click at [419, 210] on div "Poincare had an especially interesting view of scientific induction." at bounding box center [419, 209] width 187 height 12
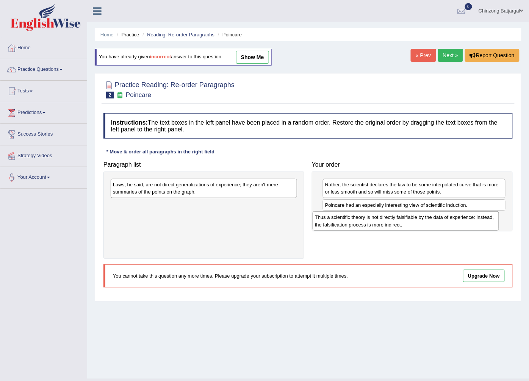
drag, startPoint x: 220, startPoint y: 190, endPoint x: 423, endPoint y: 219, distance: 204.6
click at [425, 221] on div "Thus a scientific theory is not directly falsifiable by the data of experience:…" at bounding box center [406, 221] width 187 height 19
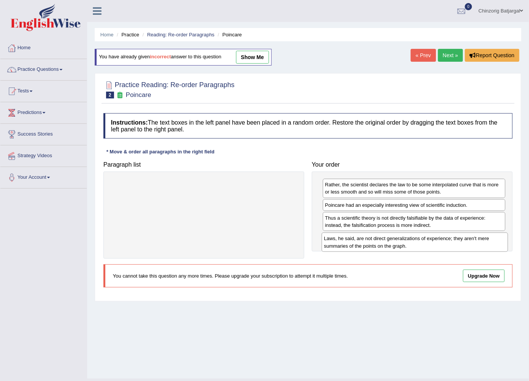
drag, startPoint x: 180, startPoint y: 188, endPoint x: 391, endPoint y: 242, distance: 218.0
click at [391, 242] on div "Laws, he said, are not direct generalizations of experience; they aren't mere s…" at bounding box center [415, 242] width 187 height 19
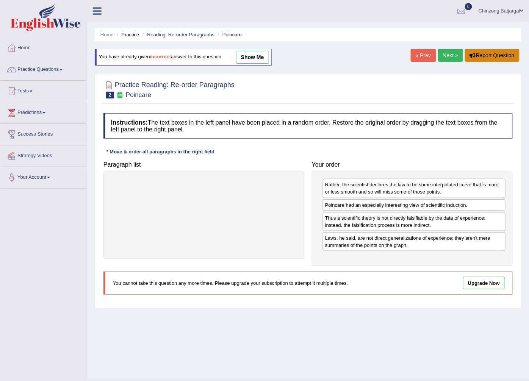
click at [482, 58] on button "Report Question" at bounding box center [492, 55] width 55 height 13
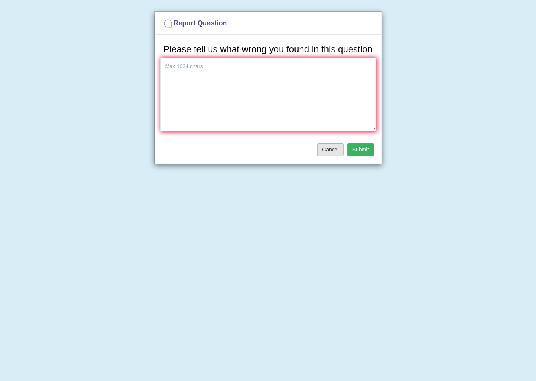
click at [336, 151] on button "Cancel" at bounding box center [330, 149] width 27 height 13
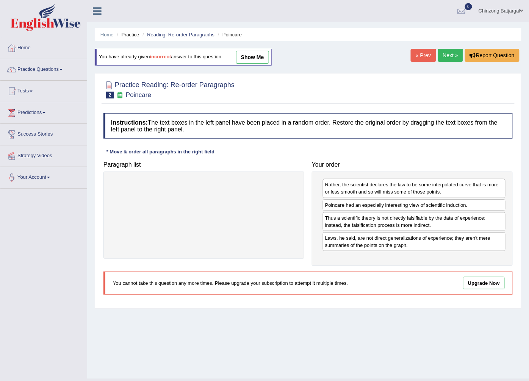
click at [446, 53] on link "Next »" at bounding box center [450, 55] width 25 height 13
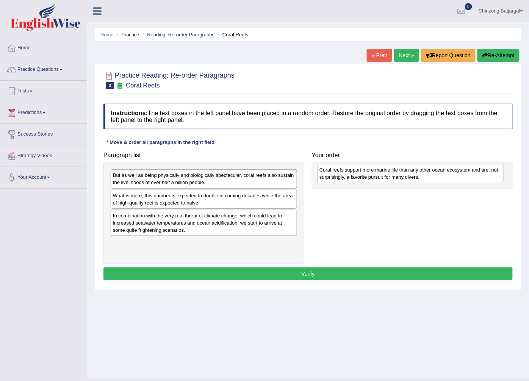
drag, startPoint x: 149, startPoint y: 220, endPoint x: 356, endPoint y: 174, distance: 211.7
click at [356, 174] on div "Coral reefs support more marine life than any other ocean ecosystem and are, no…" at bounding box center [410, 173] width 187 height 19
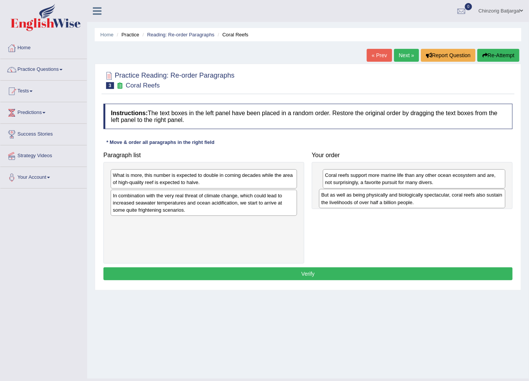
drag, startPoint x: 179, startPoint y: 181, endPoint x: 381, endPoint y: 196, distance: 203.5
click at [382, 200] on div "But as well as being physically and biologically spectacular, coral reefs also …" at bounding box center [412, 198] width 187 height 19
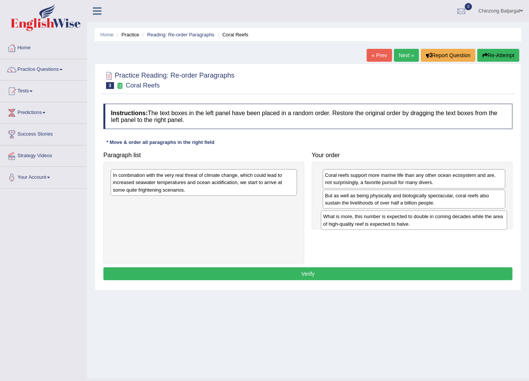
drag, startPoint x: 178, startPoint y: 181, endPoint x: 389, endPoint y: 222, distance: 214.8
click at [389, 222] on div "What is more, this number is expected to double in coming decades while the are…" at bounding box center [414, 220] width 187 height 19
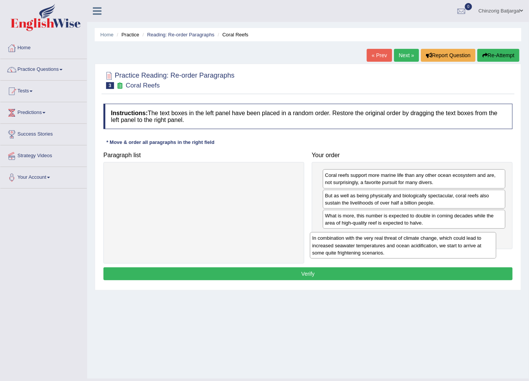
drag, startPoint x: 179, startPoint y: 187, endPoint x: 378, endPoint y: 237, distance: 206.0
click at [382, 243] on div "In combination with the very real threat of climate change, which could lead to…" at bounding box center [403, 245] width 187 height 27
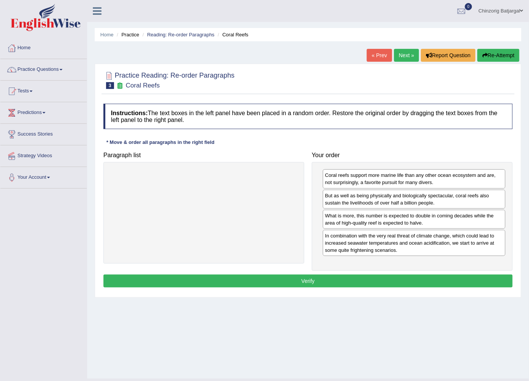
click at [317, 283] on button "Verify" at bounding box center [309, 281] width 410 height 13
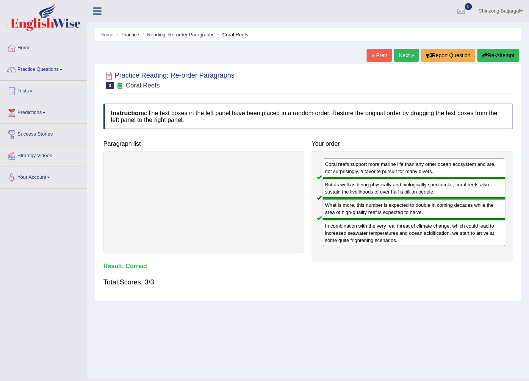
click at [406, 50] on link "Next »" at bounding box center [406, 55] width 25 height 13
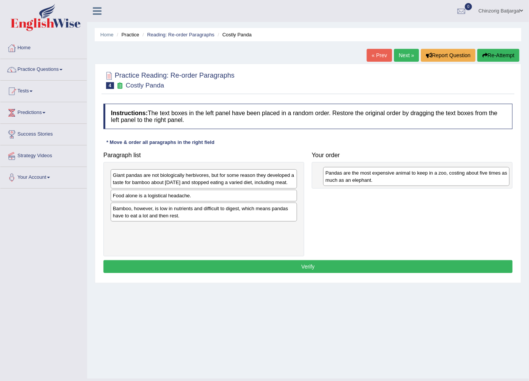
drag, startPoint x: 144, startPoint y: 207, endPoint x: 357, endPoint y: 177, distance: 214.8
click at [357, 177] on div "Pandas are the most expensive animal to keep in a zoo, costing about five times…" at bounding box center [416, 176] width 187 height 19
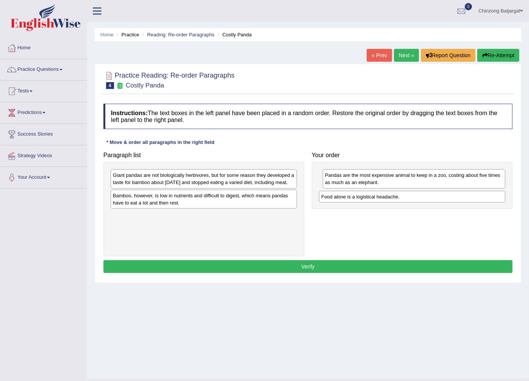
drag, startPoint x: 171, startPoint y: 202, endPoint x: 368, endPoint y: 196, distance: 196.9
click at [368, 196] on div "Food alone is a logistical headache." at bounding box center [412, 197] width 187 height 12
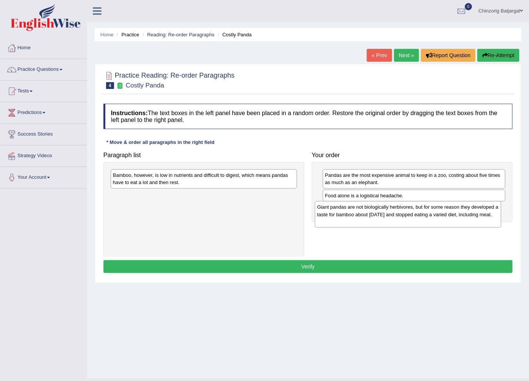
drag, startPoint x: 179, startPoint y: 185, endPoint x: 382, endPoint y: 213, distance: 205.6
click at [385, 217] on div "Giant pandas are not biologically herbivores, but for some reason they develope…" at bounding box center [408, 214] width 187 height 27
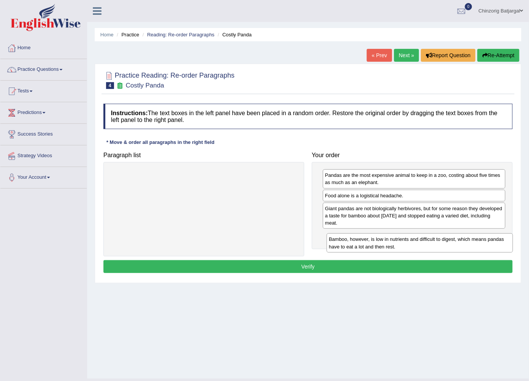
drag, startPoint x: 162, startPoint y: 179, endPoint x: 378, endPoint y: 243, distance: 225.4
click at [378, 243] on div "Bamboo, however, is low in nutrients and difficult to digest, which means panda…" at bounding box center [420, 243] width 187 height 19
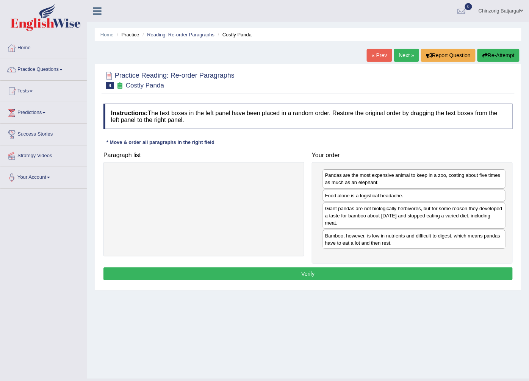
click at [314, 276] on button "Verify" at bounding box center [309, 274] width 410 height 13
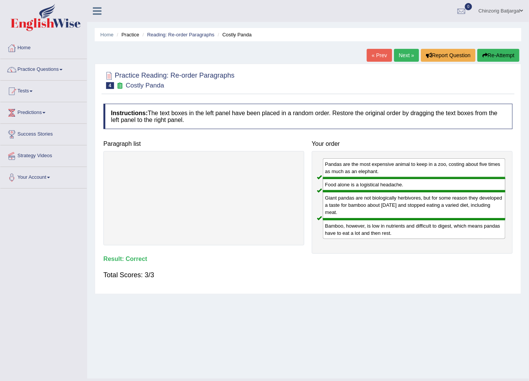
click at [402, 53] on link "Next »" at bounding box center [406, 55] width 25 height 13
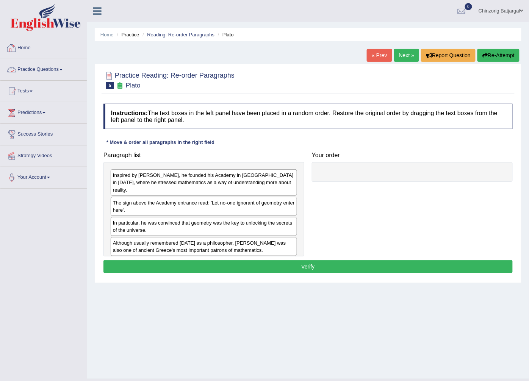
click at [27, 50] on link "Home" at bounding box center [43, 47] width 86 height 19
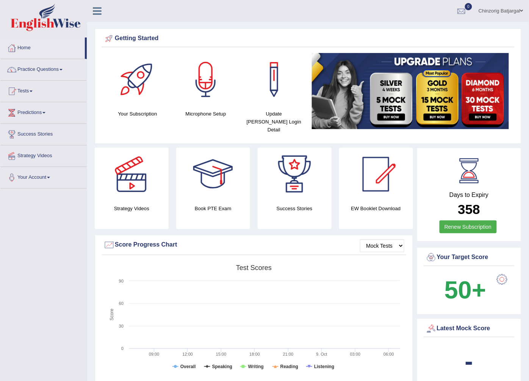
click at [521, 8] on span at bounding box center [522, 10] width 3 height 5
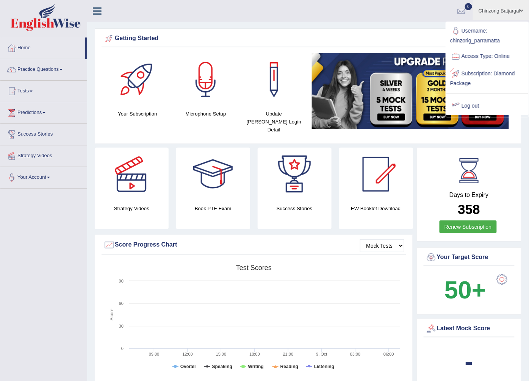
click at [473, 108] on link "Log out" at bounding box center [488, 105] width 82 height 17
